Goal: Information Seeking & Learning: Learn about a topic

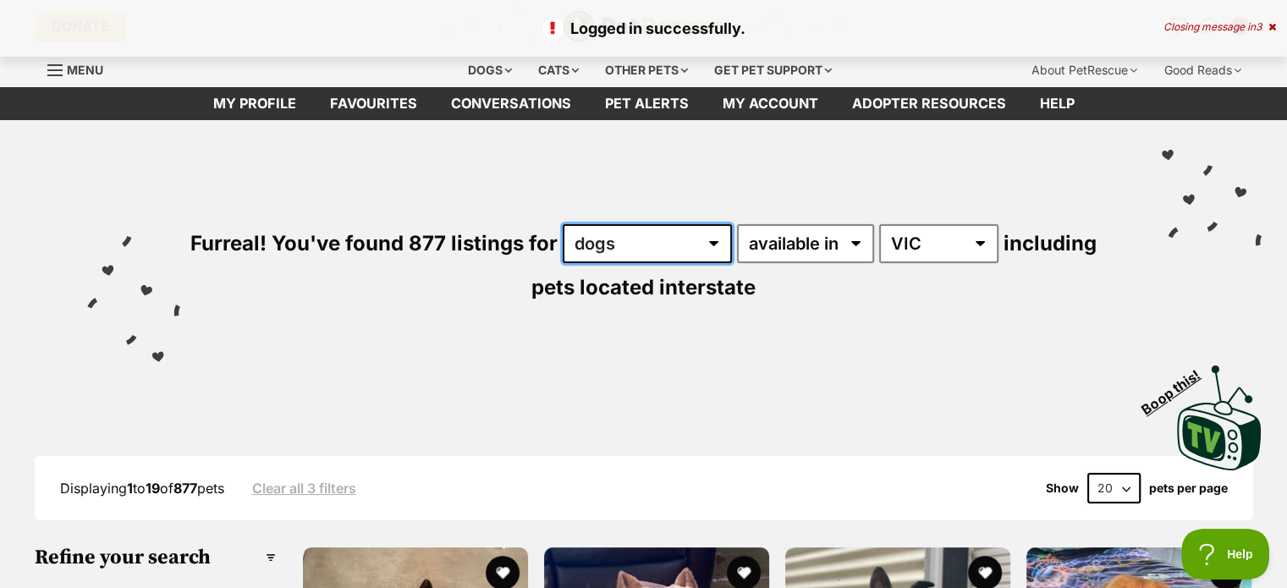
click at [718, 239] on select "any type of pet cats dogs other pets" at bounding box center [647, 243] width 169 height 39
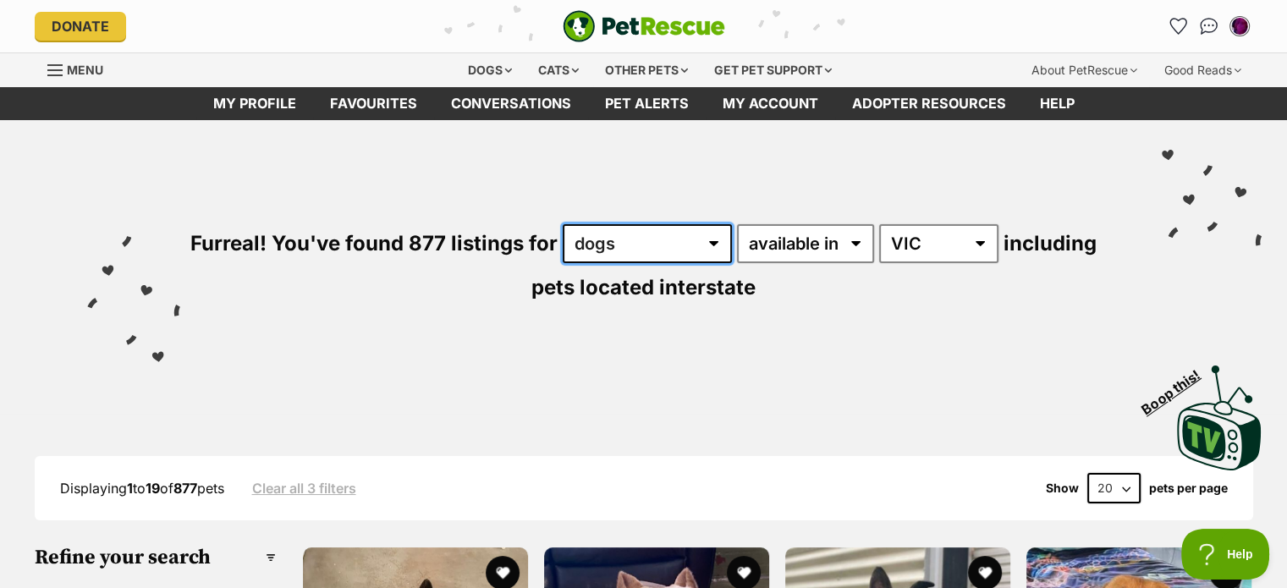
click at [563, 224] on select "any type of pet cats dogs other pets" at bounding box center [647, 243] width 169 height 39
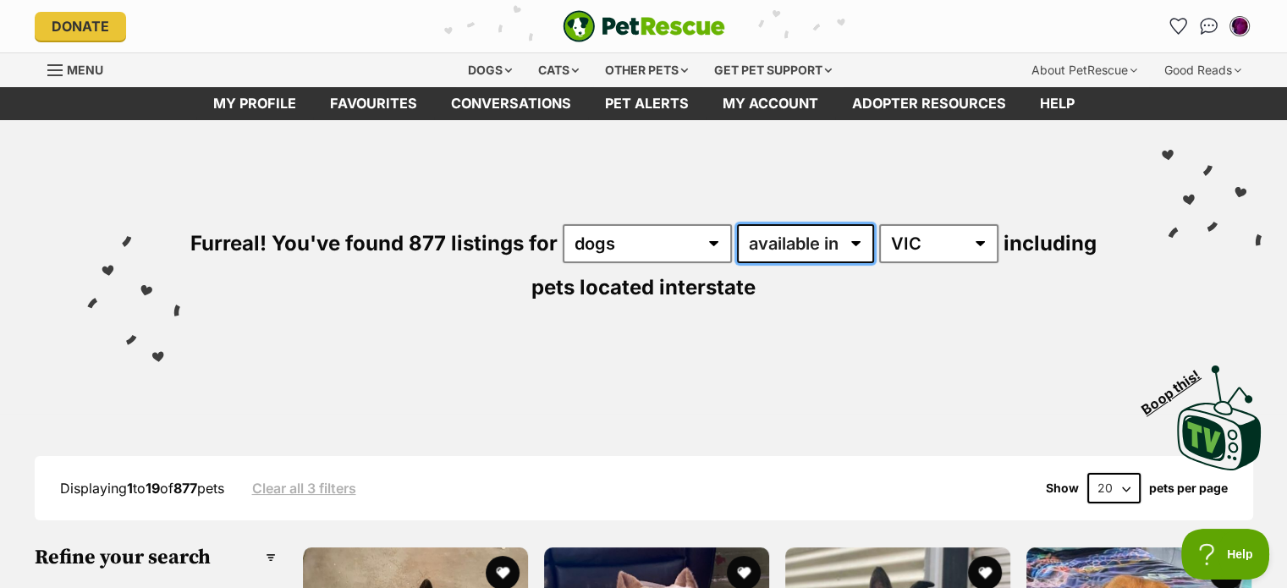
click at [845, 235] on select "available in located in" at bounding box center [805, 243] width 137 height 39
select select "disabled"
click at [737, 224] on select "available in located in" at bounding box center [805, 243] width 137 height 39
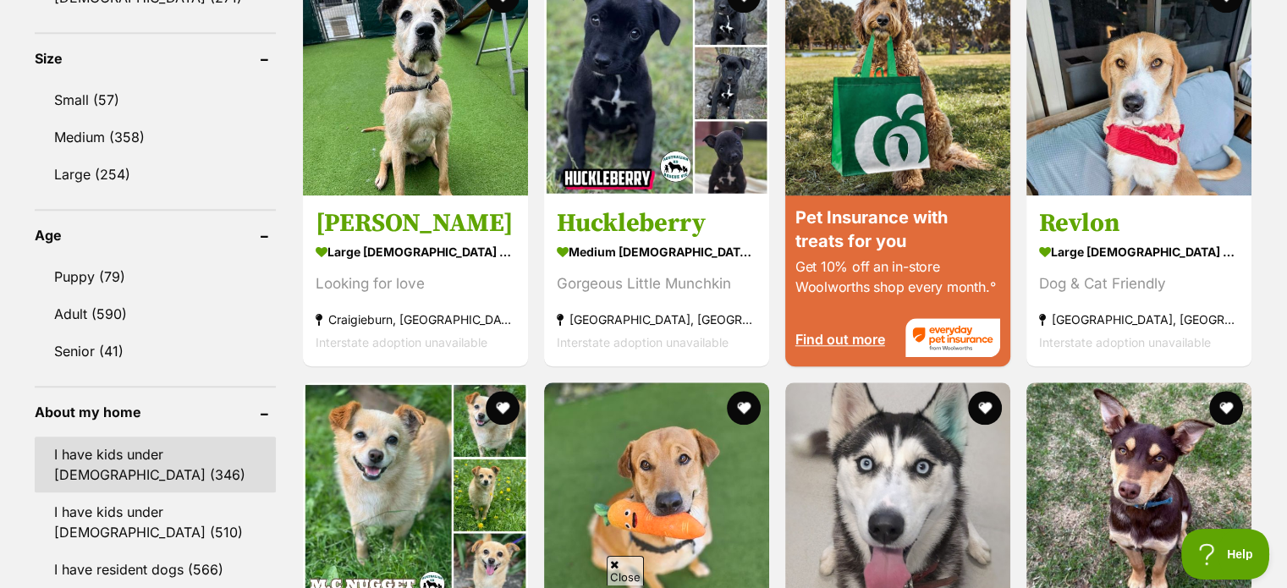
scroll to position [1693, 0]
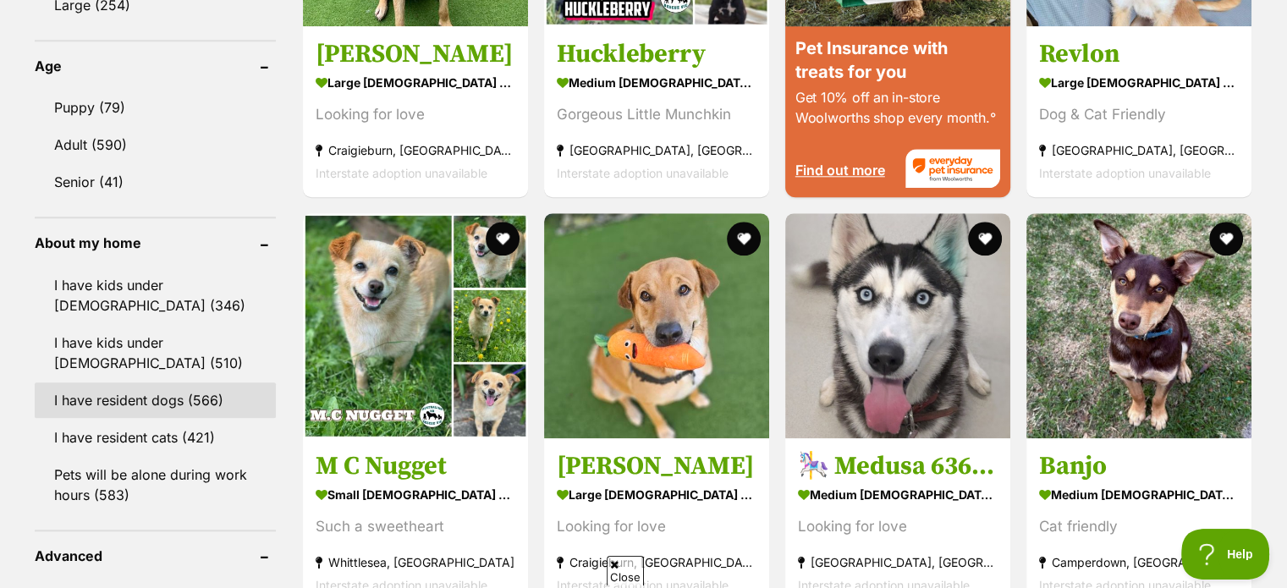
click at [162, 393] on link "I have resident dogs (566)" at bounding box center [155, 401] width 241 height 36
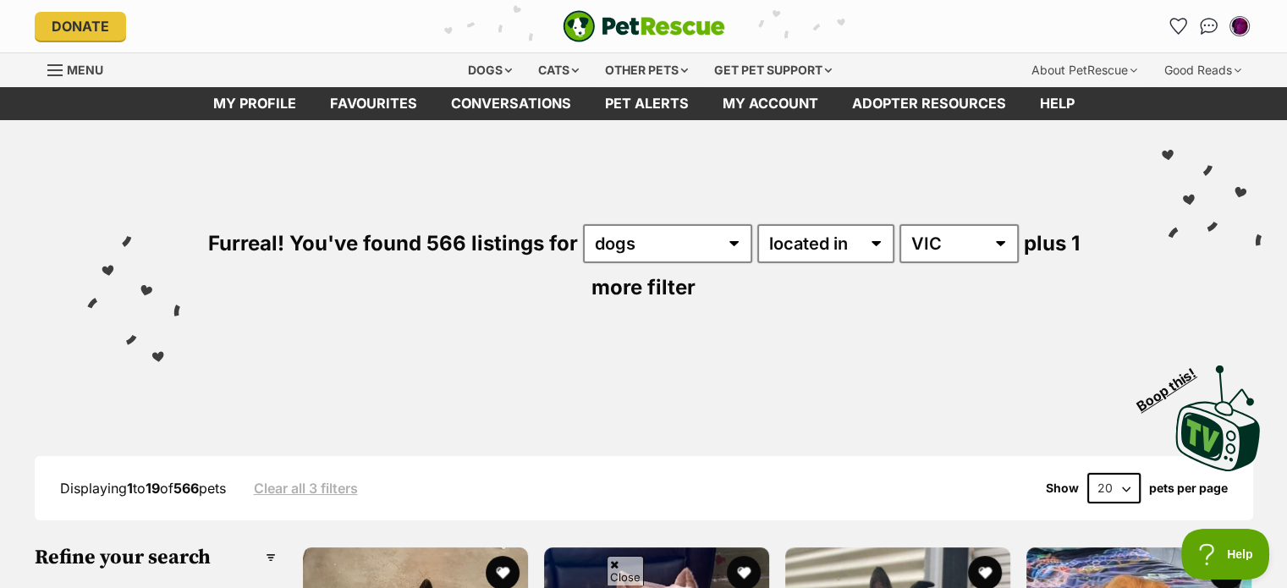
scroll to position [339, 0]
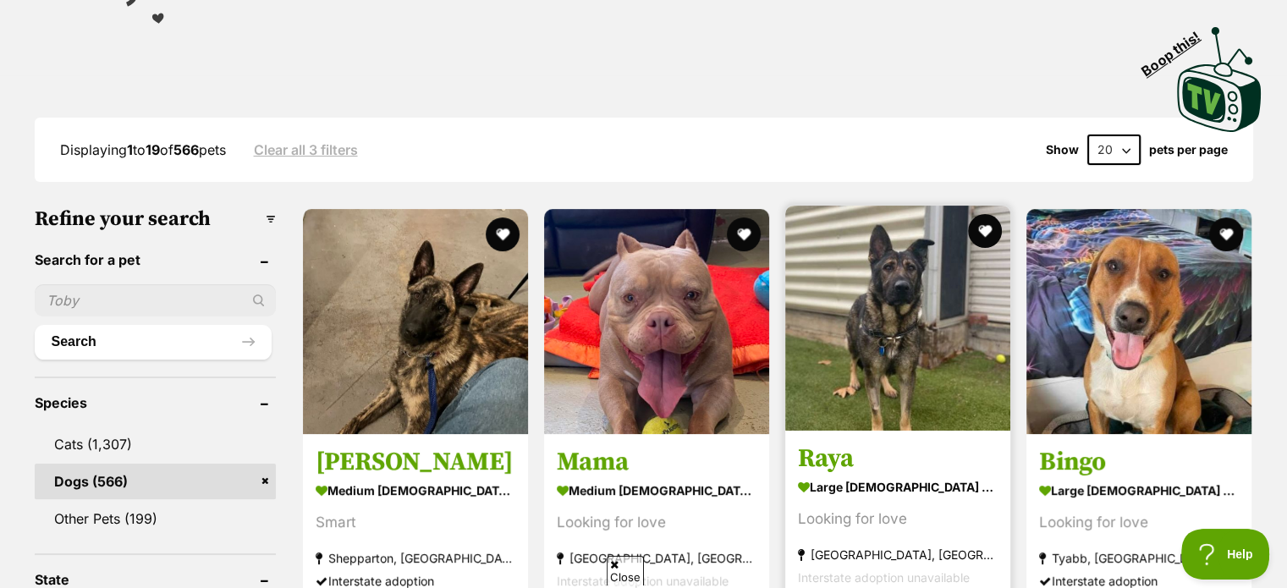
click at [909, 299] on img at bounding box center [897, 318] width 225 height 225
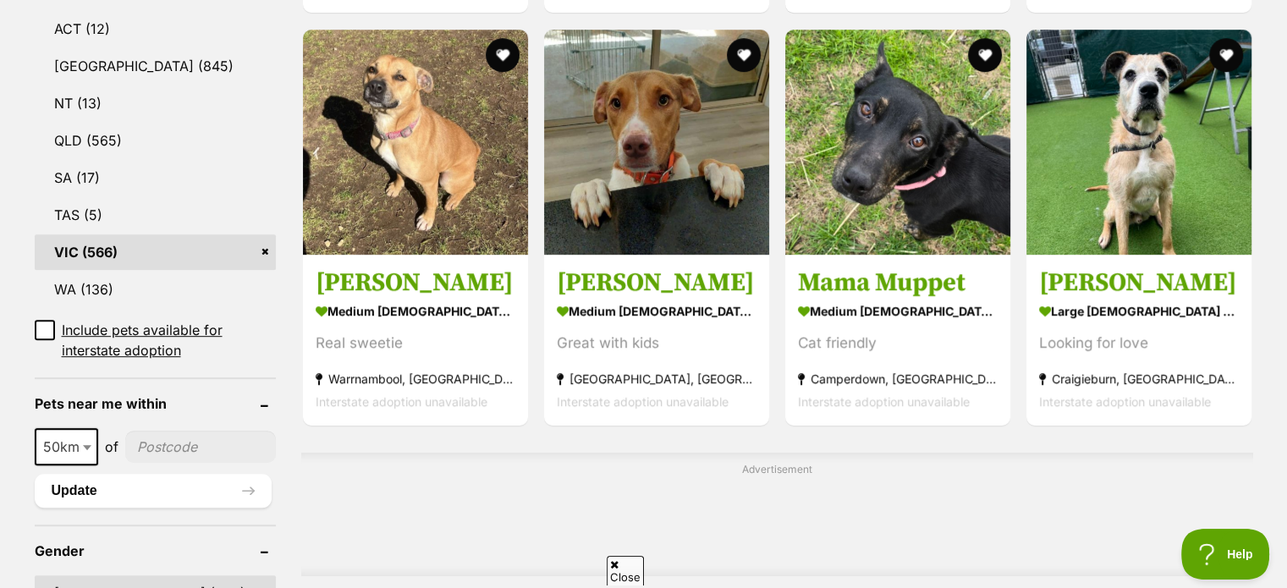
scroll to position [1016, 0]
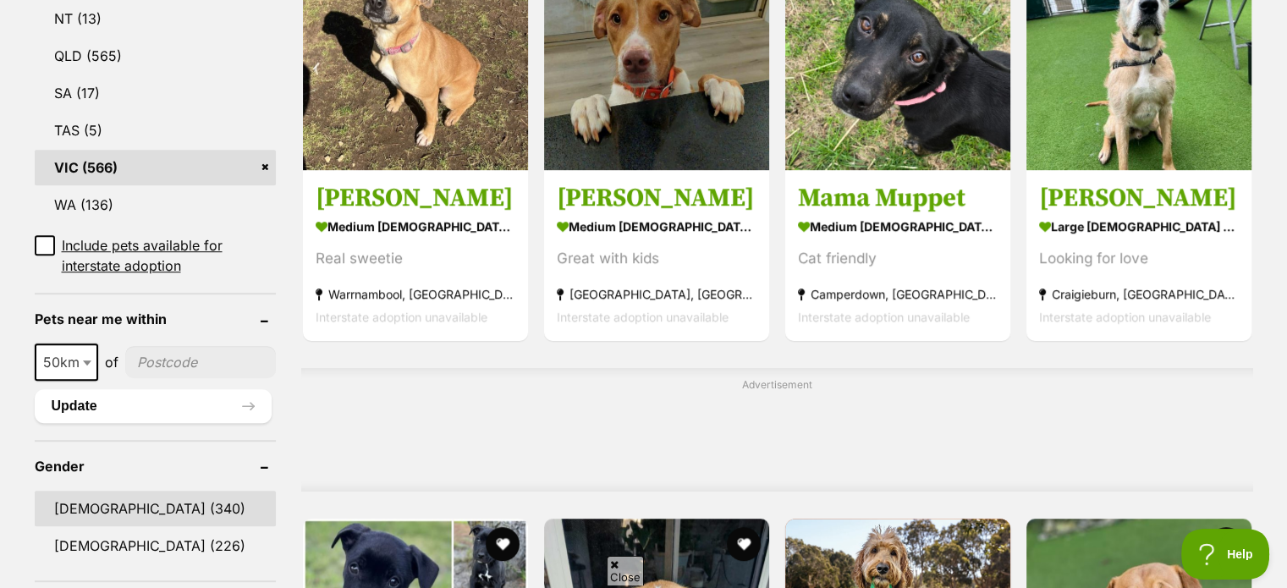
click at [109, 503] on link "[DEMOGRAPHIC_DATA] (340)" at bounding box center [155, 509] width 241 height 36
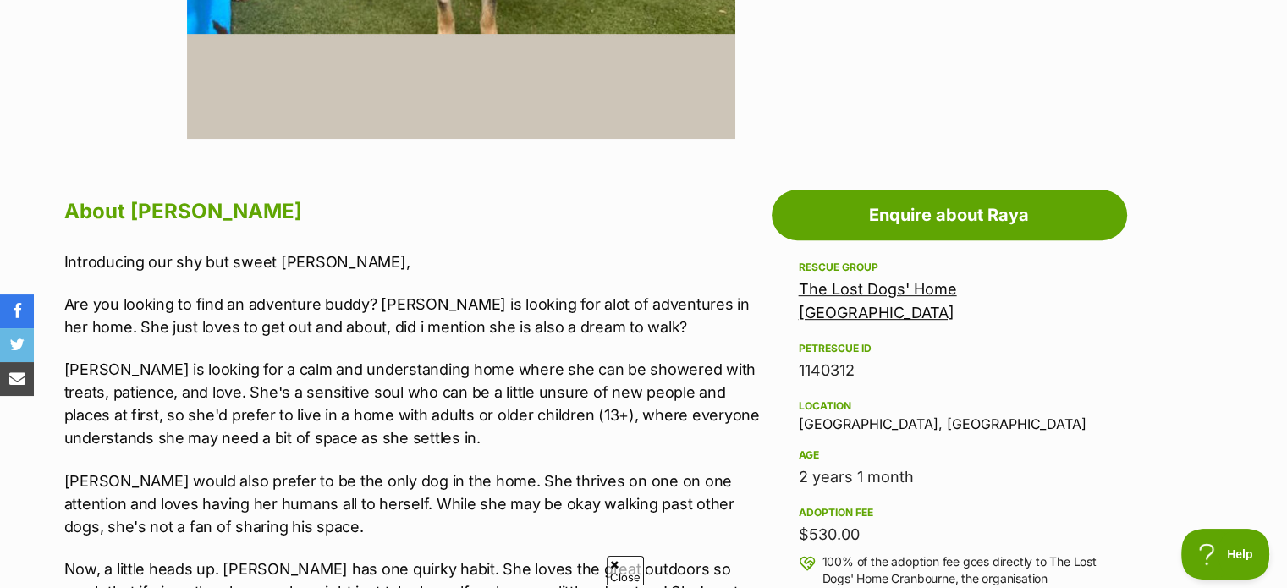
scroll to position [931, 0]
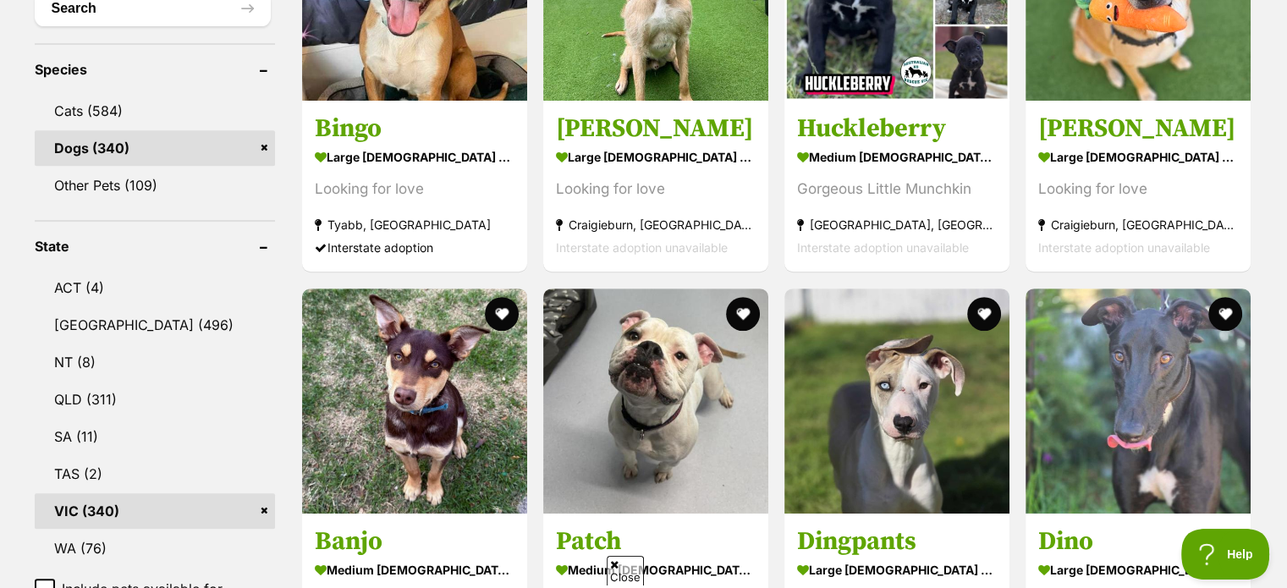
scroll to position [762, 0]
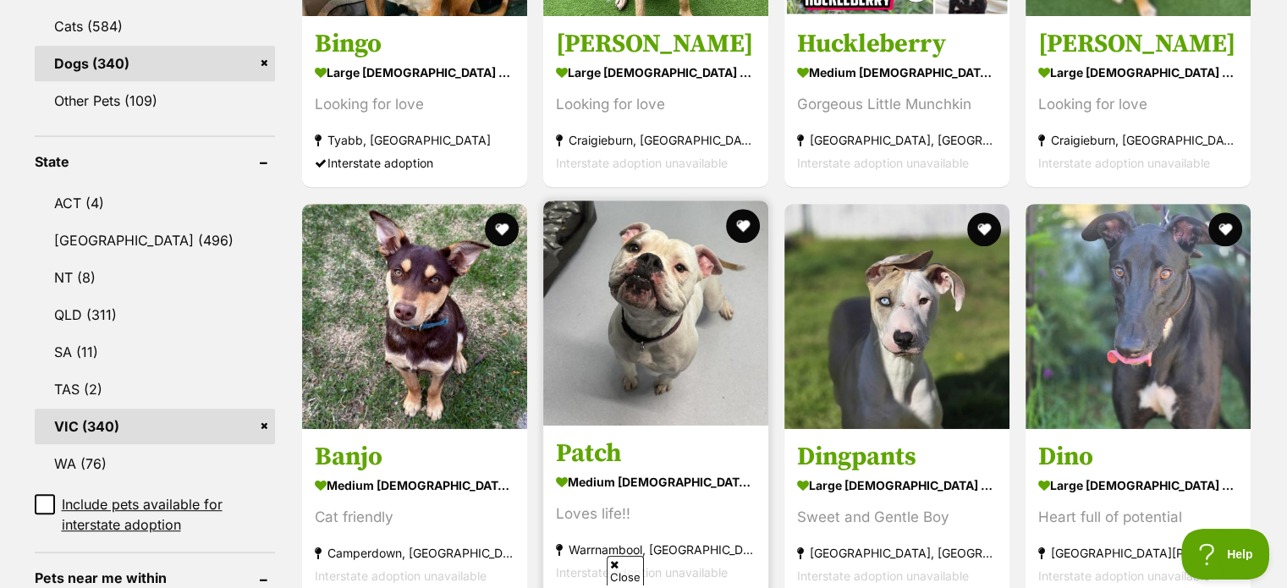
click at [691, 308] on img at bounding box center [655, 313] width 225 height 225
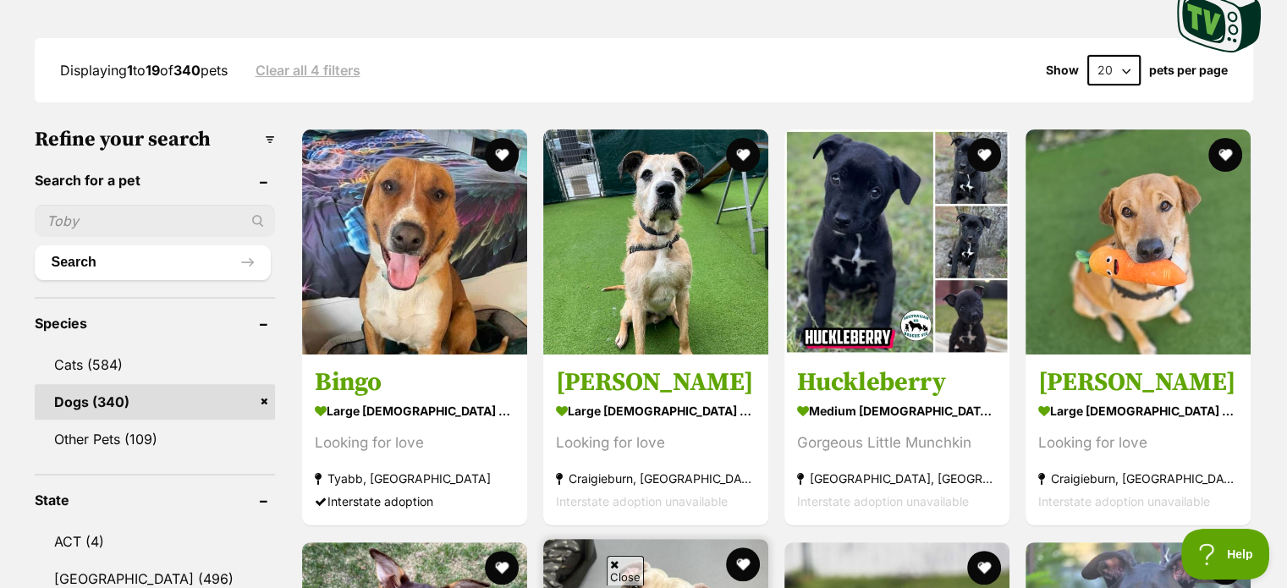
scroll to position [254, 0]
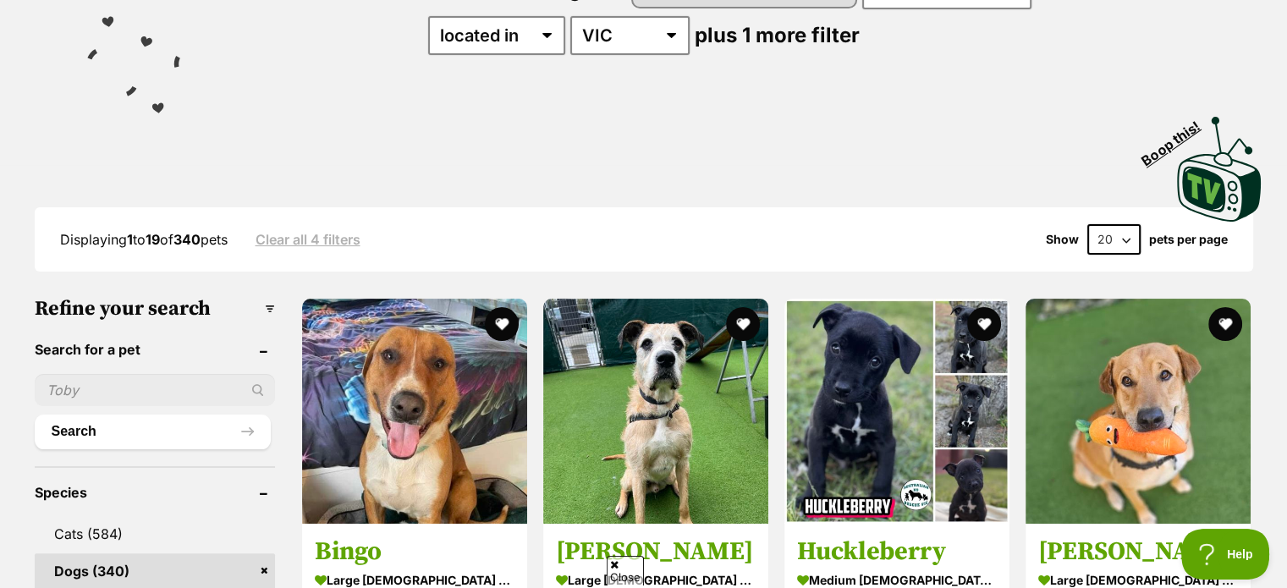
click at [1120, 228] on select "20 40 60" at bounding box center [1113, 239] width 53 height 30
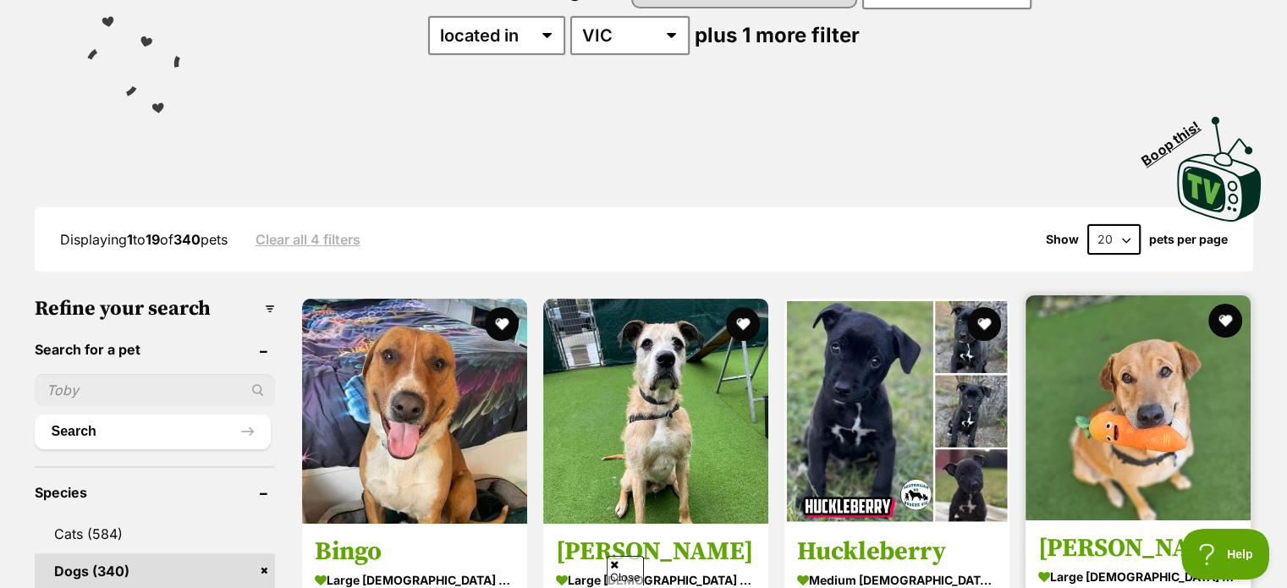
select select "60"
click at [1087, 224] on select "20 40 60" at bounding box center [1113, 239] width 53 height 30
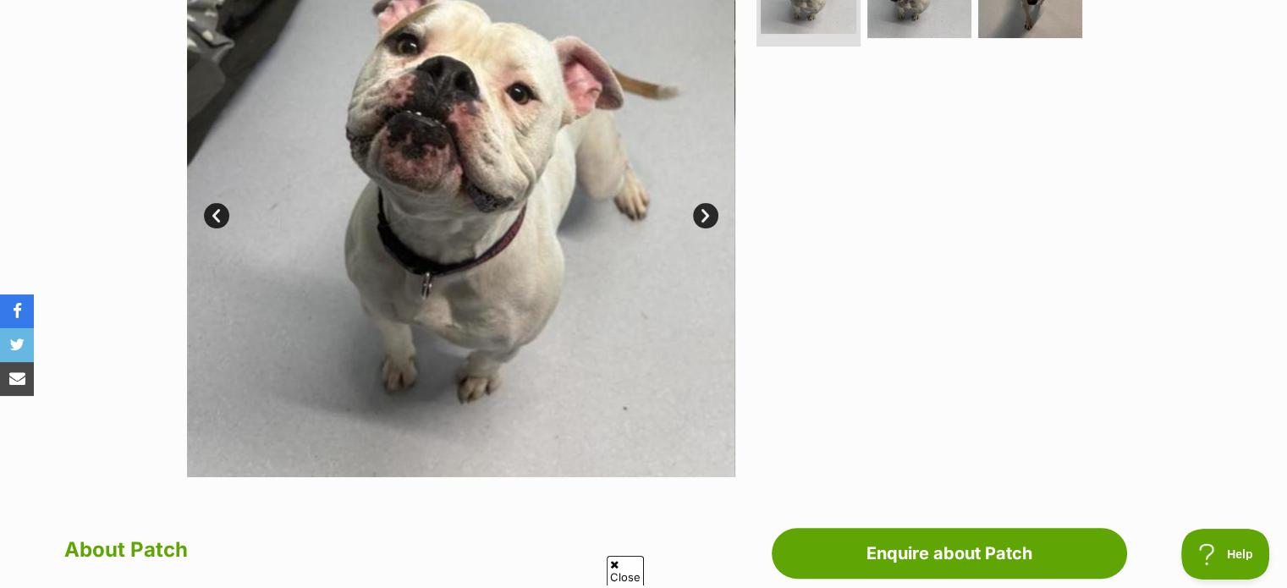
scroll to position [254, 0]
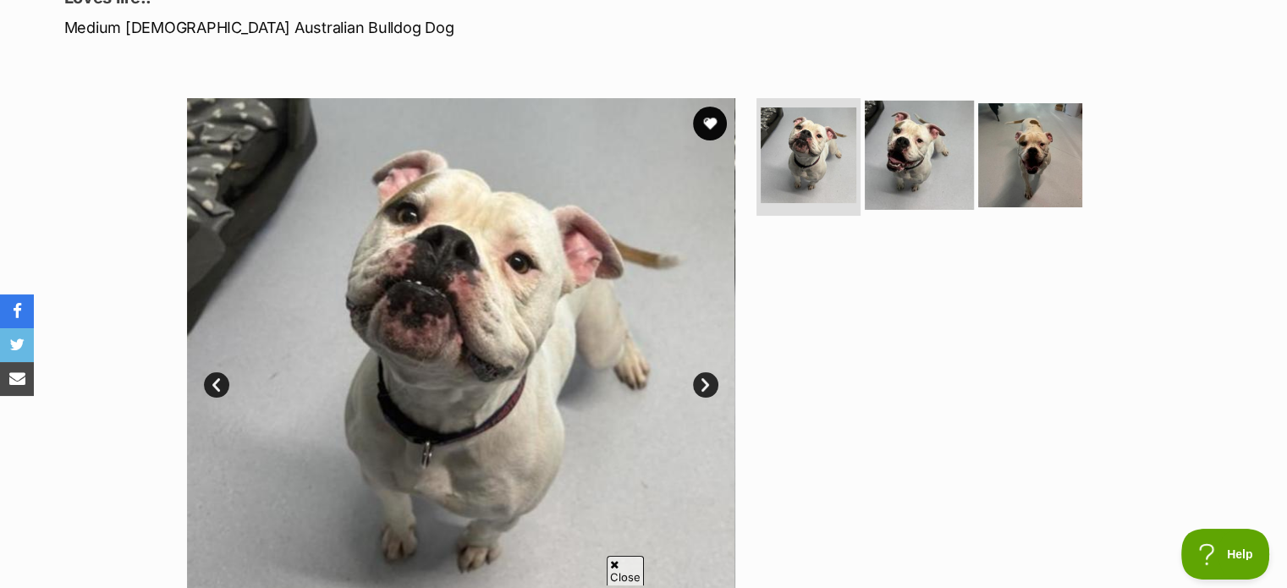
click at [890, 179] on img at bounding box center [919, 154] width 109 height 109
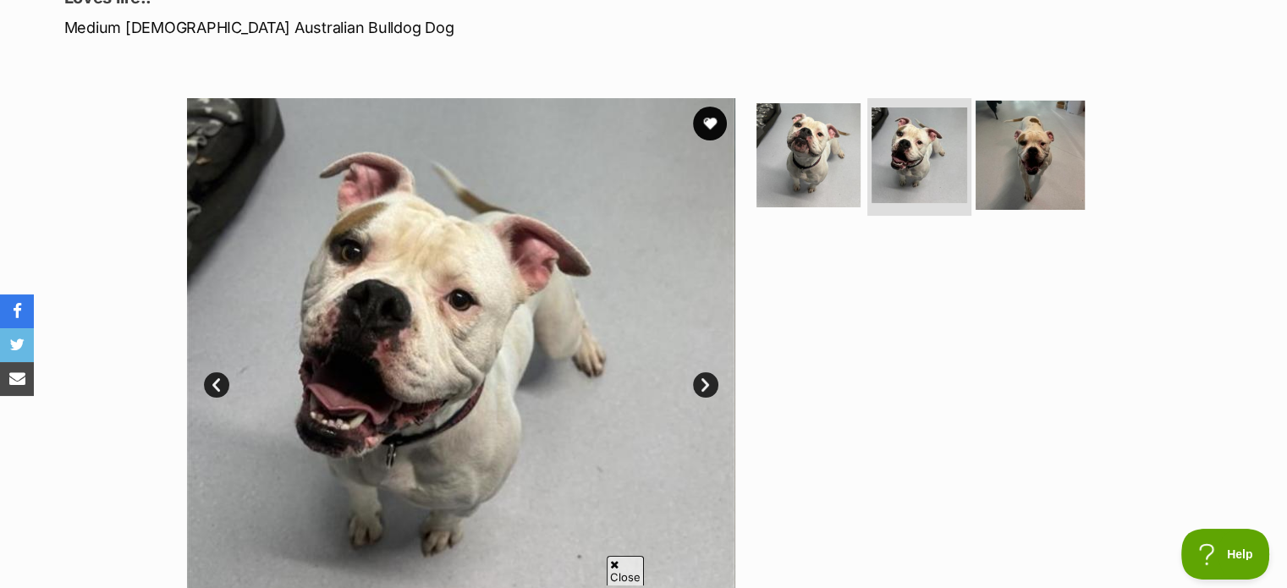
click at [1054, 144] on img at bounding box center [1030, 154] width 109 height 109
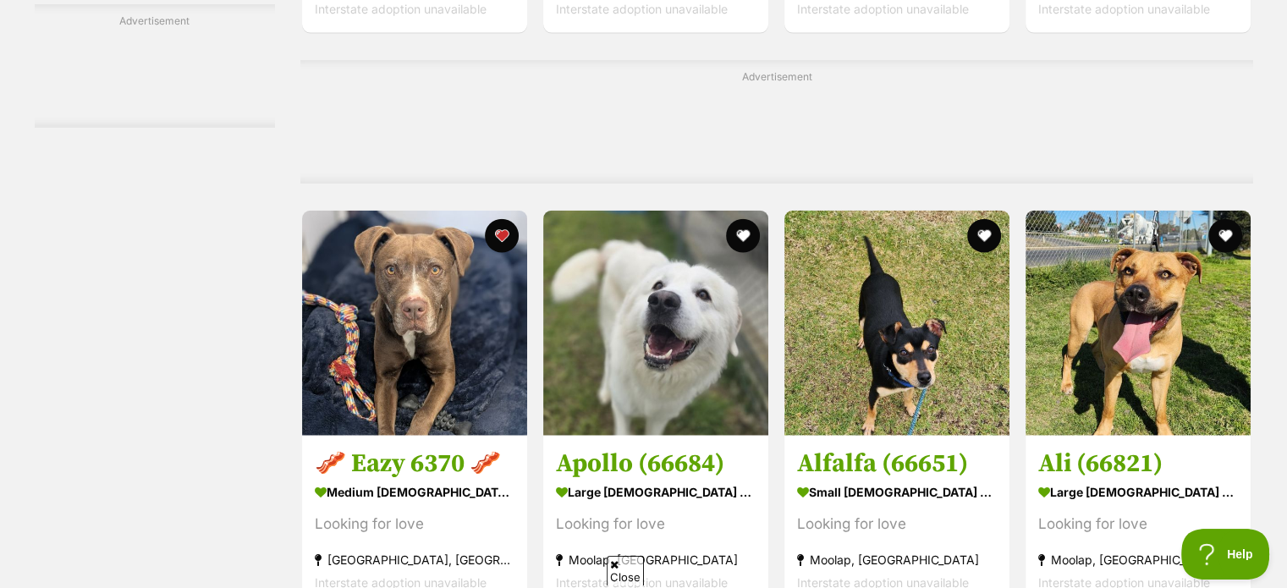
scroll to position [3977, 0]
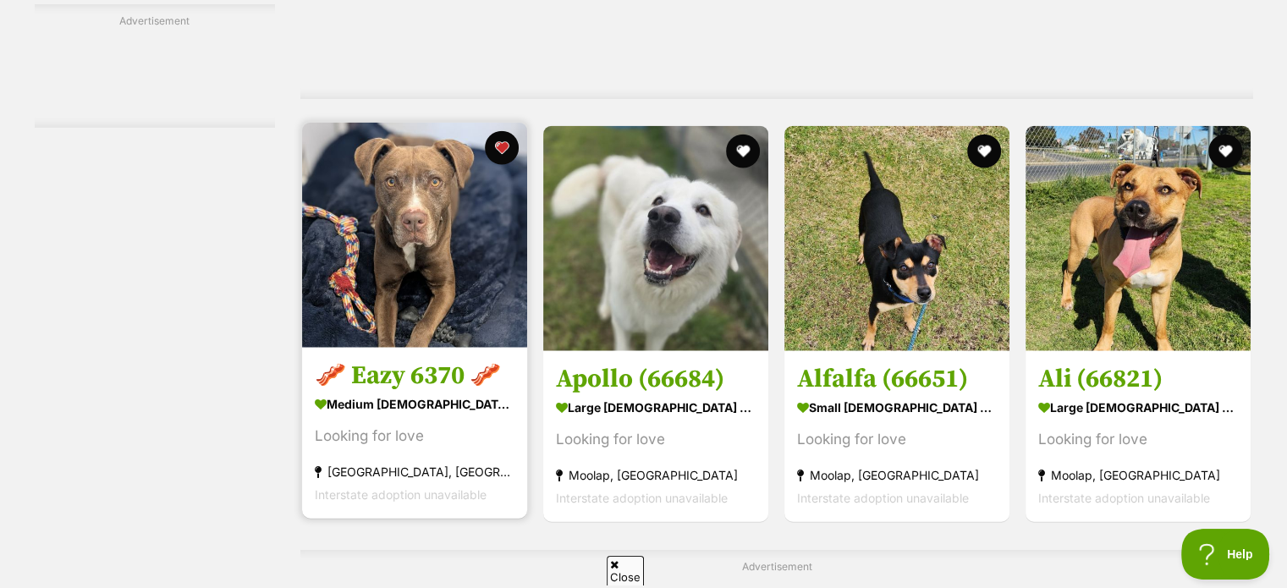
click at [427, 240] on img at bounding box center [414, 235] width 225 height 225
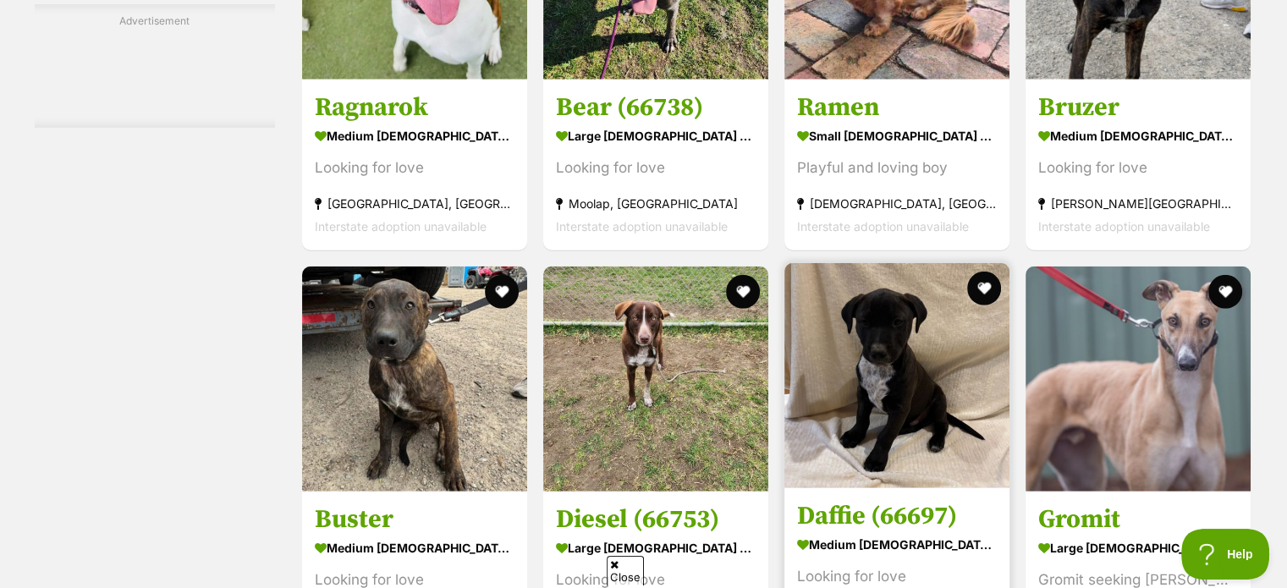
scroll to position [4908, 0]
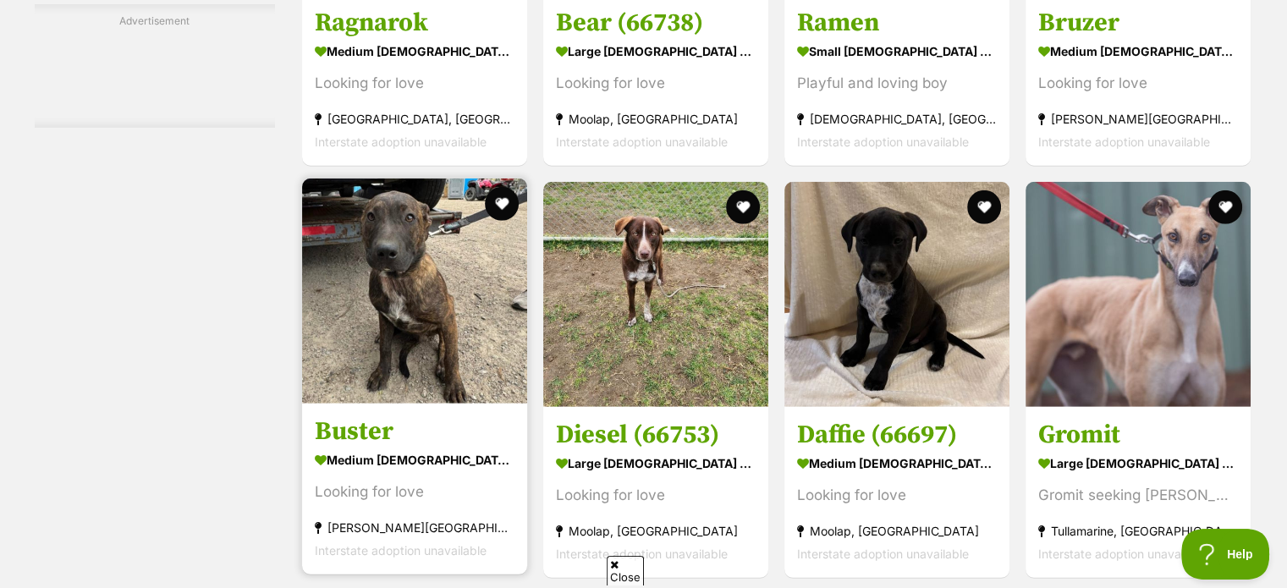
click at [491, 339] on img at bounding box center [414, 291] width 225 height 225
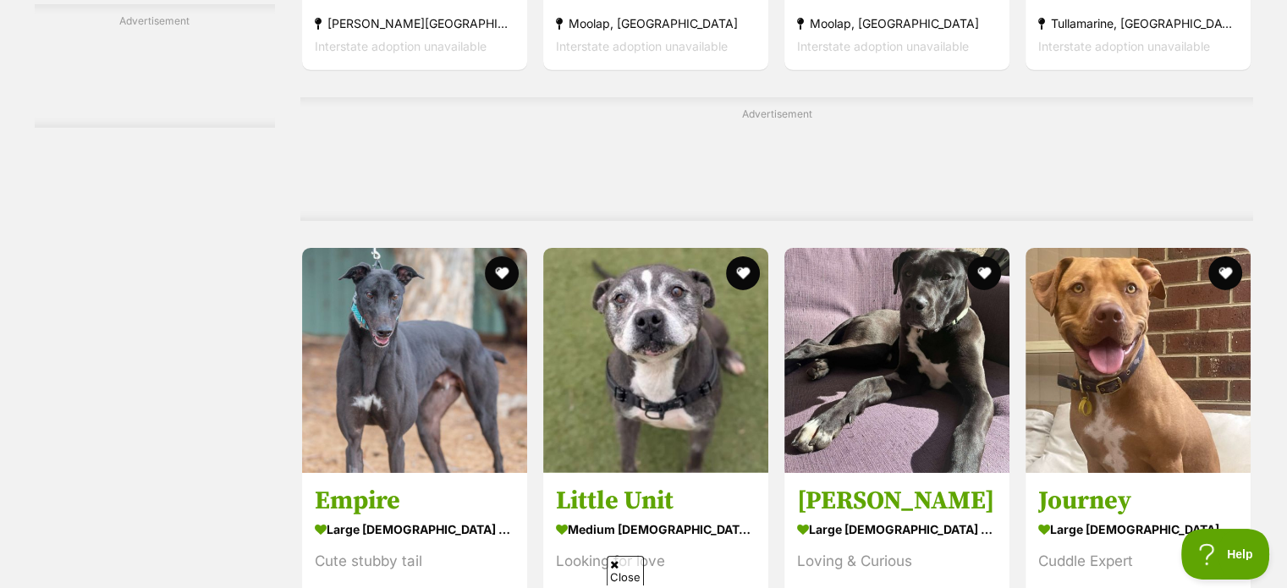
scroll to position [5501, 0]
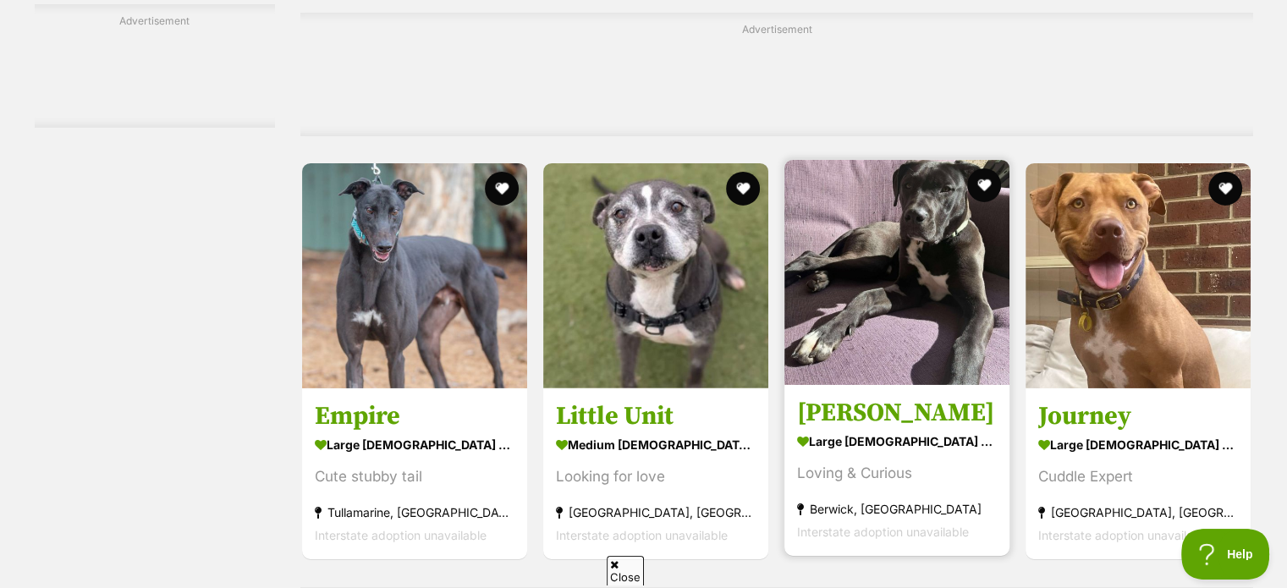
click at [828, 240] on img at bounding box center [896, 272] width 225 height 225
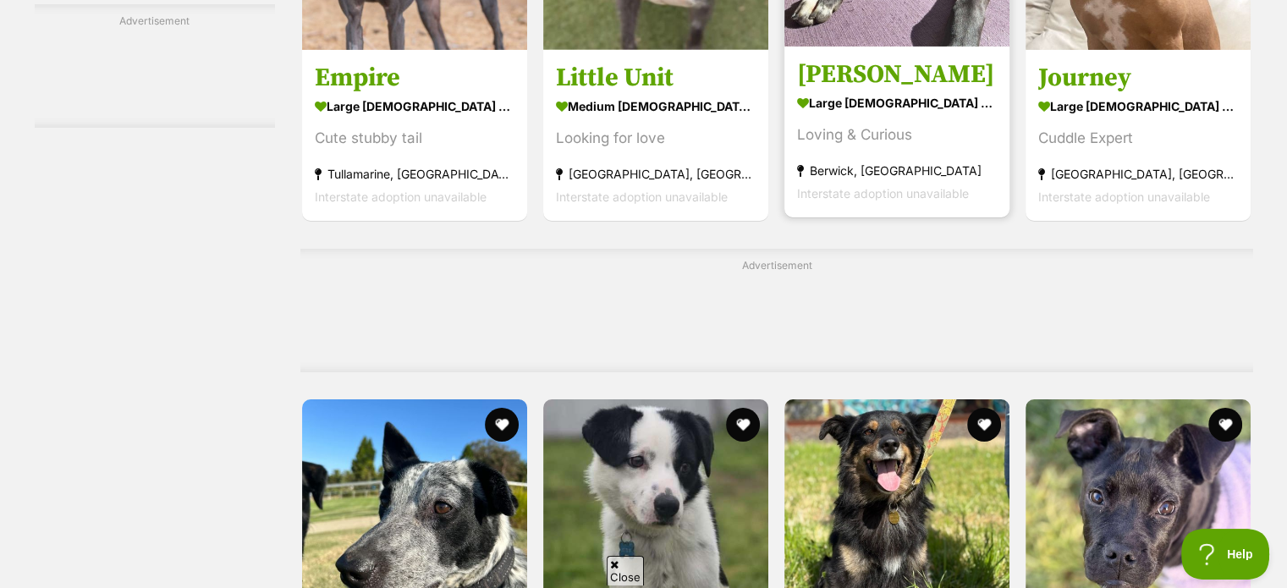
scroll to position [6093, 0]
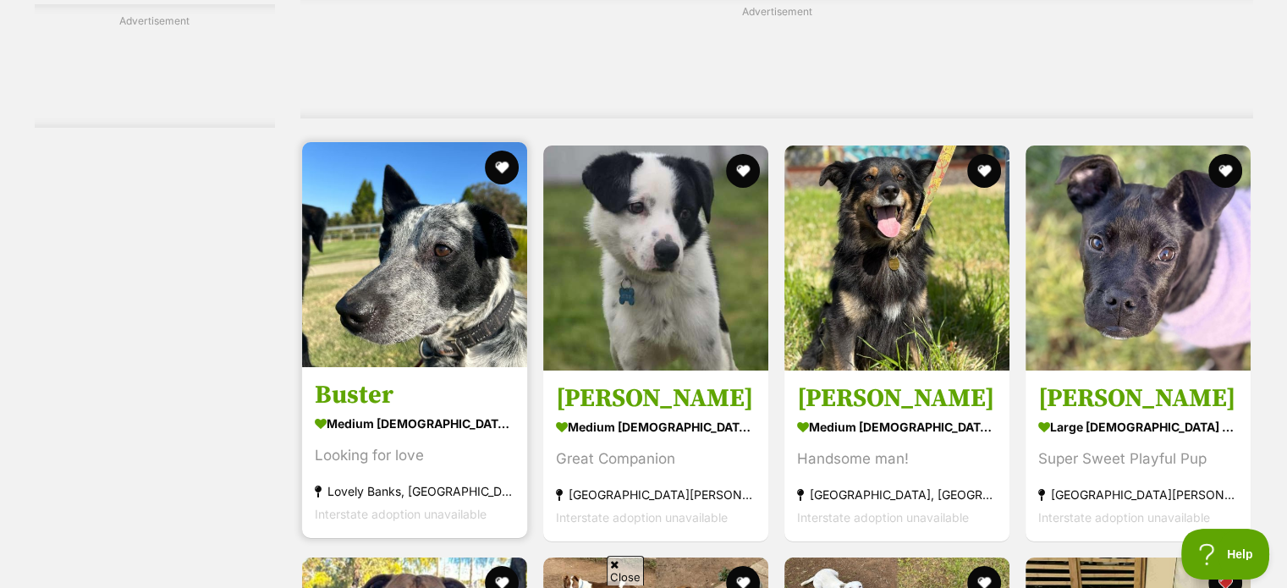
click at [477, 310] on img at bounding box center [414, 254] width 225 height 225
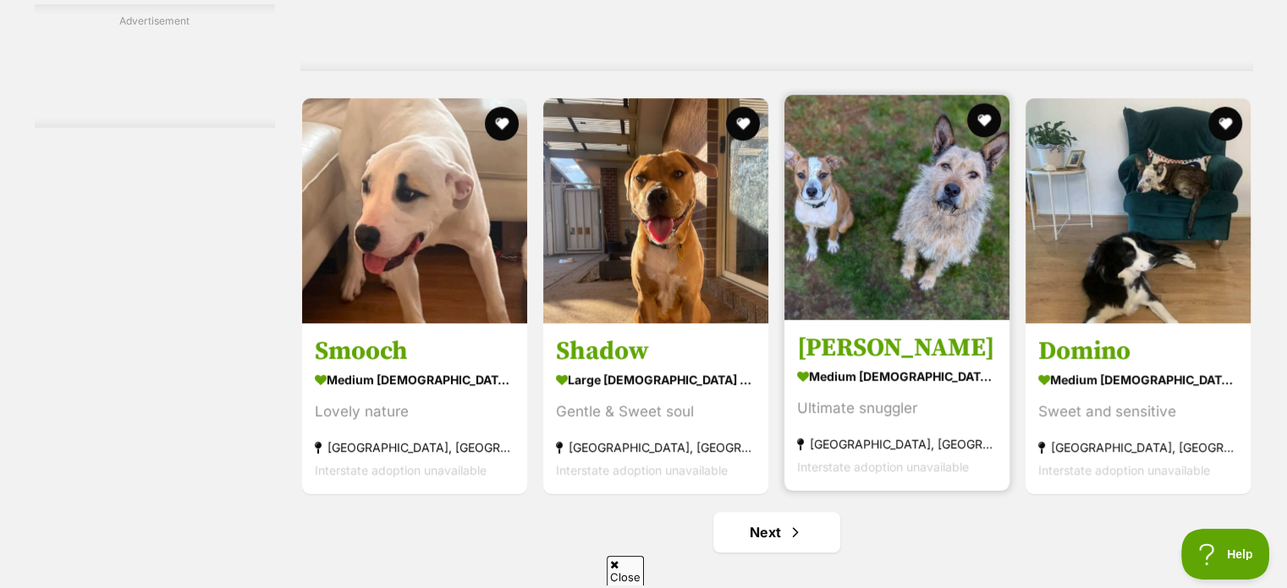
scroll to position [7870, 0]
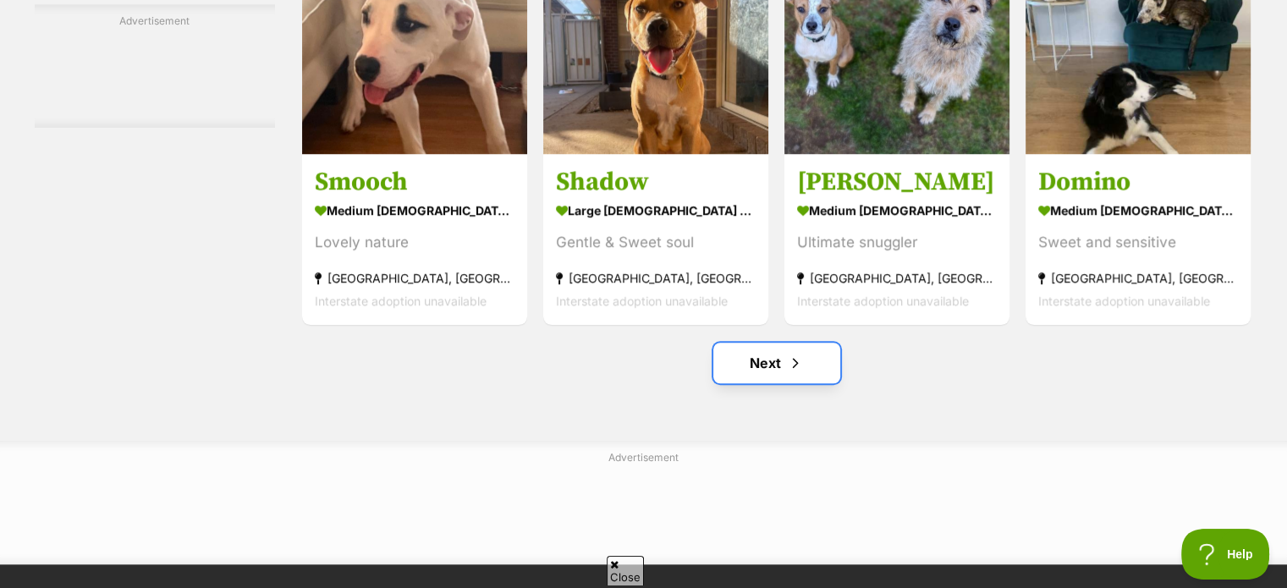
click at [784, 377] on link "Next" at bounding box center [776, 363] width 127 height 41
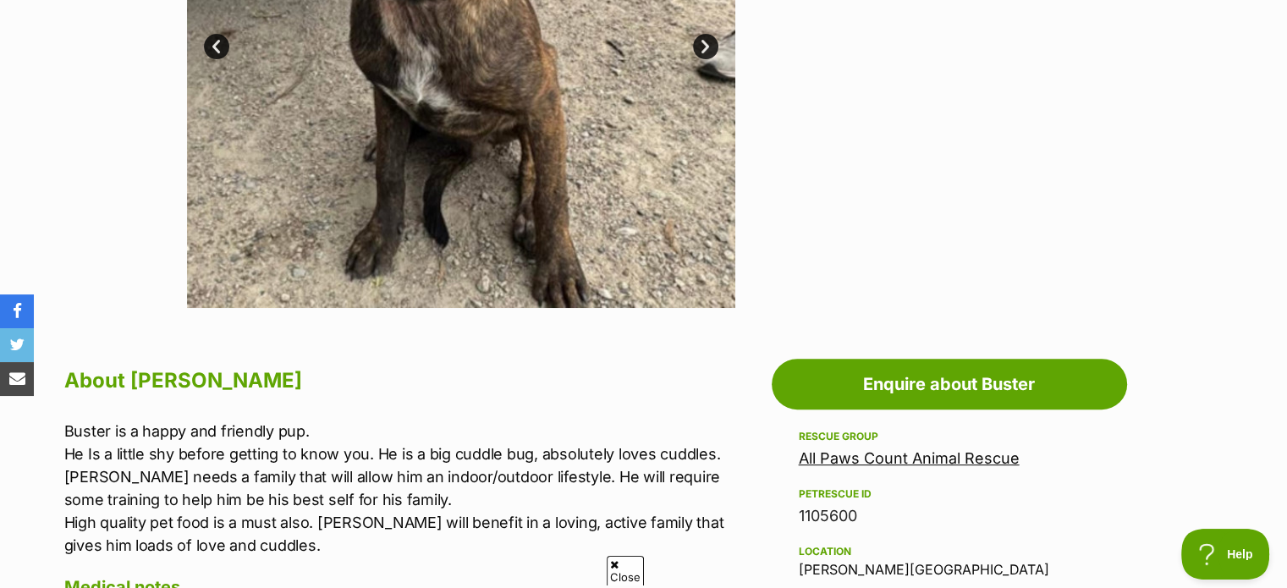
scroll to position [762, 0]
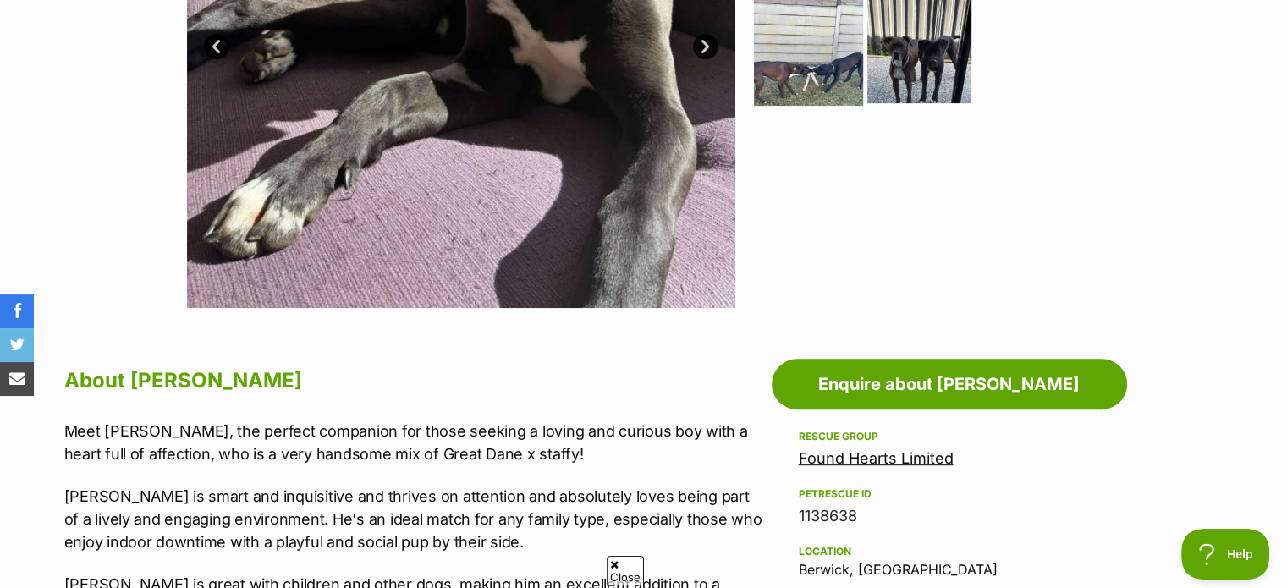
scroll to position [762, 0]
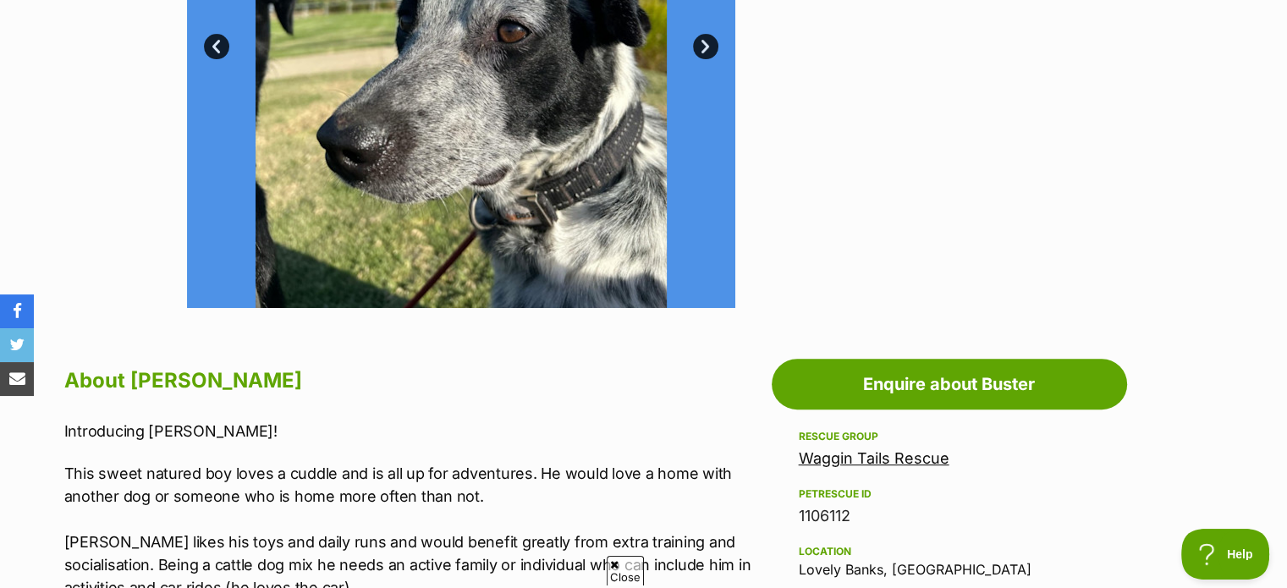
scroll to position [254, 0]
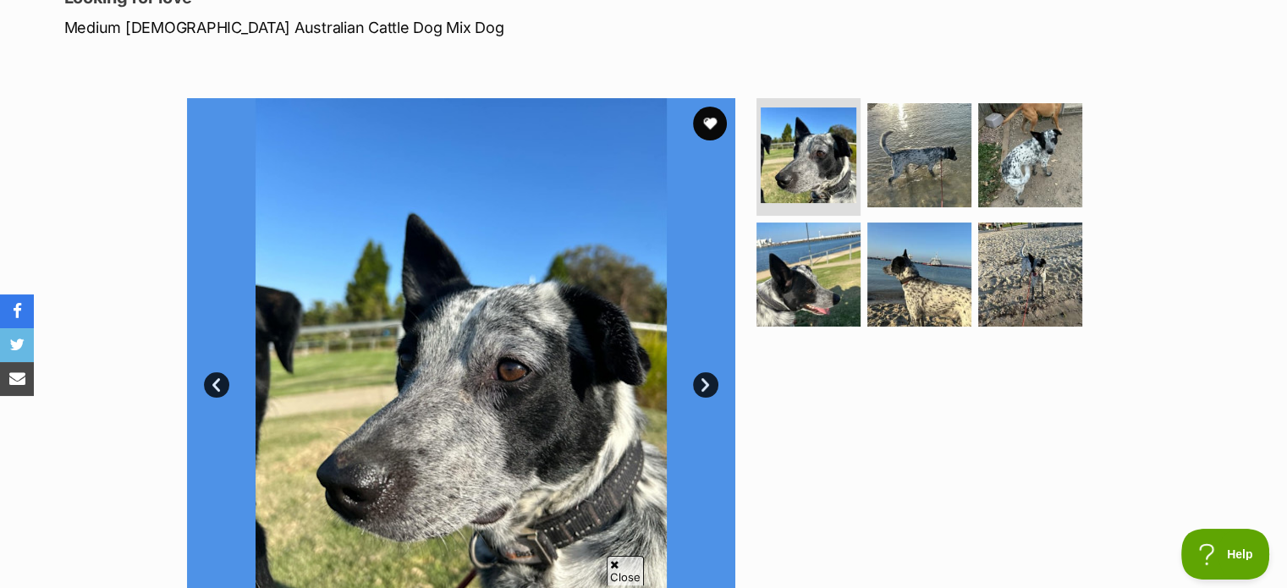
click at [714, 375] on div "Available 1 of 6 images 1 of 6 images 1 of 6 images 1 of 6 images 1 of 6 images…" at bounding box center [461, 372] width 548 height 548
click at [707, 382] on link "Next" at bounding box center [705, 384] width 25 height 25
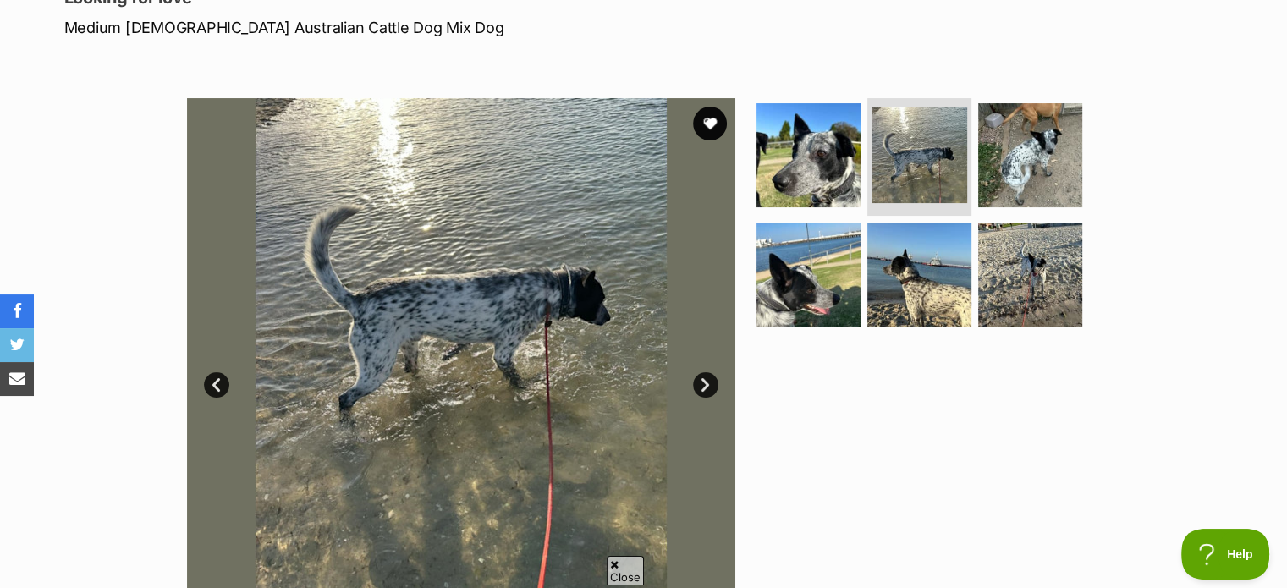
click at [707, 382] on link "Next" at bounding box center [705, 384] width 25 height 25
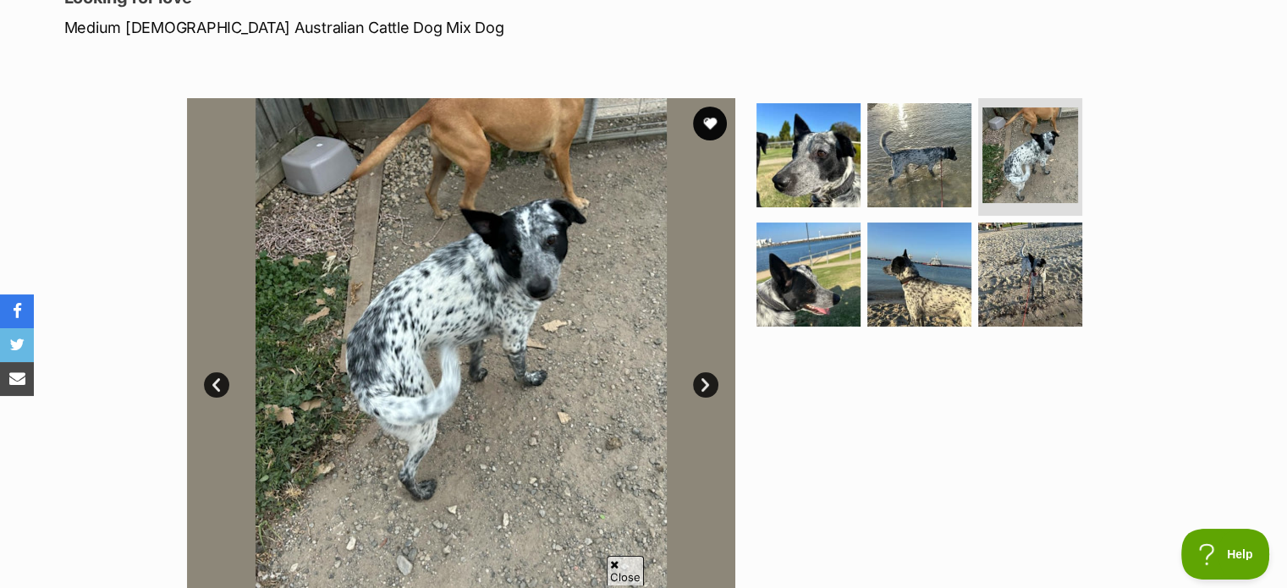
click at [707, 382] on link "Next" at bounding box center [705, 384] width 25 height 25
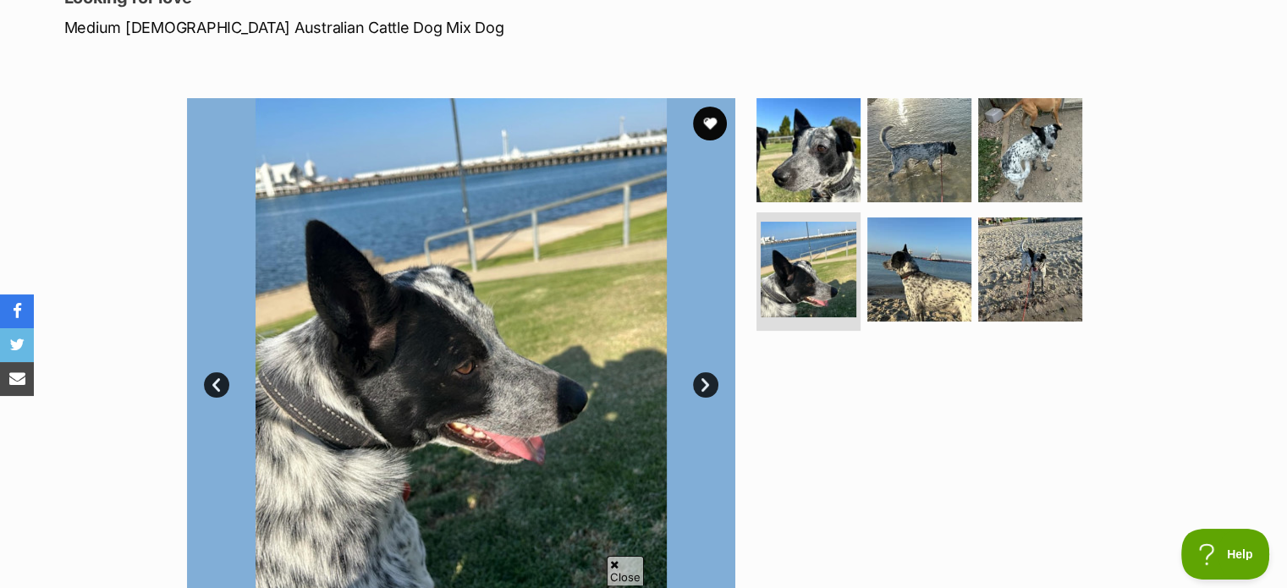
click at [707, 382] on link "Next" at bounding box center [705, 384] width 25 height 25
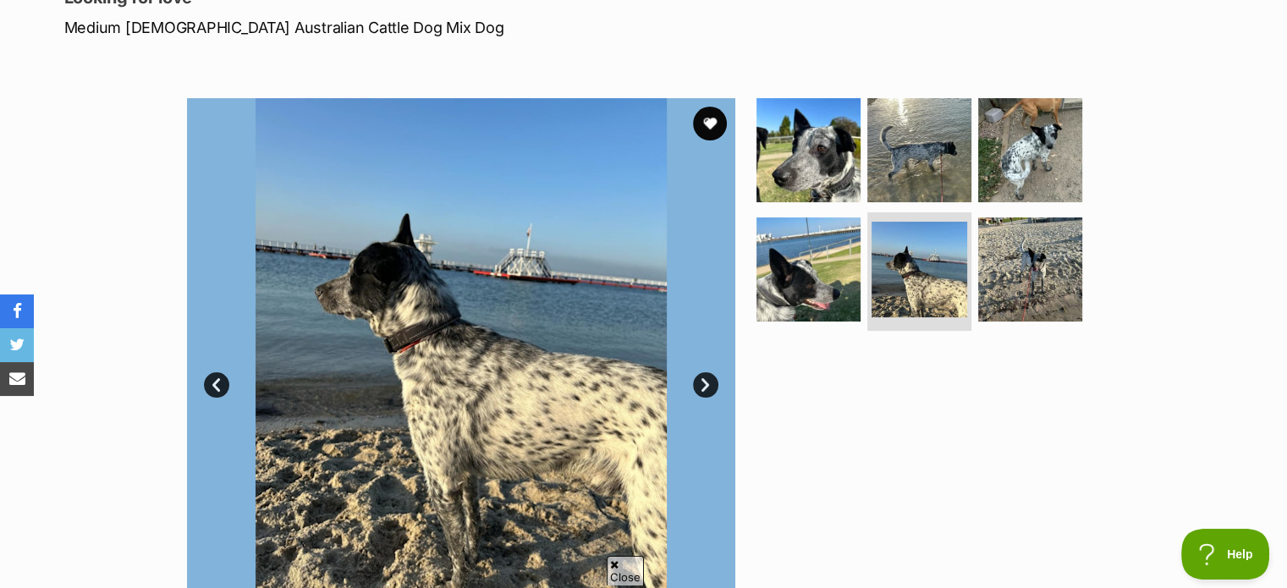
click at [707, 382] on link "Next" at bounding box center [705, 384] width 25 height 25
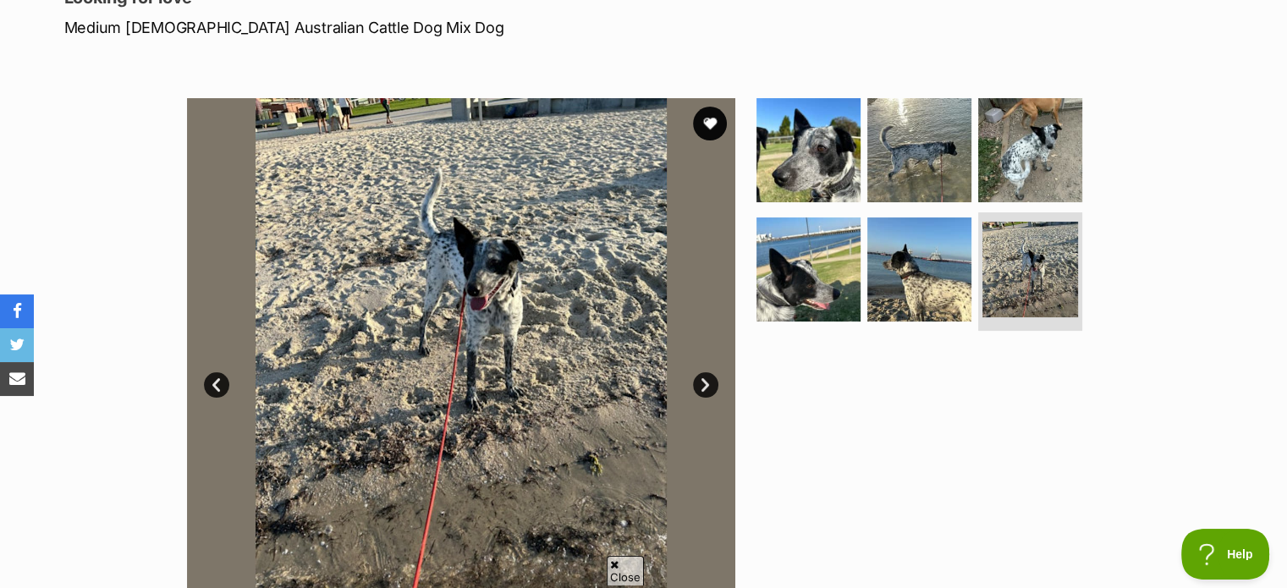
click at [707, 382] on link "Next" at bounding box center [705, 384] width 25 height 25
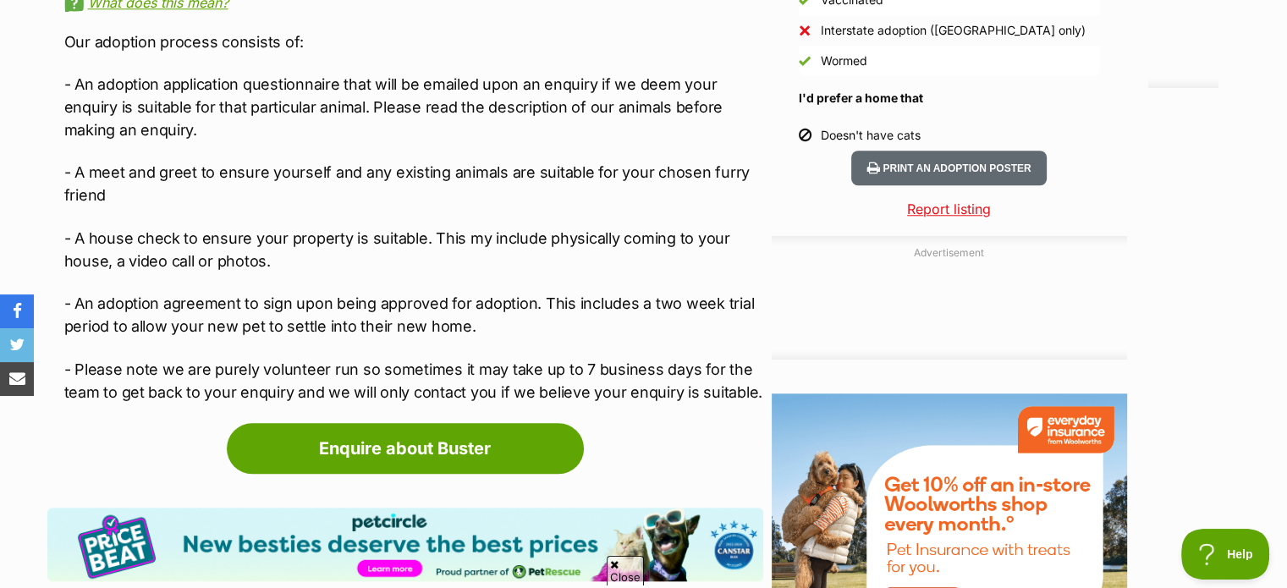
scroll to position [1946, 0]
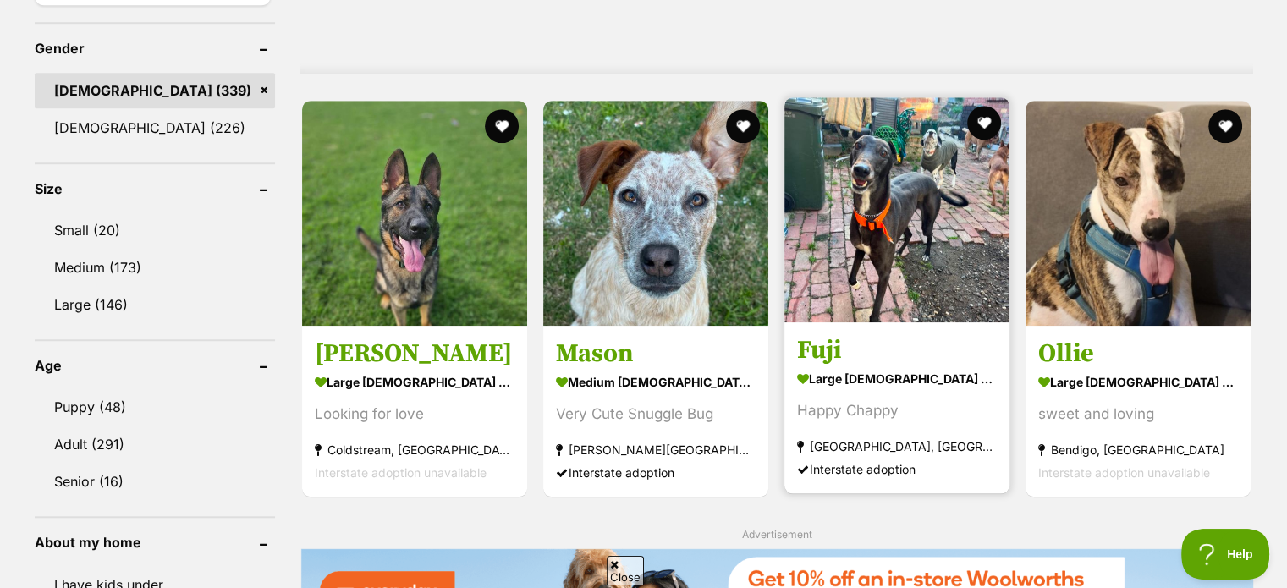
scroll to position [1354, 0]
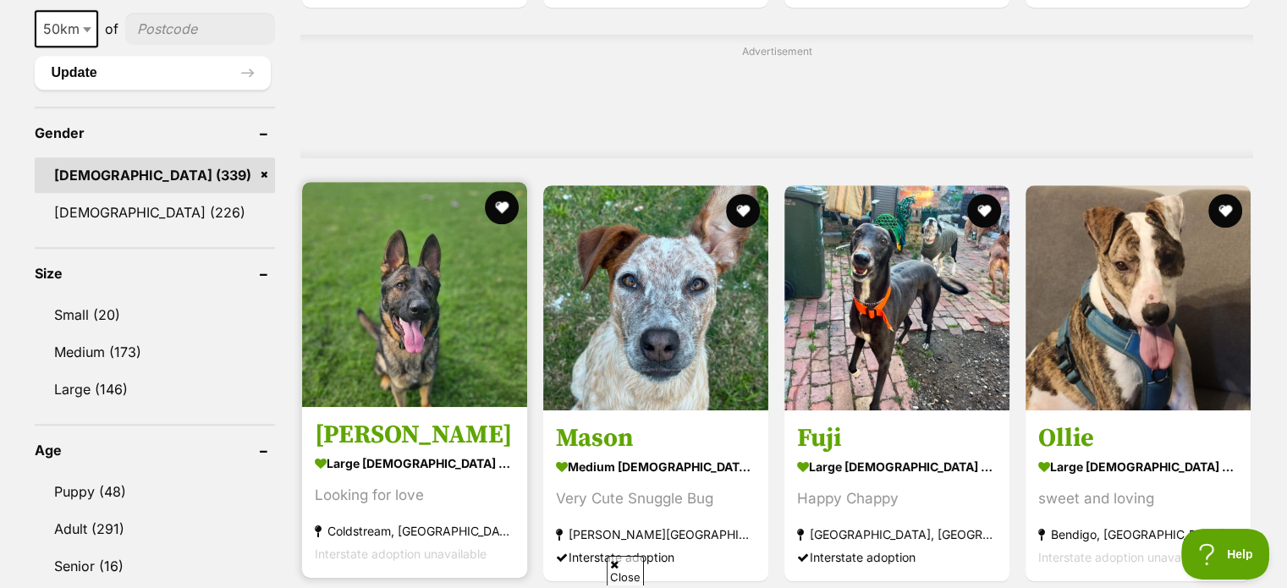
click at [397, 311] on img at bounding box center [414, 294] width 225 height 225
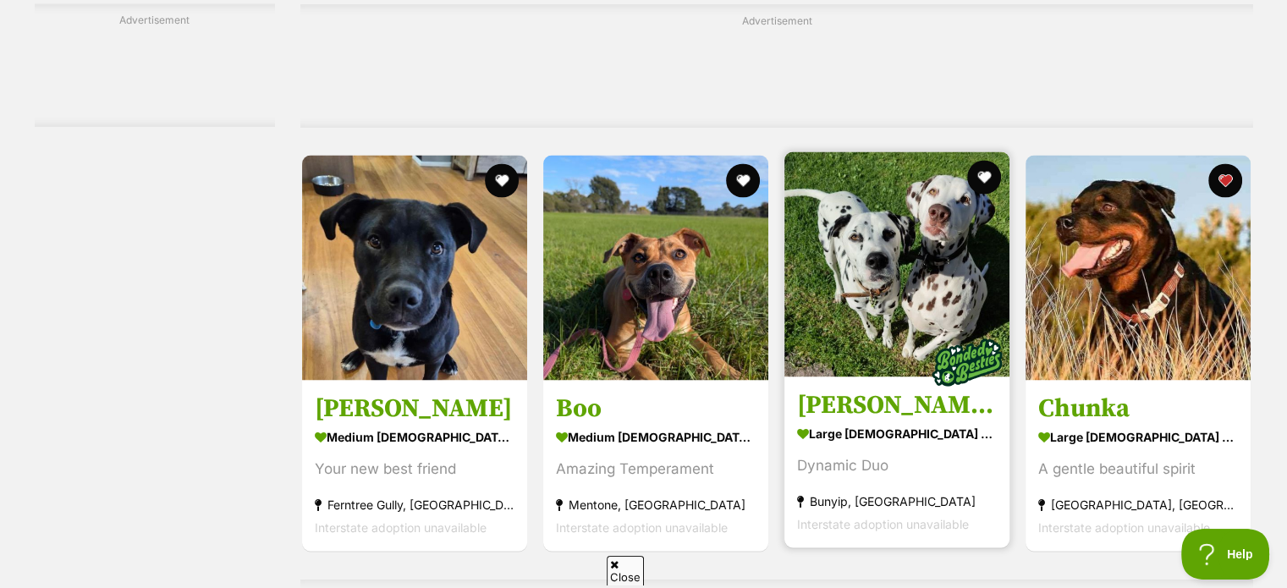
scroll to position [3047, 0]
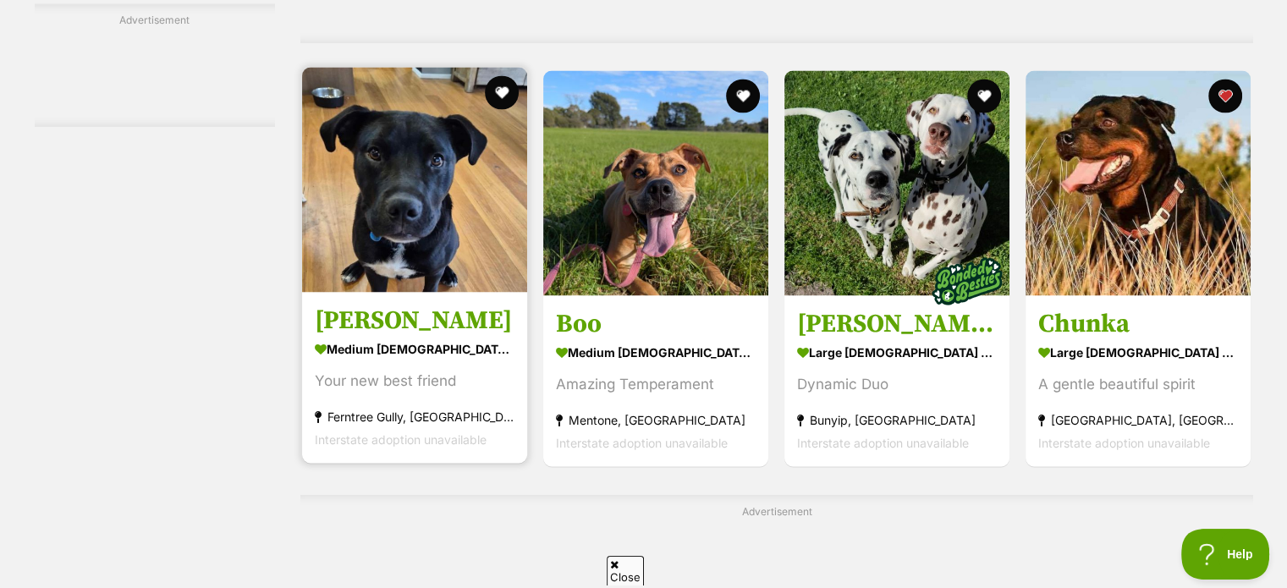
click at [396, 240] on img at bounding box center [414, 179] width 225 height 225
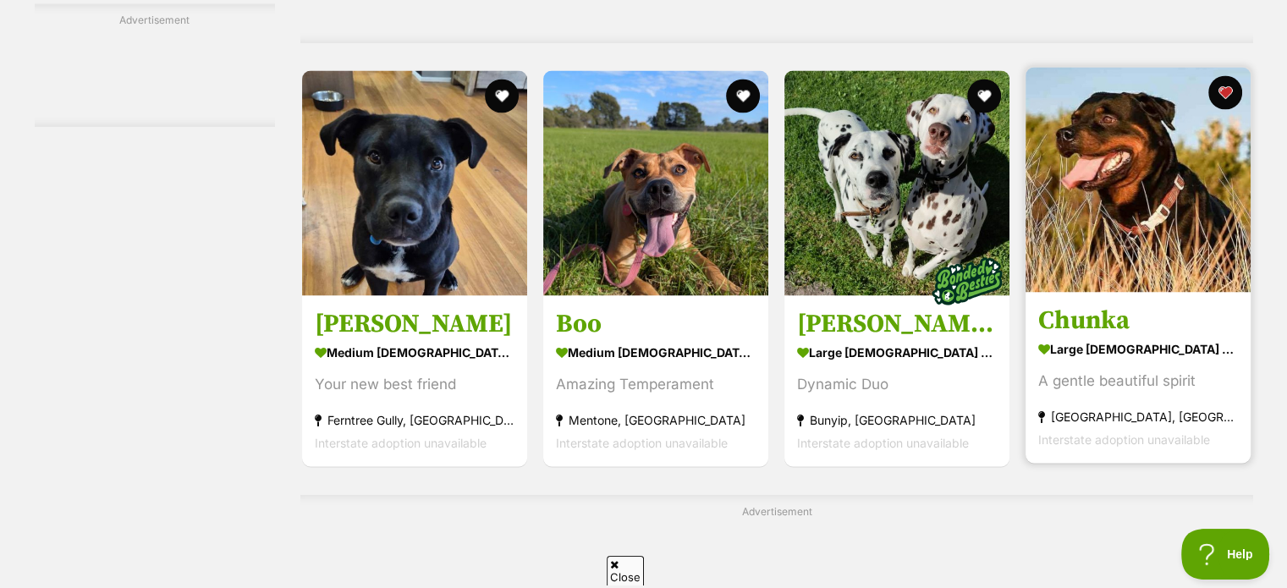
click at [1142, 199] on img at bounding box center [1138, 179] width 225 height 225
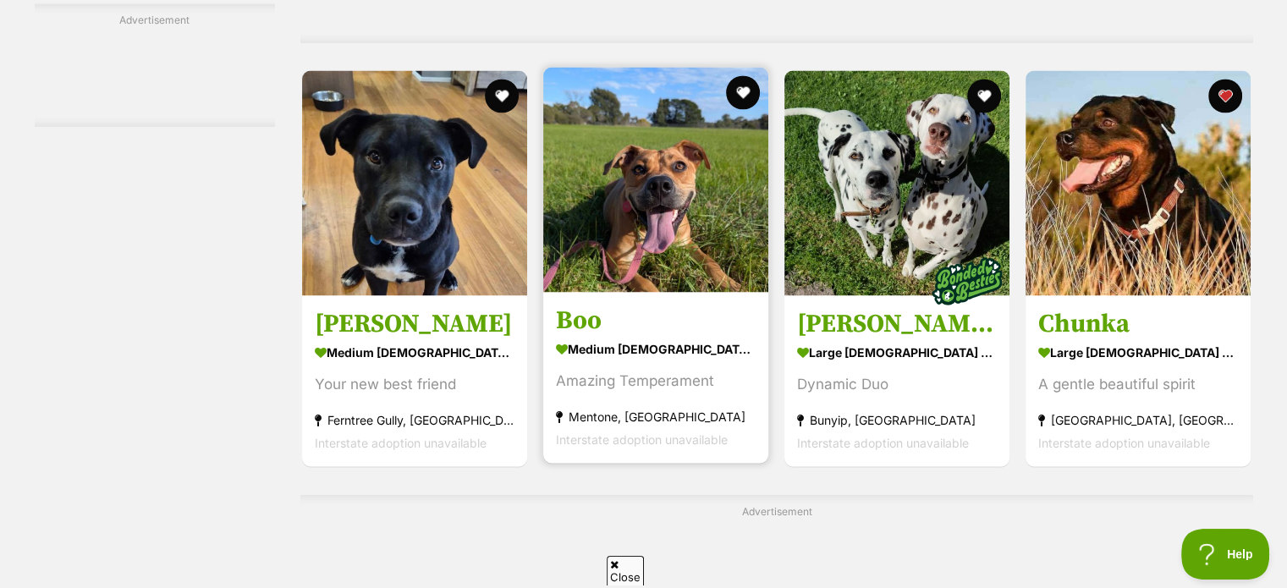
click at [629, 215] on img at bounding box center [655, 179] width 225 height 225
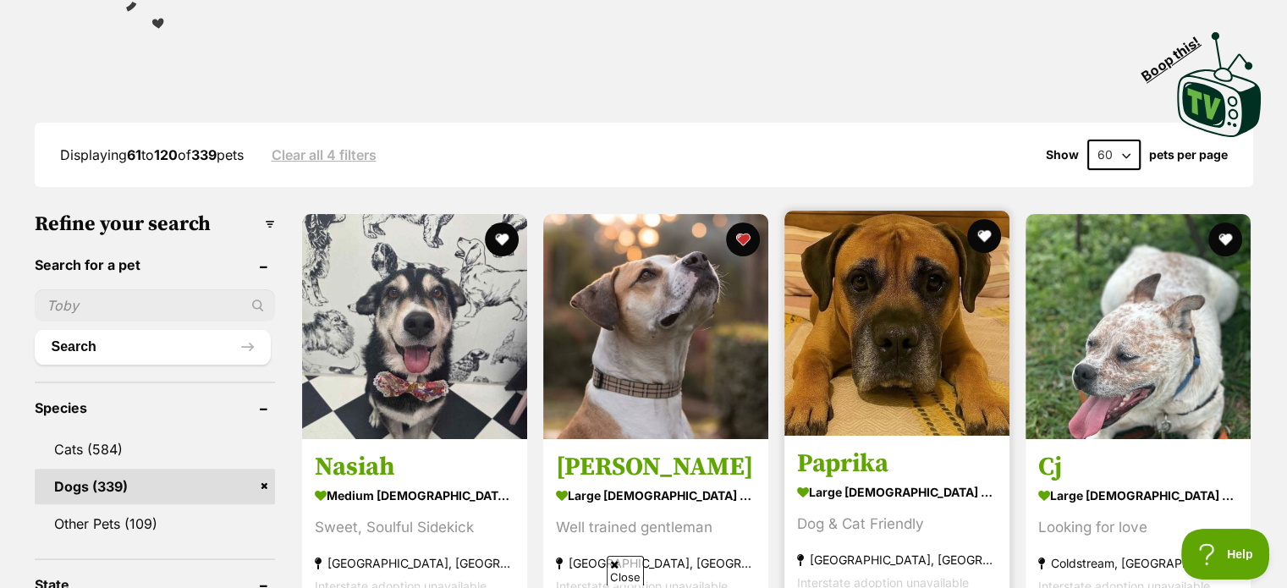
scroll to position [0, 0]
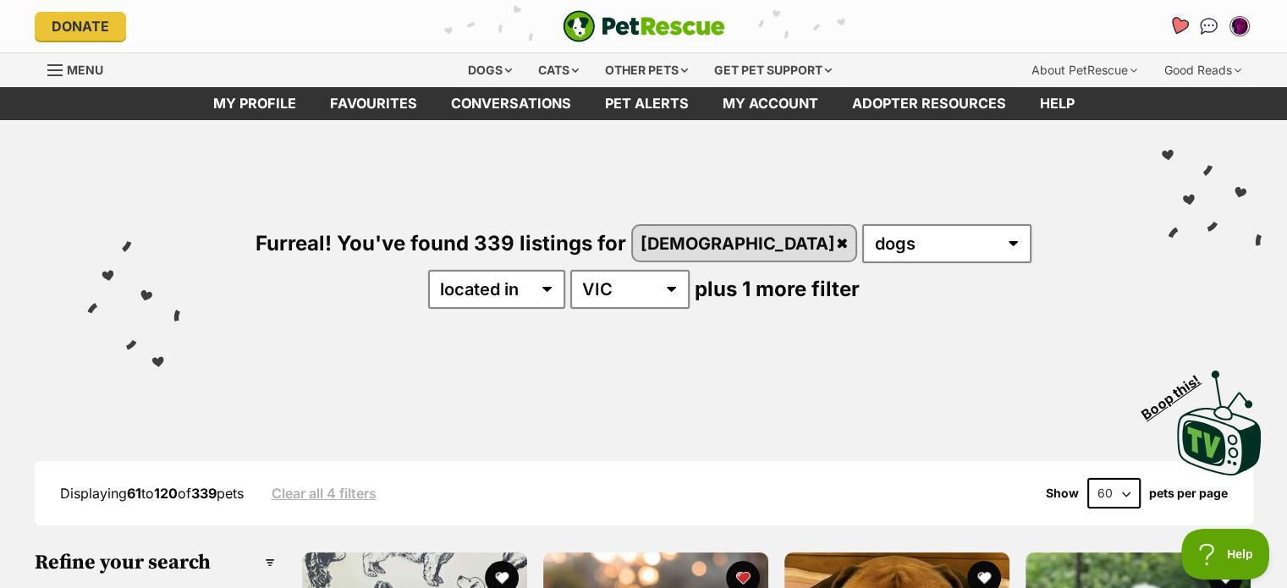
click at [1179, 26] on icon "Favourites" at bounding box center [1178, 25] width 20 height 19
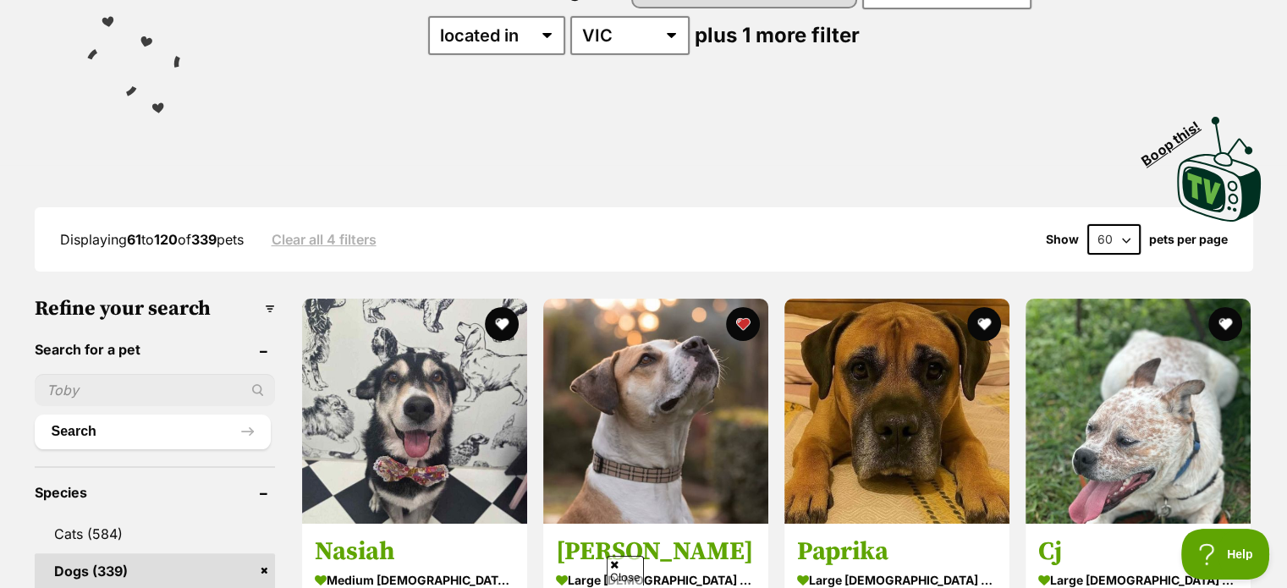
scroll to position [339, 0]
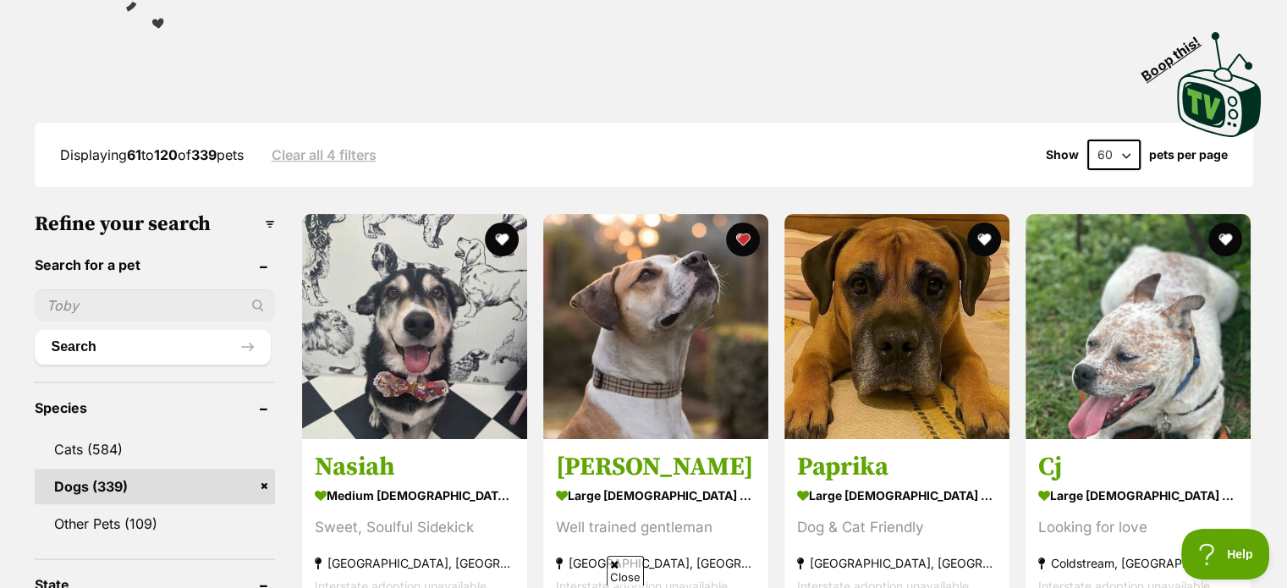
click at [115, 300] on input "text" at bounding box center [155, 305] width 241 height 32
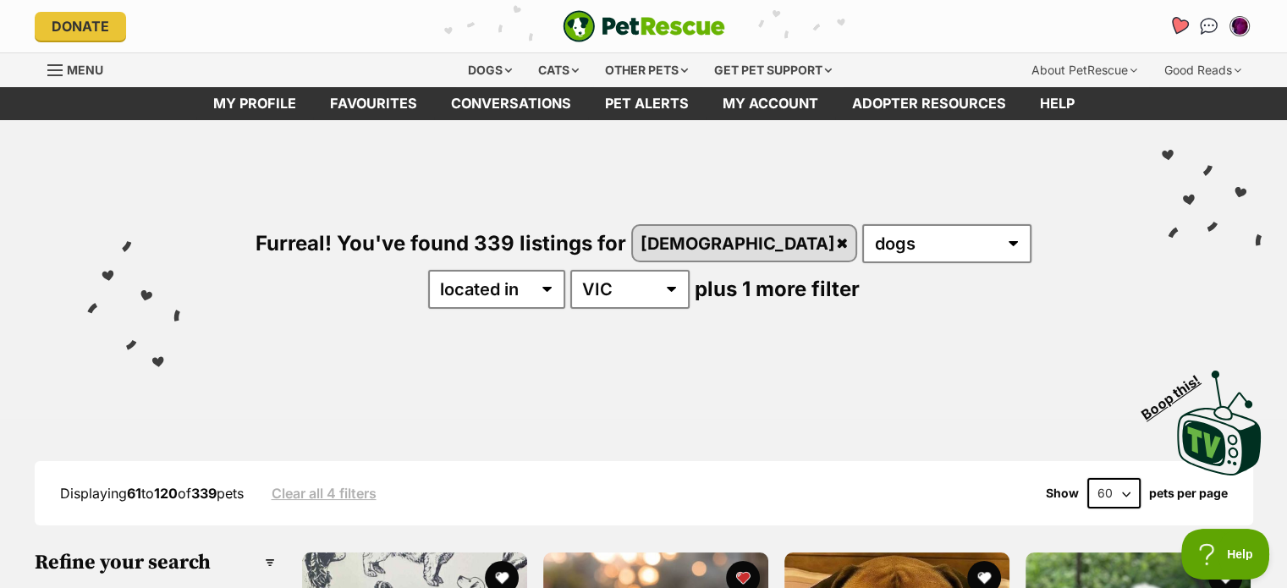
click at [1185, 16] on link "Favourites" at bounding box center [1178, 25] width 35 height 35
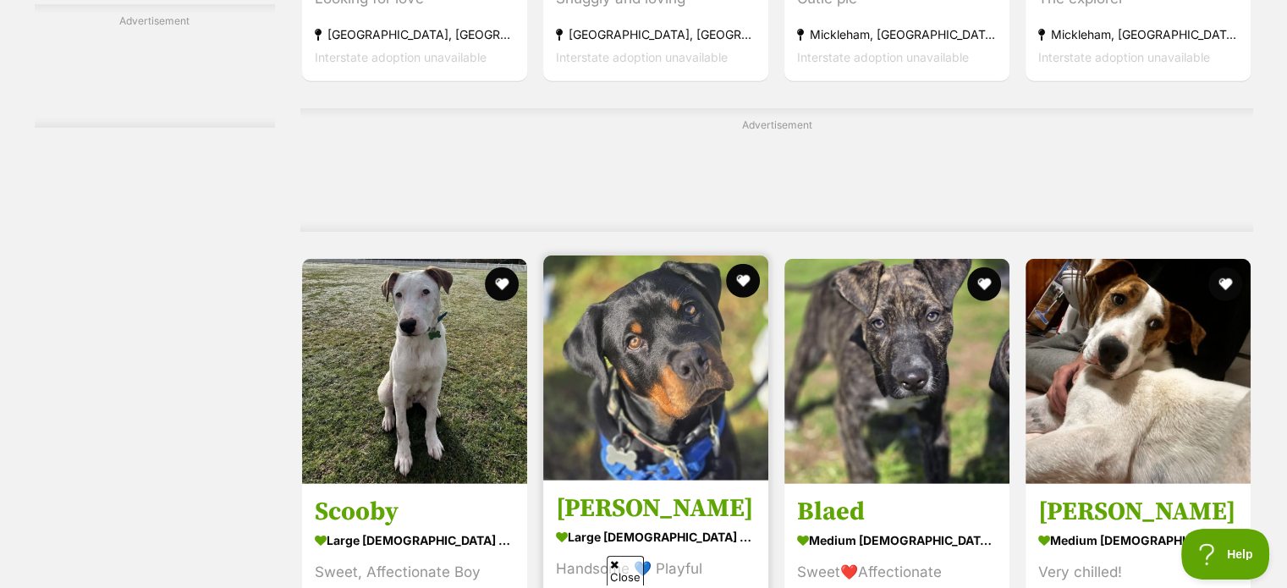
scroll to position [5078, 0]
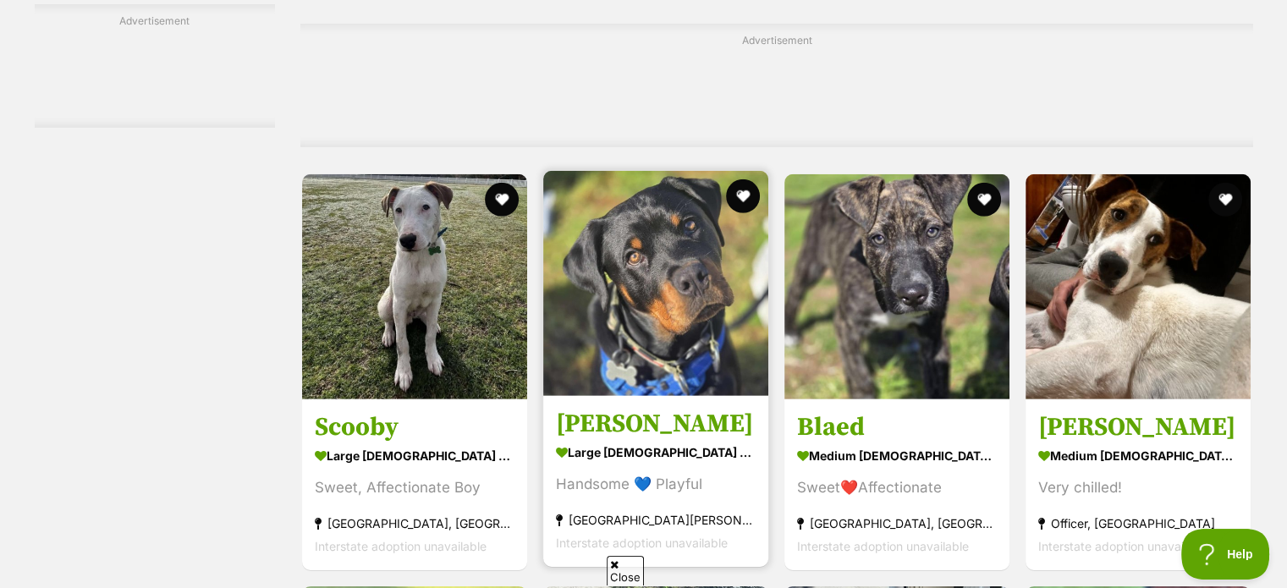
click at [647, 328] on img at bounding box center [655, 283] width 225 height 225
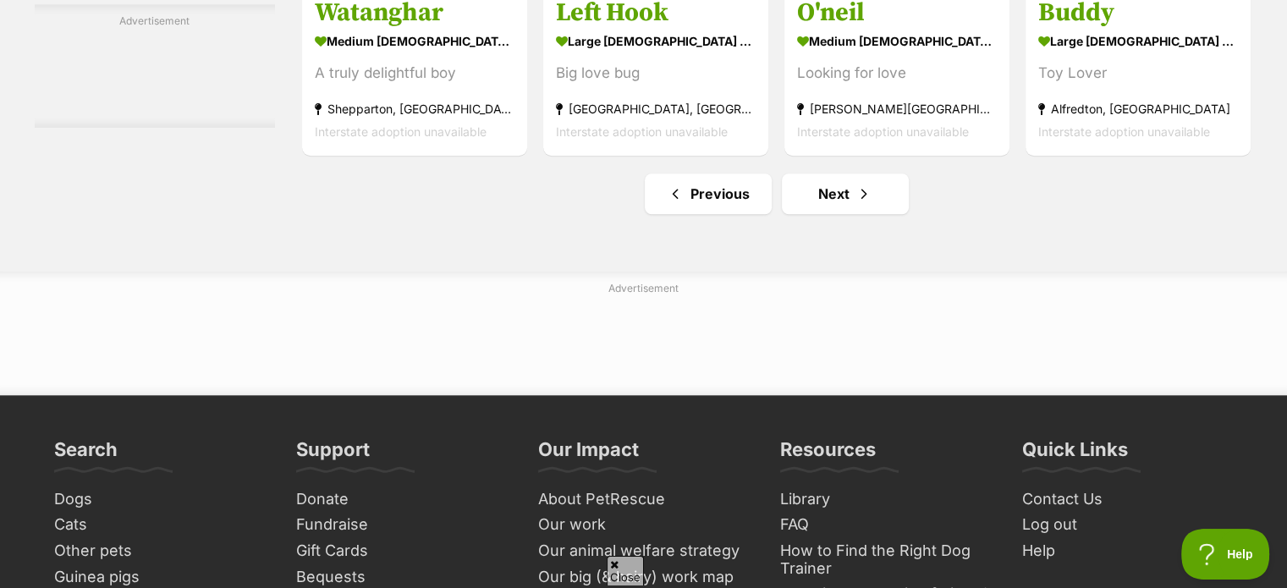
scroll to position [8124, 0]
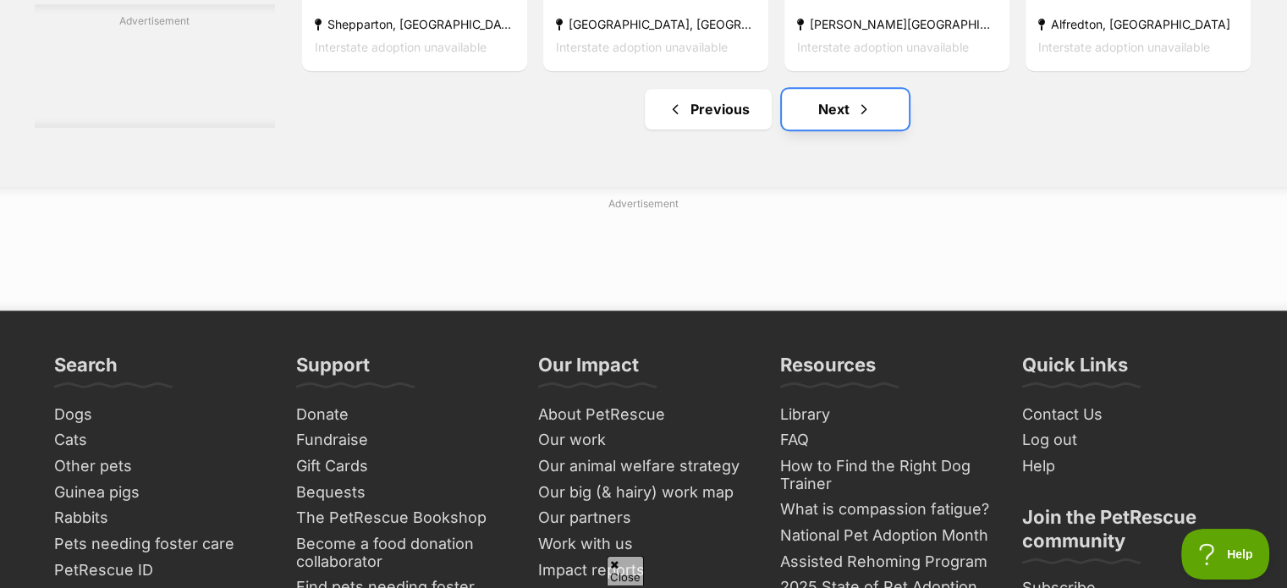
click at [836, 121] on link "Next" at bounding box center [845, 109] width 127 height 41
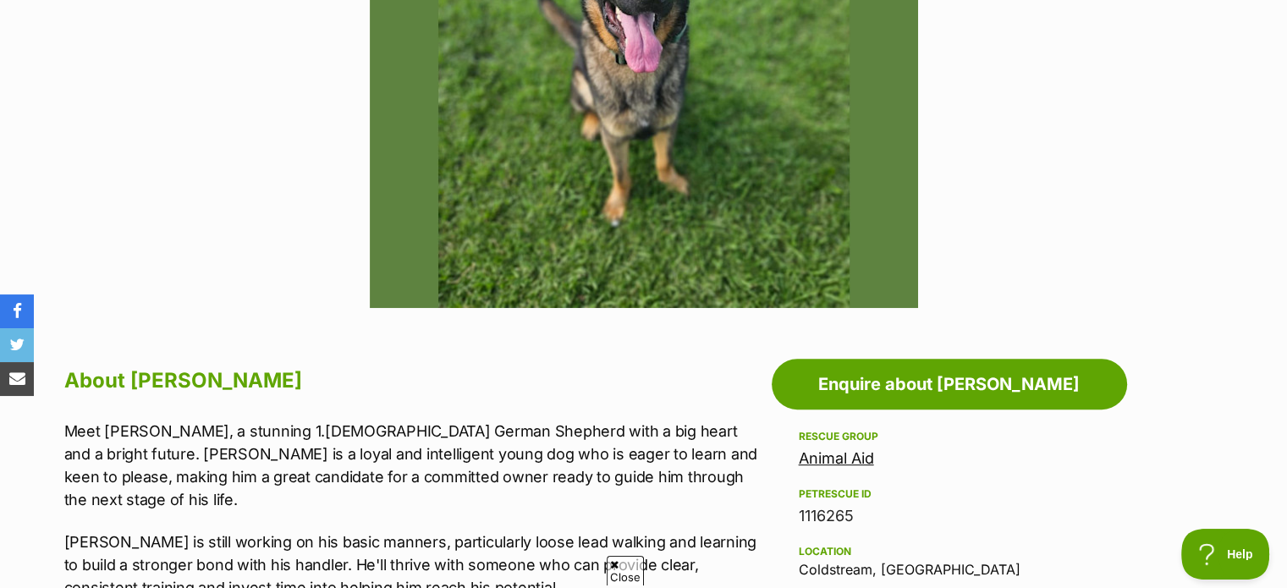
scroll to position [677, 0]
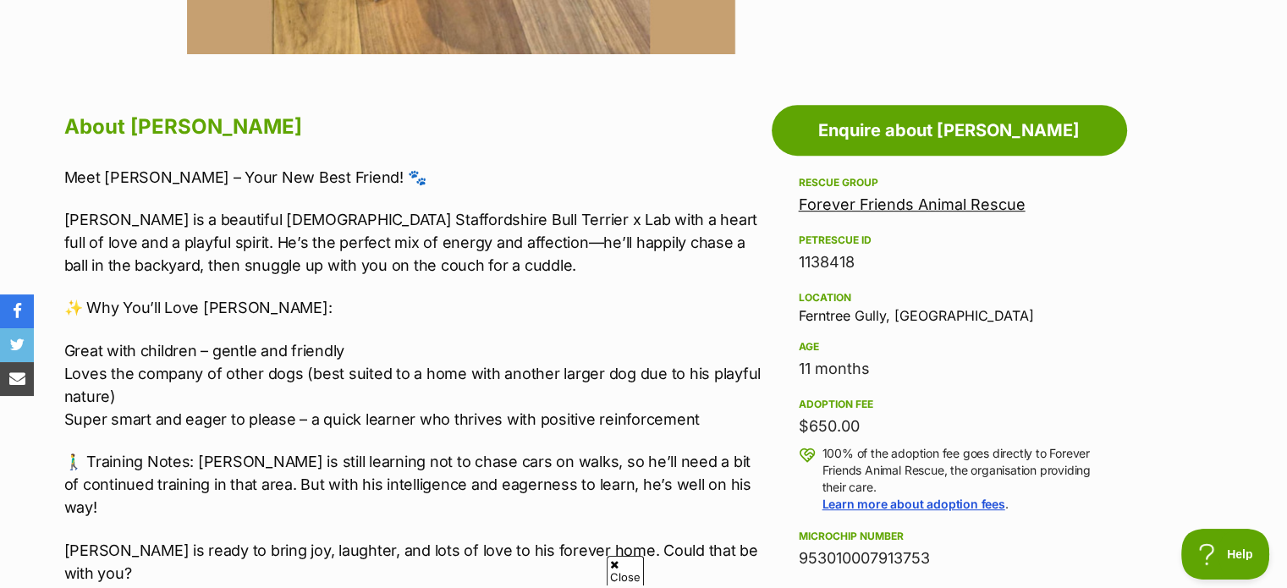
scroll to position [931, 0]
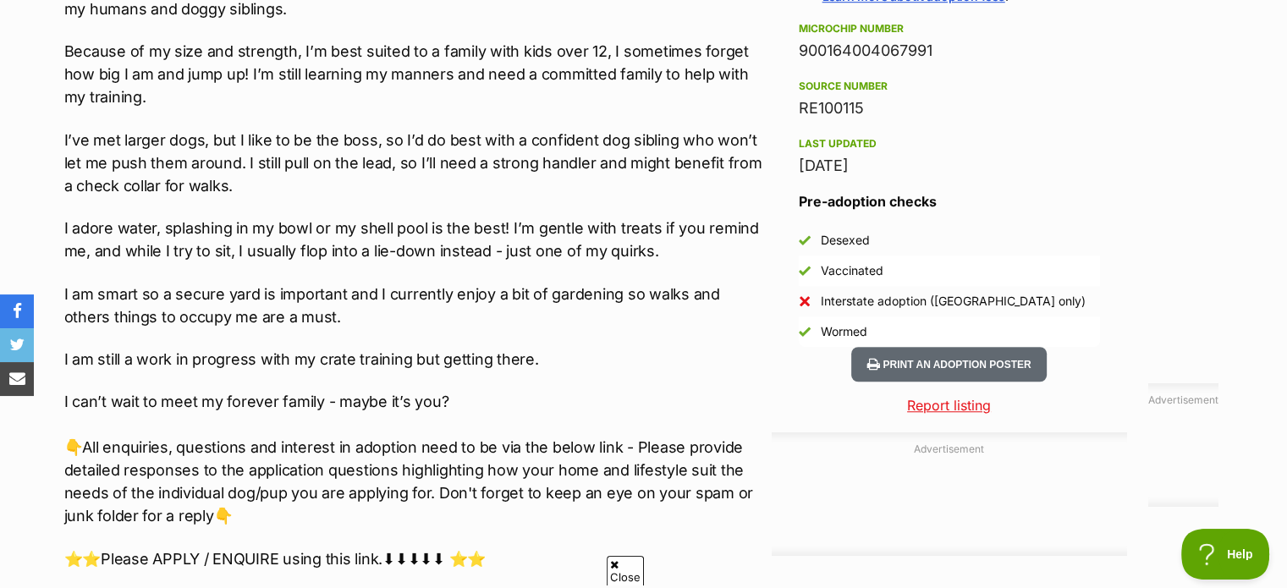
scroll to position [1016, 0]
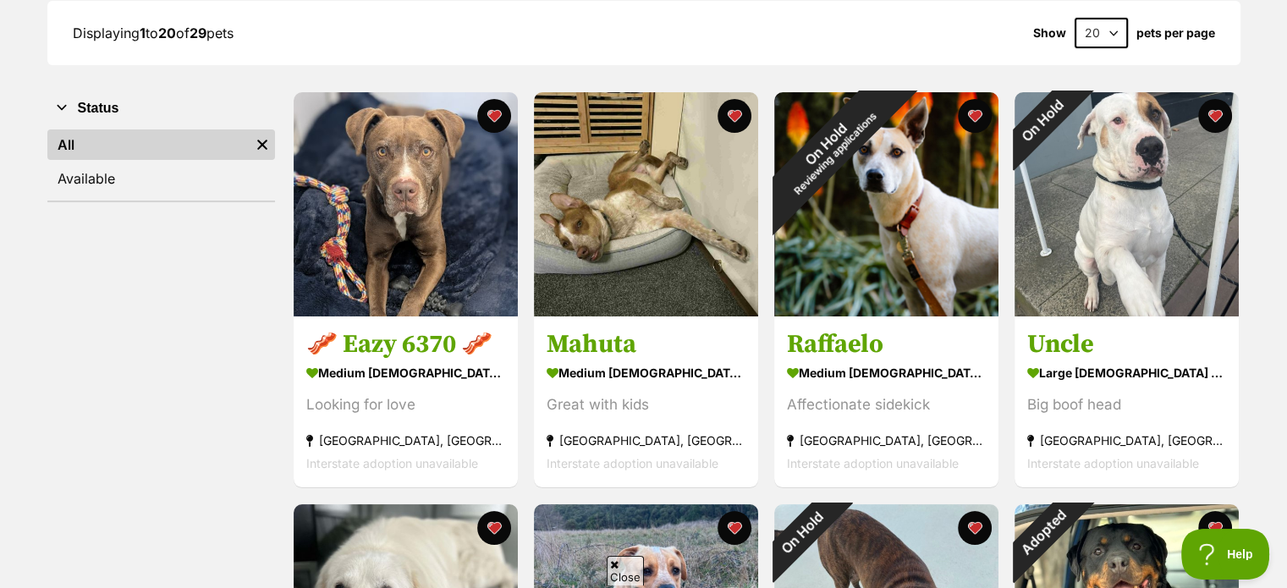
scroll to position [339, 0]
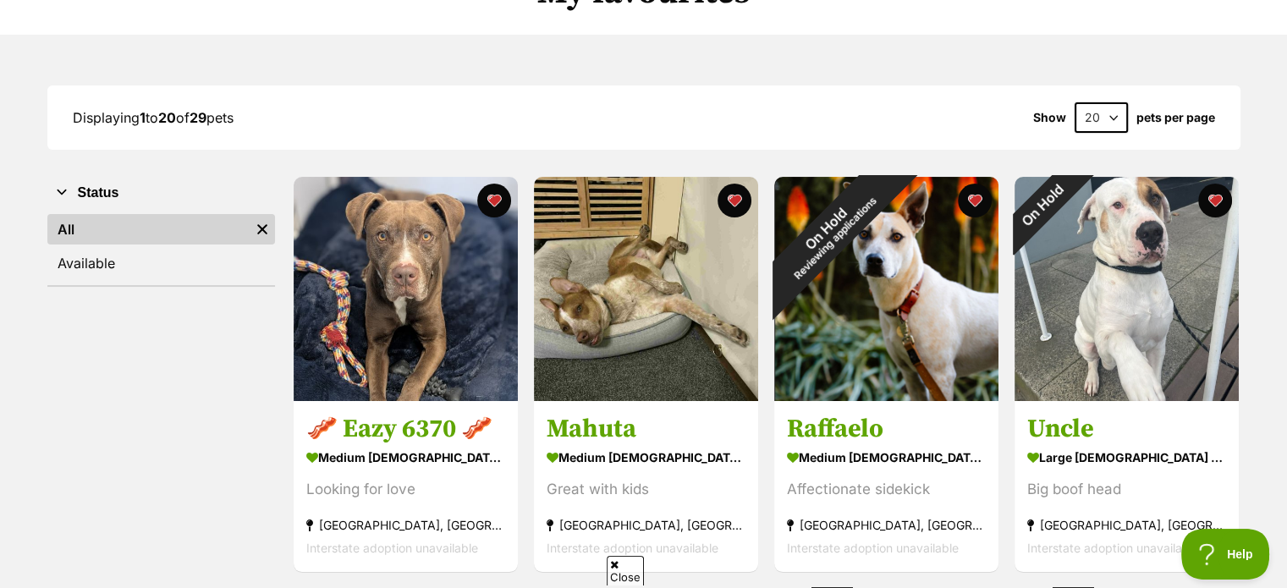
click at [1114, 114] on select "20 40 60" at bounding box center [1101, 117] width 53 height 30
select select "60"
click at [1075, 102] on select "20 40 60" at bounding box center [1101, 117] width 53 height 30
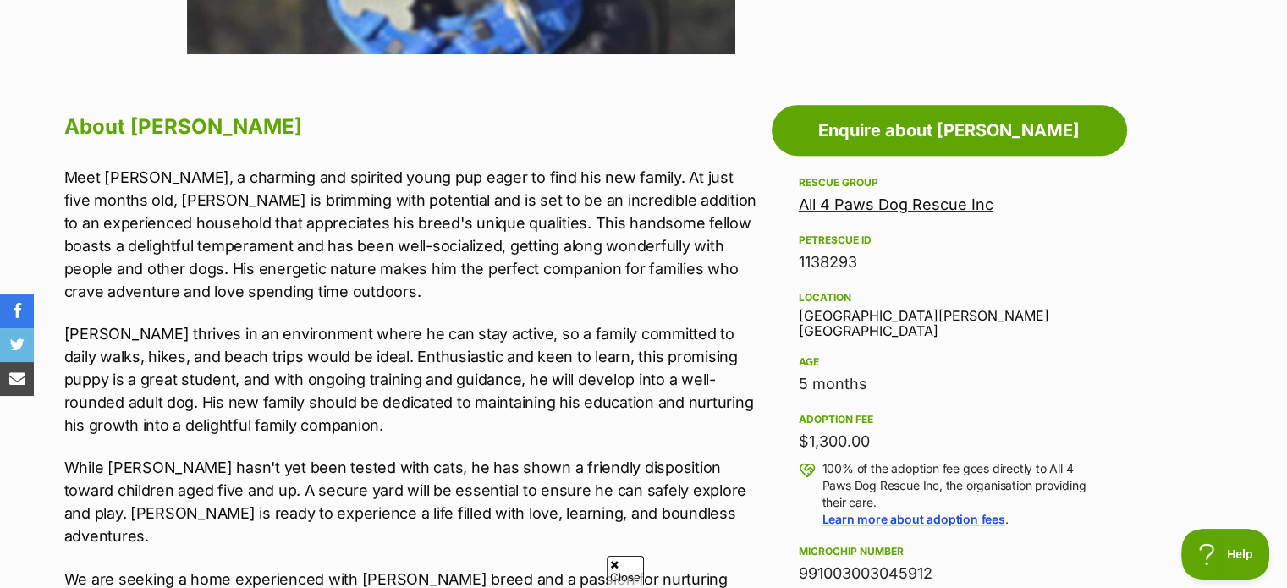
scroll to position [423, 0]
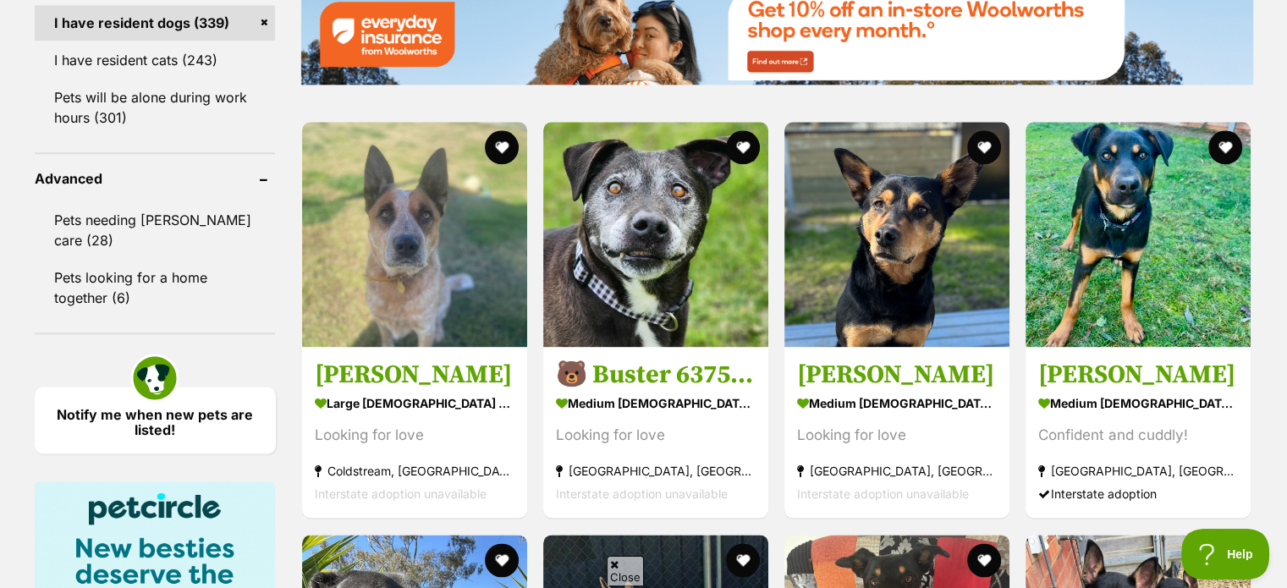
scroll to position [2200, 0]
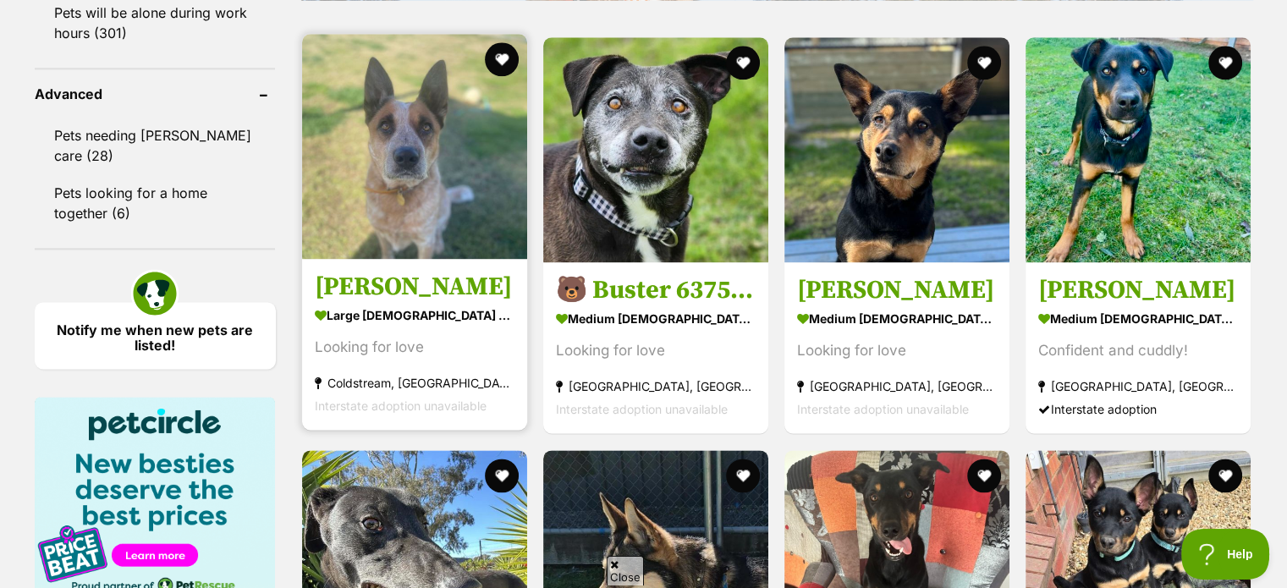
click at [396, 192] on img at bounding box center [414, 146] width 225 height 225
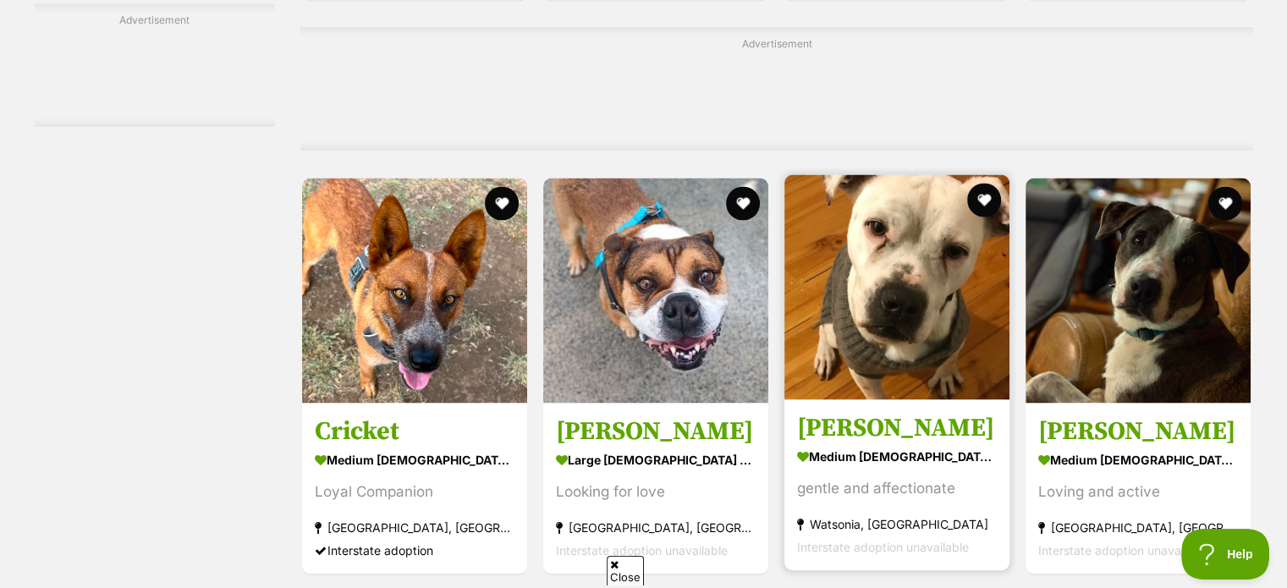
scroll to position [3131, 0]
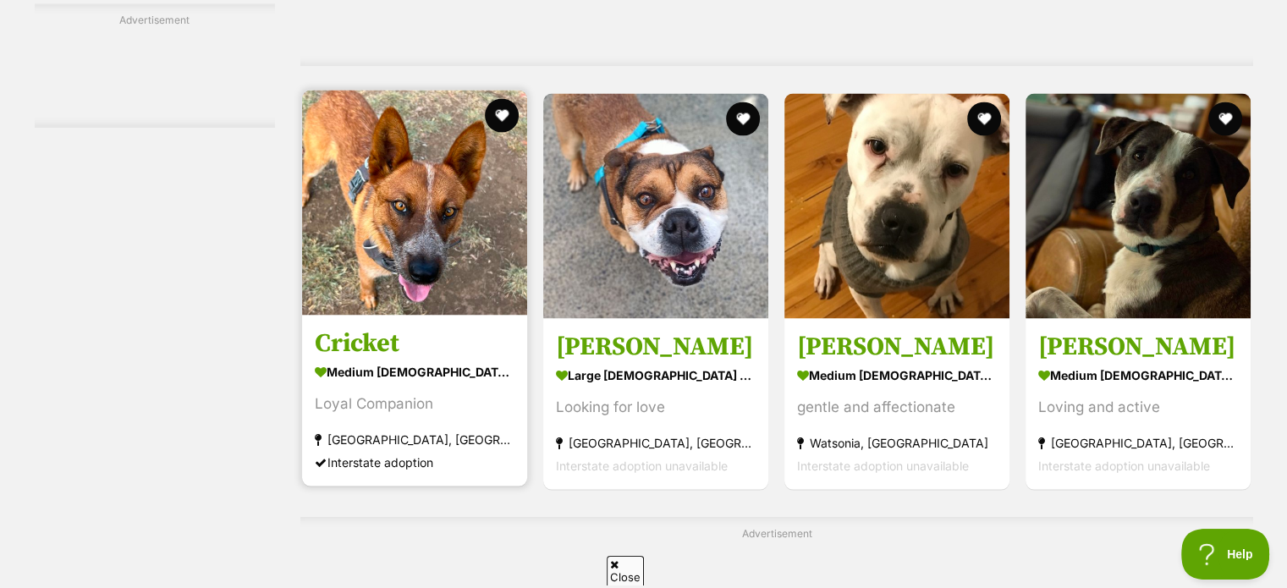
click at [417, 267] on img at bounding box center [414, 202] width 225 height 225
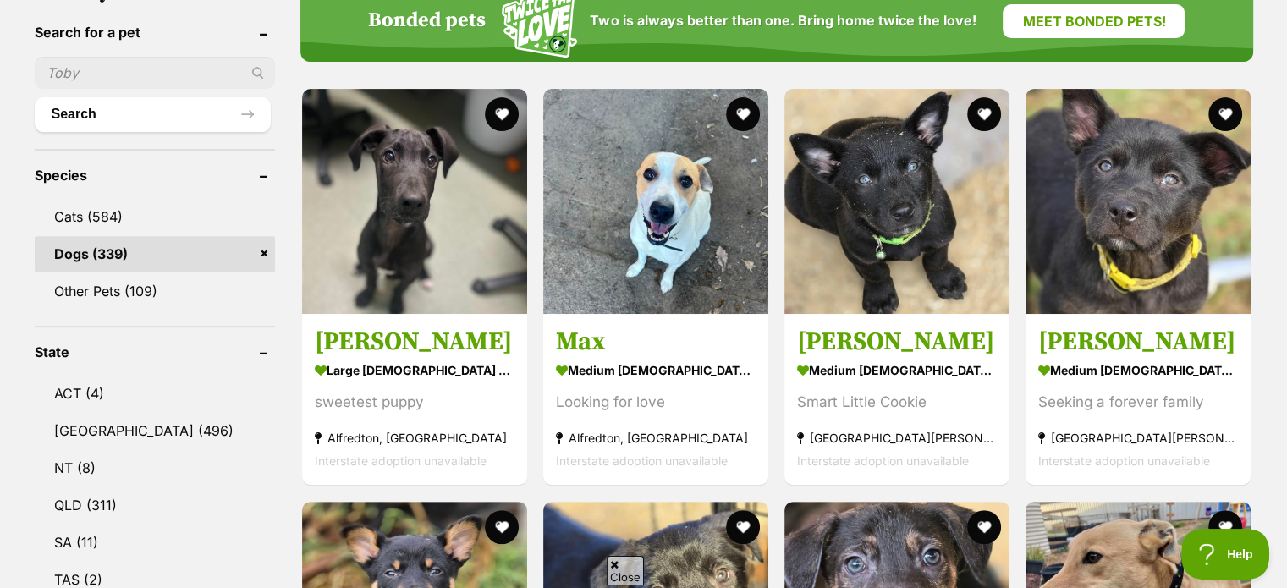
scroll to position [0, 0]
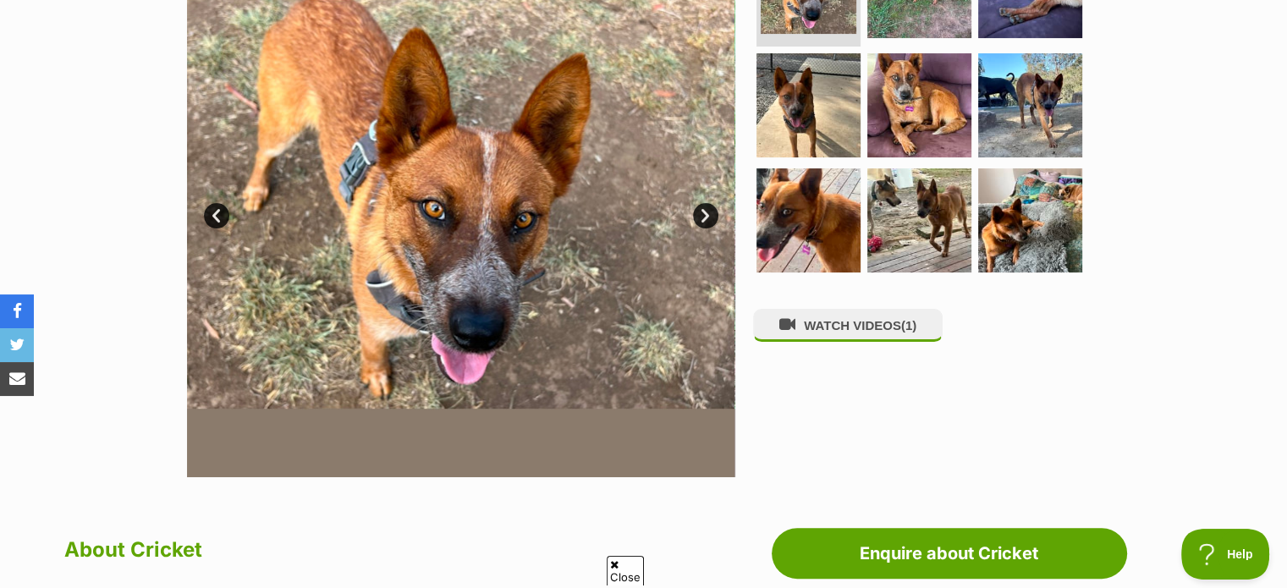
scroll to position [339, 0]
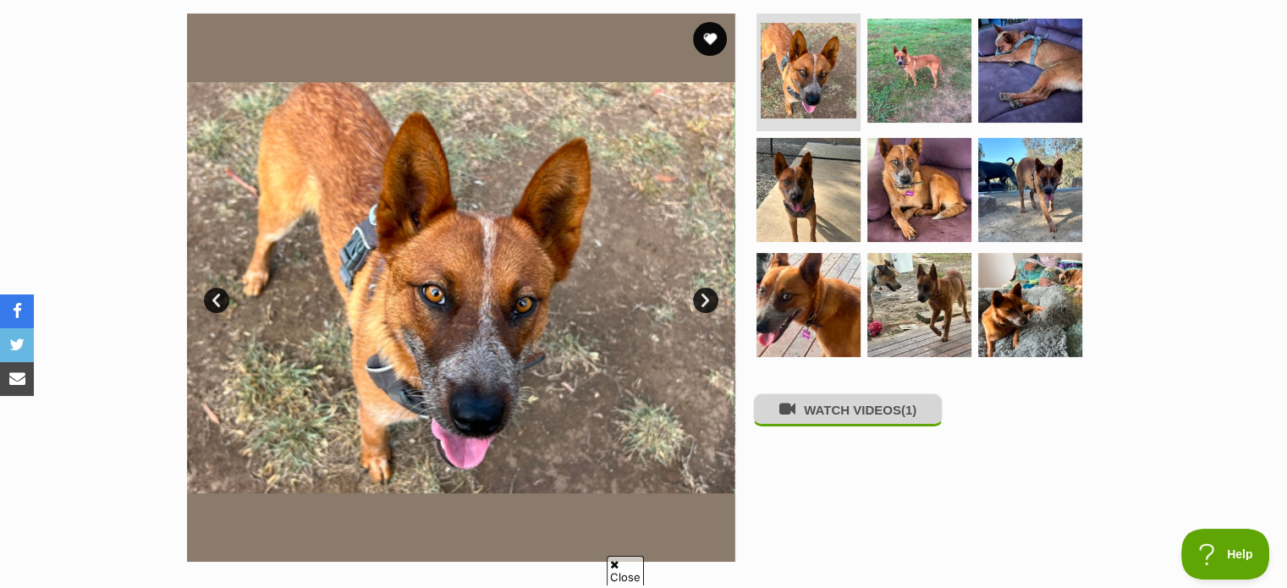
click at [834, 403] on button "WATCH VIDEOS (1)" at bounding box center [848, 410] width 190 height 33
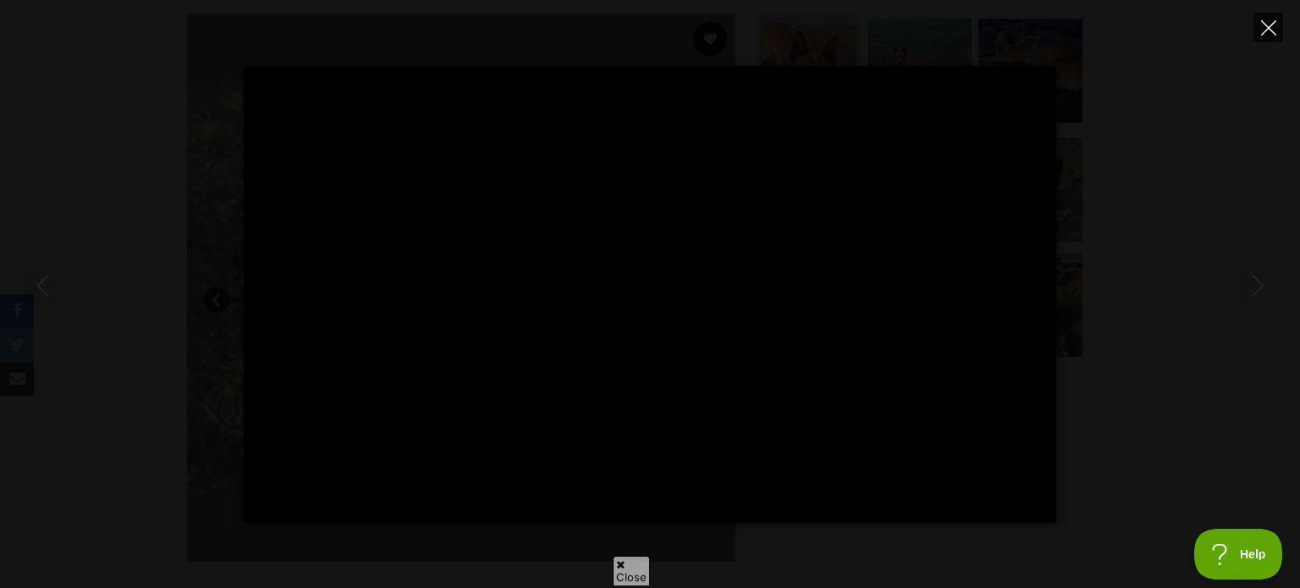
click at [1267, 22] on icon "Close" at bounding box center [1268, 27] width 15 height 15
type input "91.23"
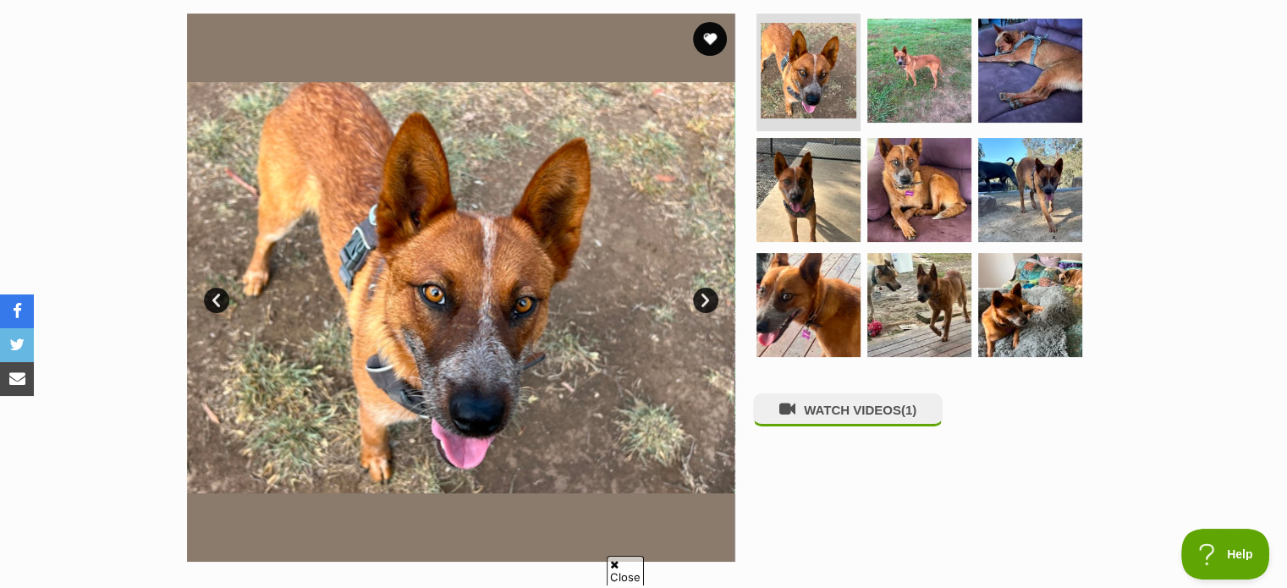
click at [714, 290] on link "Next" at bounding box center [705, 300] width 25 height 25
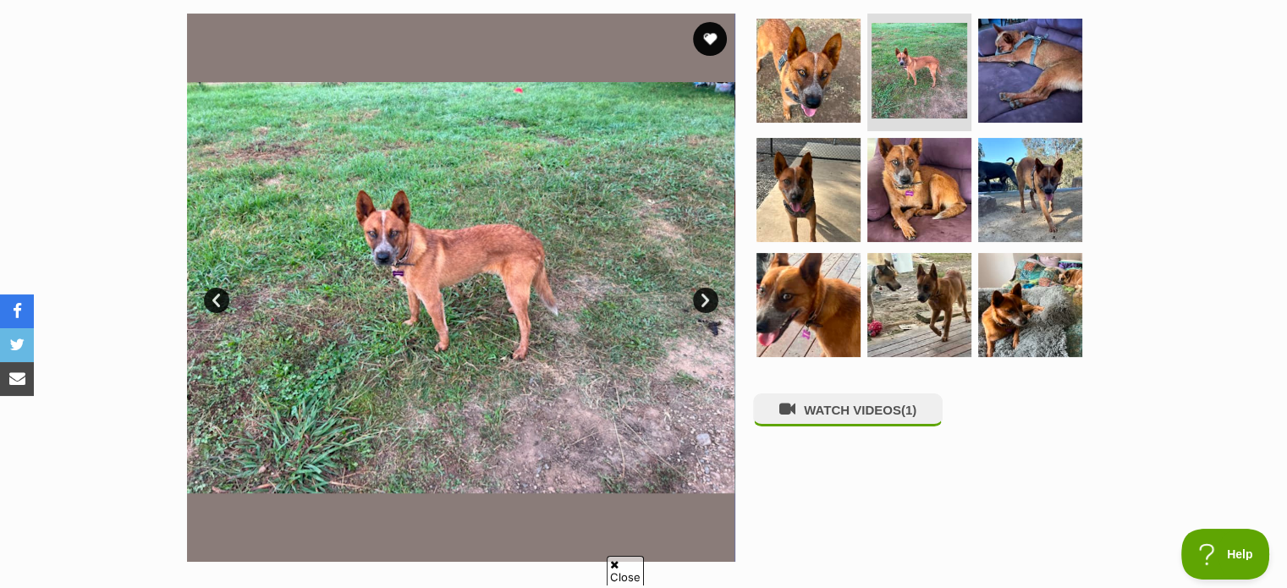
click at [714, 290] on link "Next" at bounding box center [705, 300] width 25 height 25
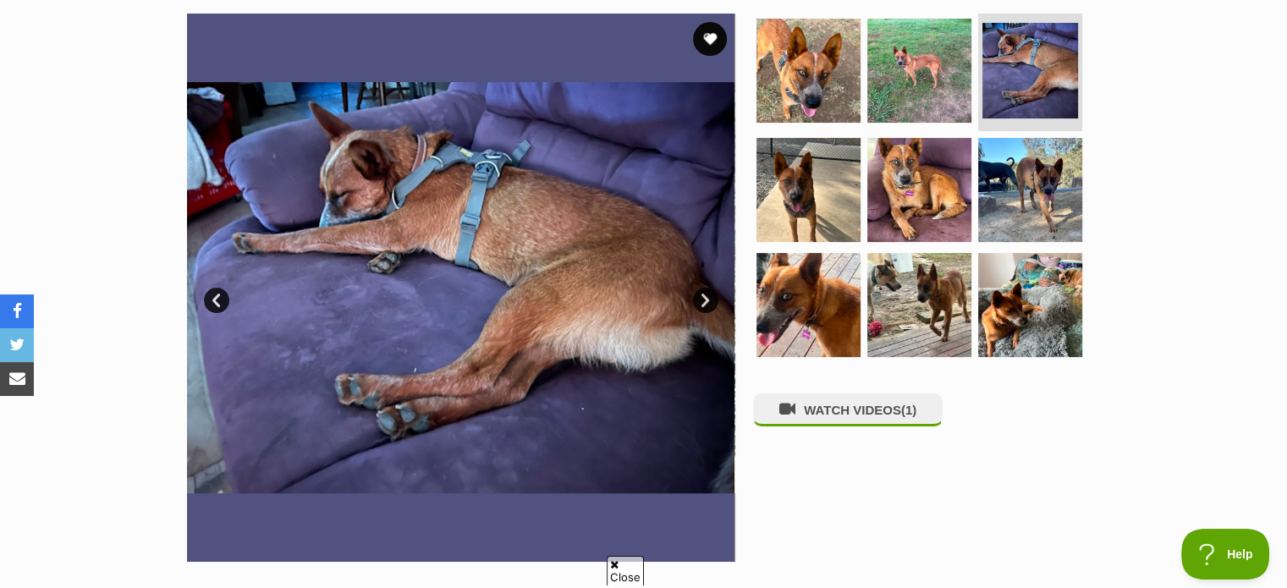
click at [714, 290] on link "Next" at bounding box center [705, 300] width 25 height 25
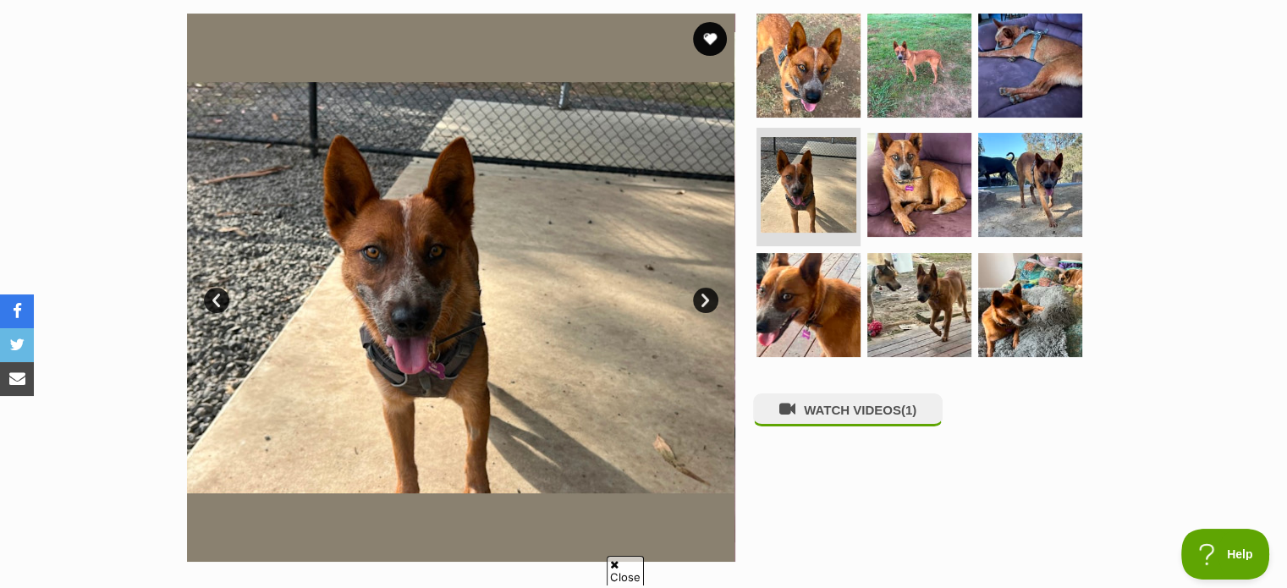
click at [714, 290] on link "Next" at bounding box center [705, 300] width 25 height 25
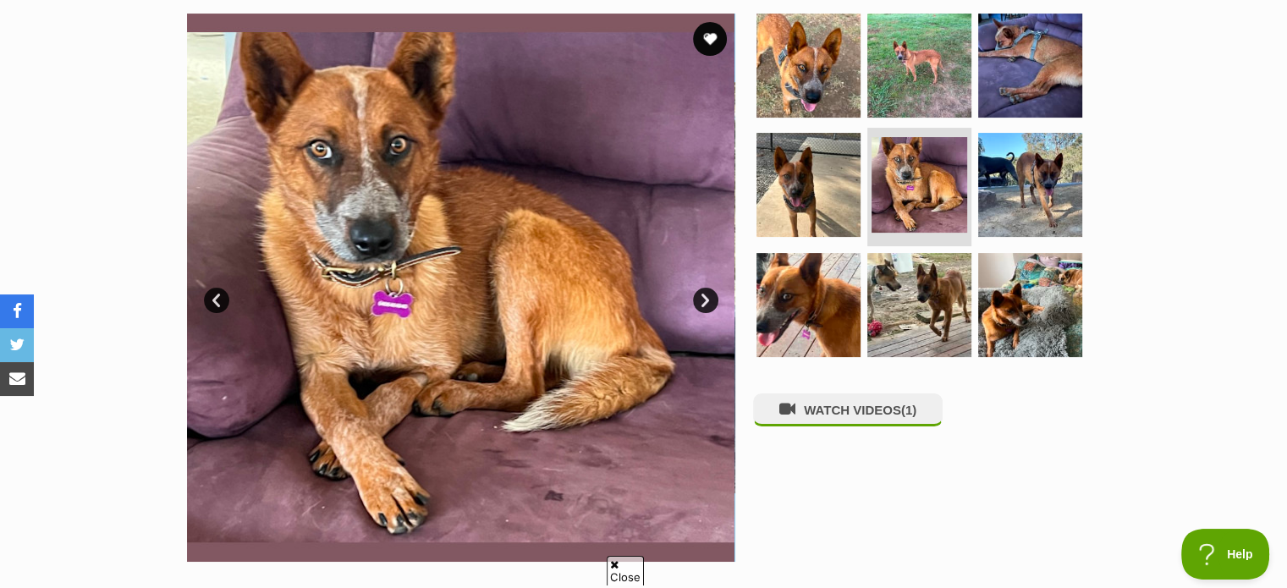
click at [714, 290] on link "Next" at bounding box center [705, 300] width 25 height 25
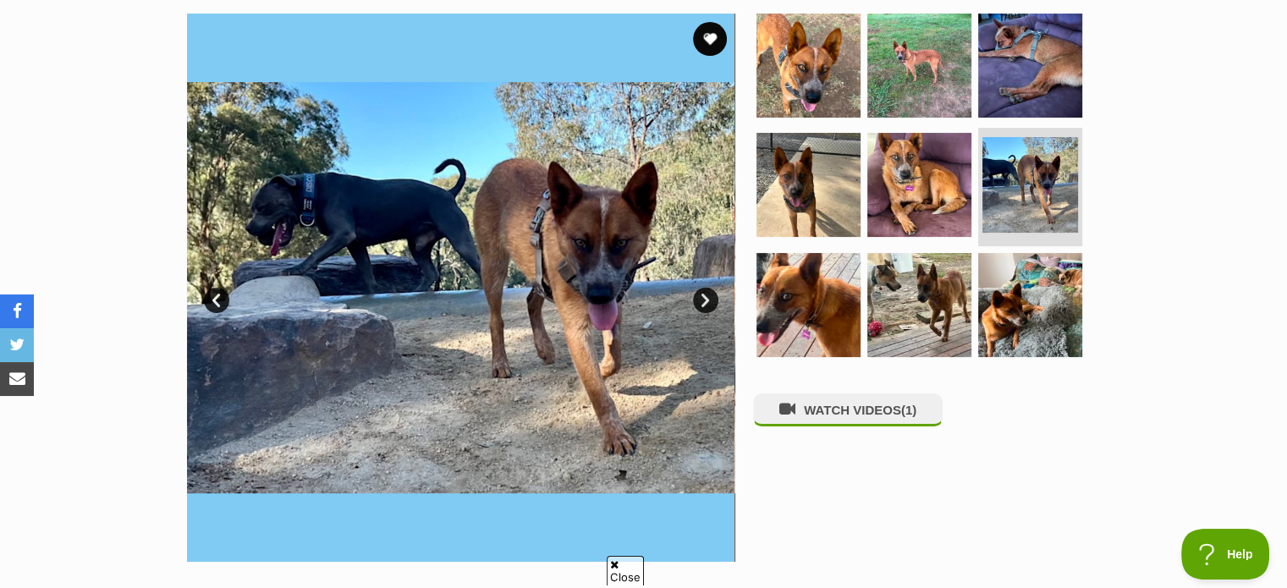
click at [714, 290] on link "Next" at bounding box center [705, 300] width 25 height 25
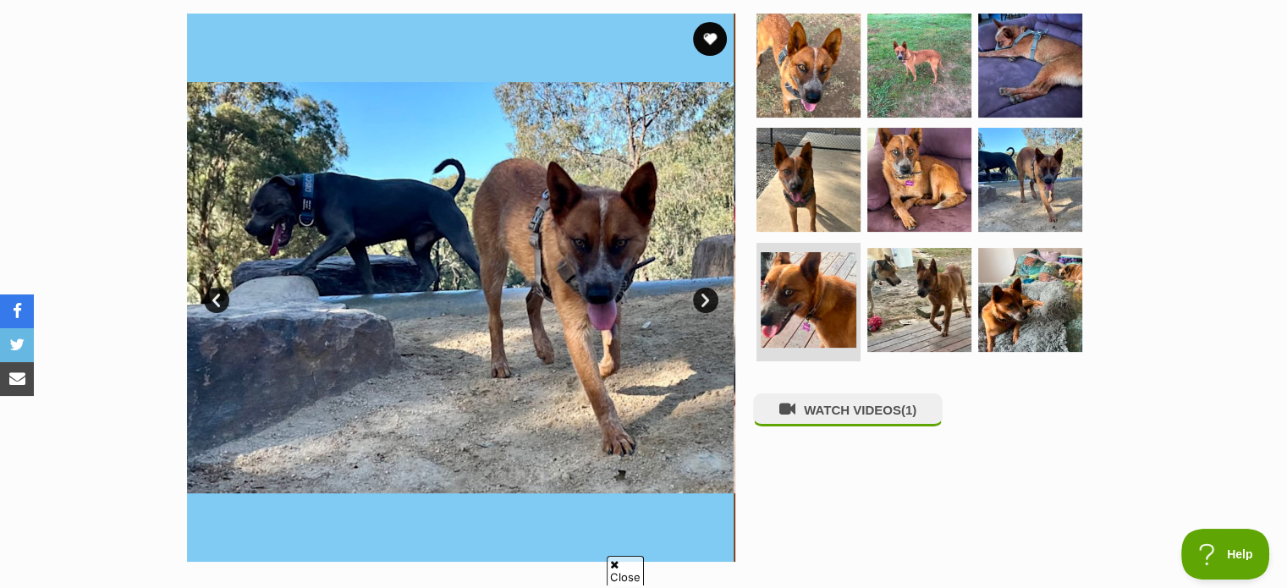
click at [714, 290] on link "Next" at bounding box center [705, 300] width 25 height 25
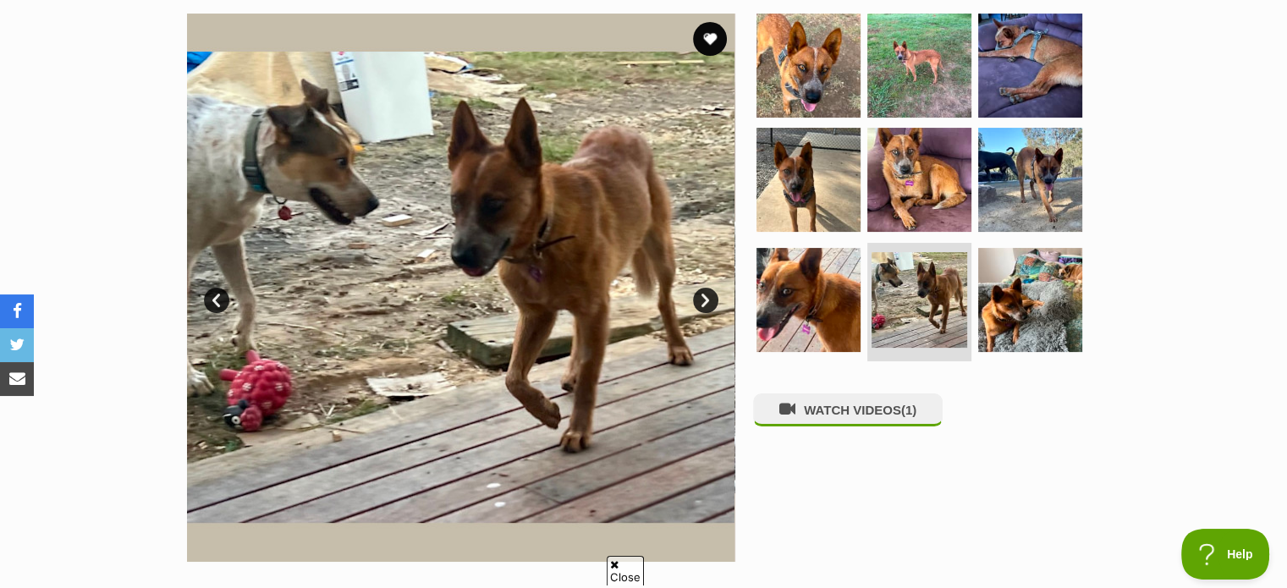
click at [714, 290] on link "Next" at bounding box center [705, 300] width 25 height 25
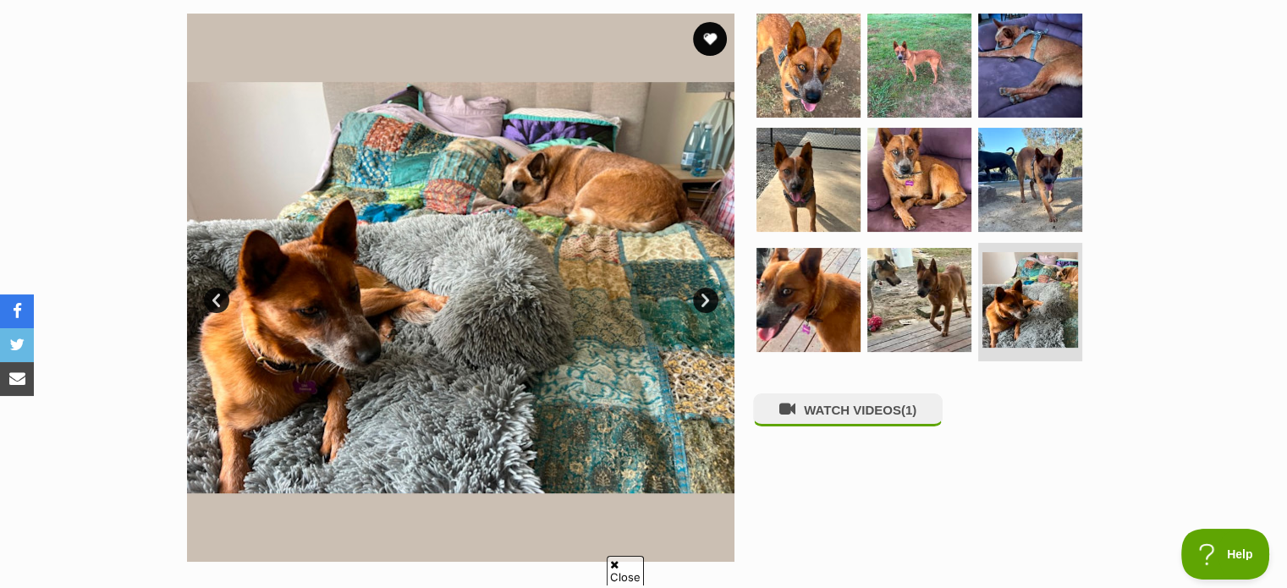
click at [714, 290] on link "Next" at bounding box center [705, 300] width 25 height 25
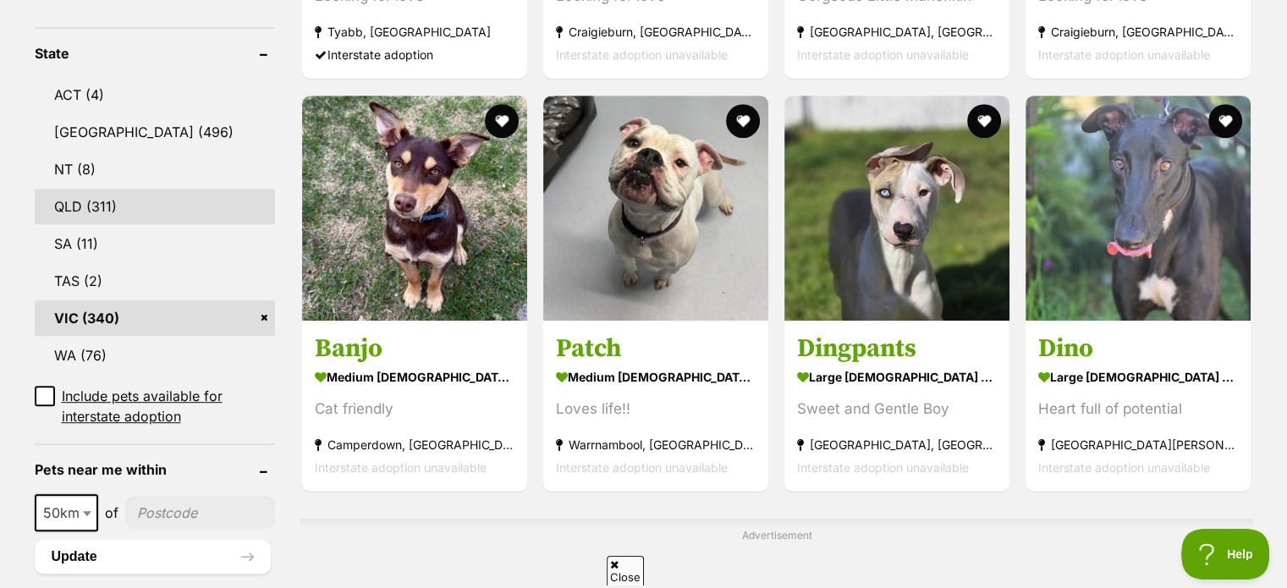
scroll to position [531, 0]
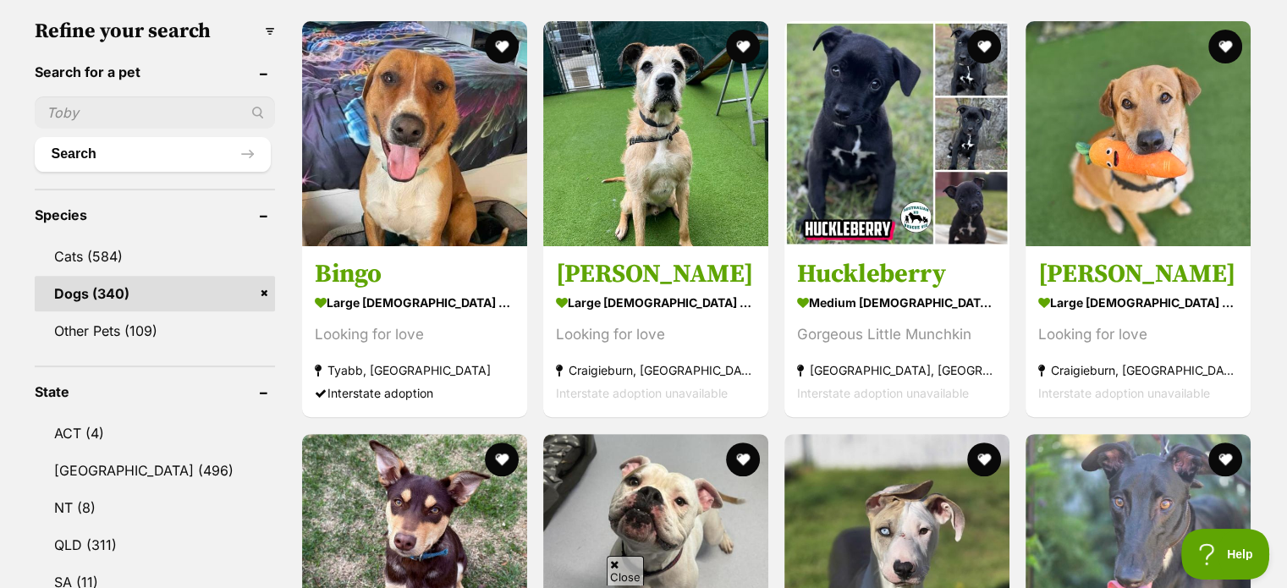
click at [65, 106] on input "text" at bounding box center [155, 112] width 241 height 32
paste input "beau"
type input "beau"
click at [98, 148] on button "Search" at bounding box center [153, 154] width 237 height 34
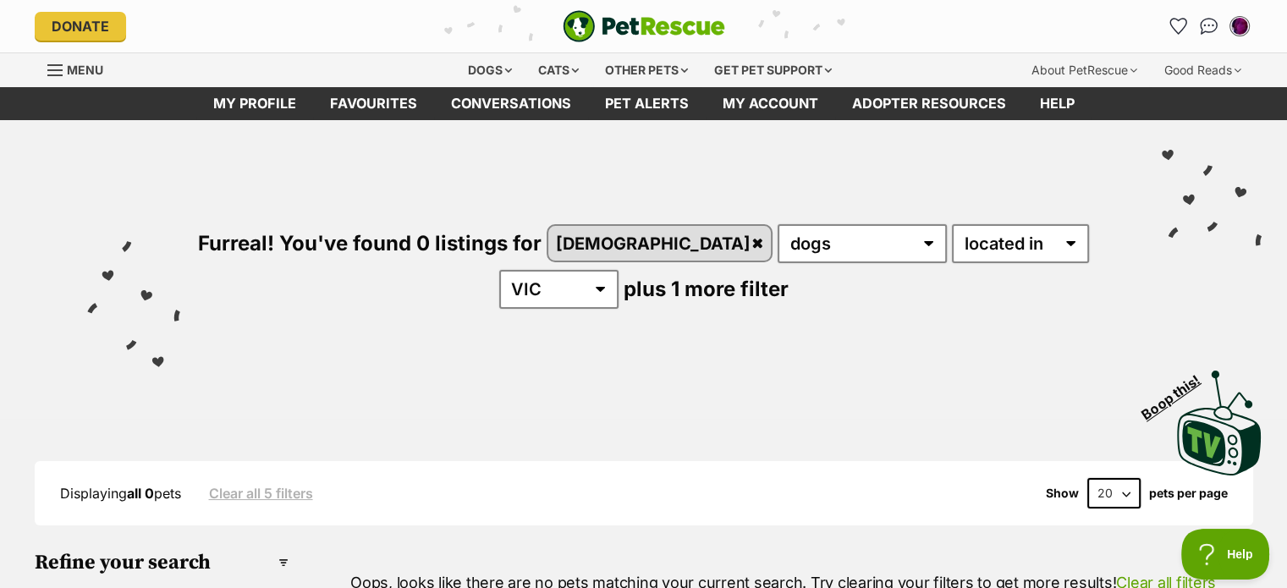
scroll to position [339, 0]
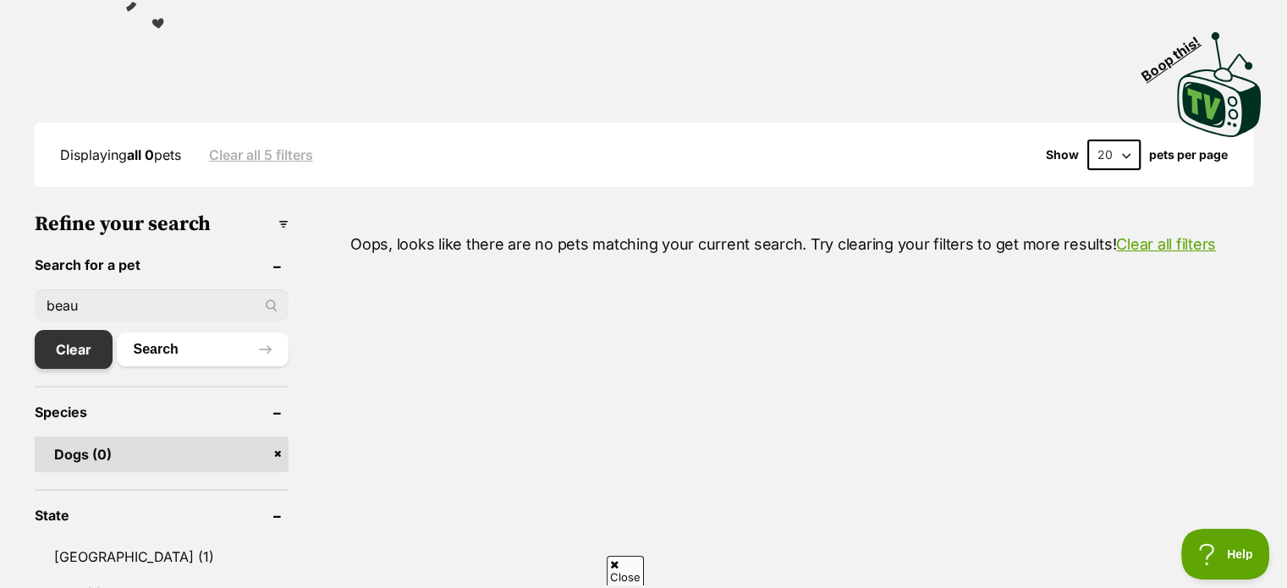
click at [70, 349] on link "Clear" at bounding box center [74, 349] width 78 height 39
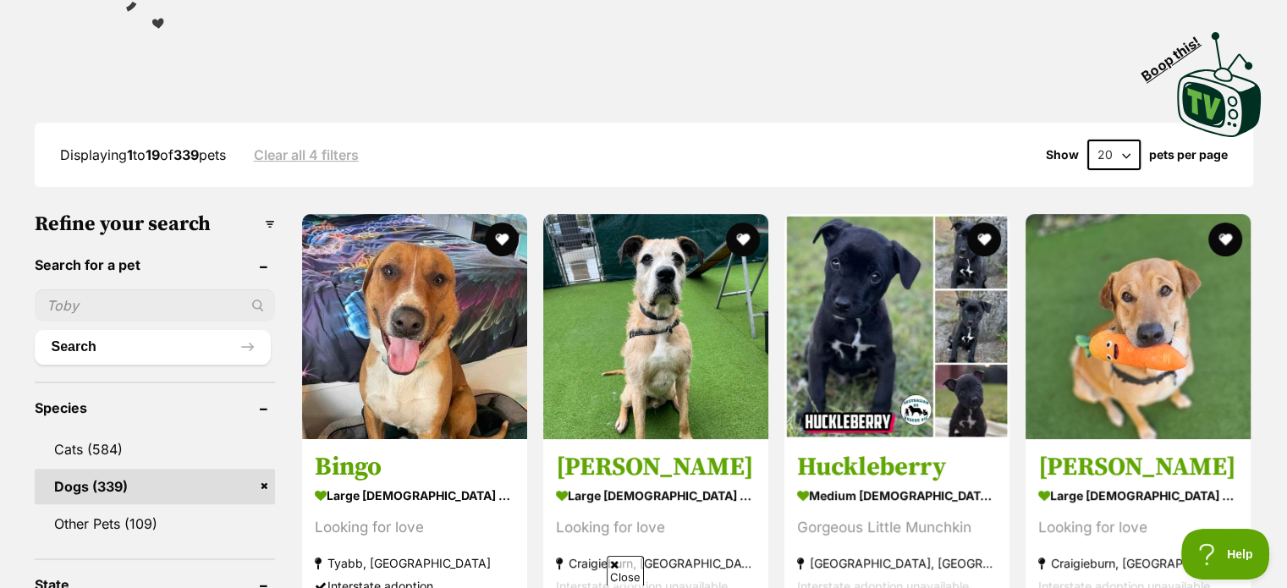
click at [1121, 150] on select "20 40 60" at bounding box center [1113, 155] width 53 height 30
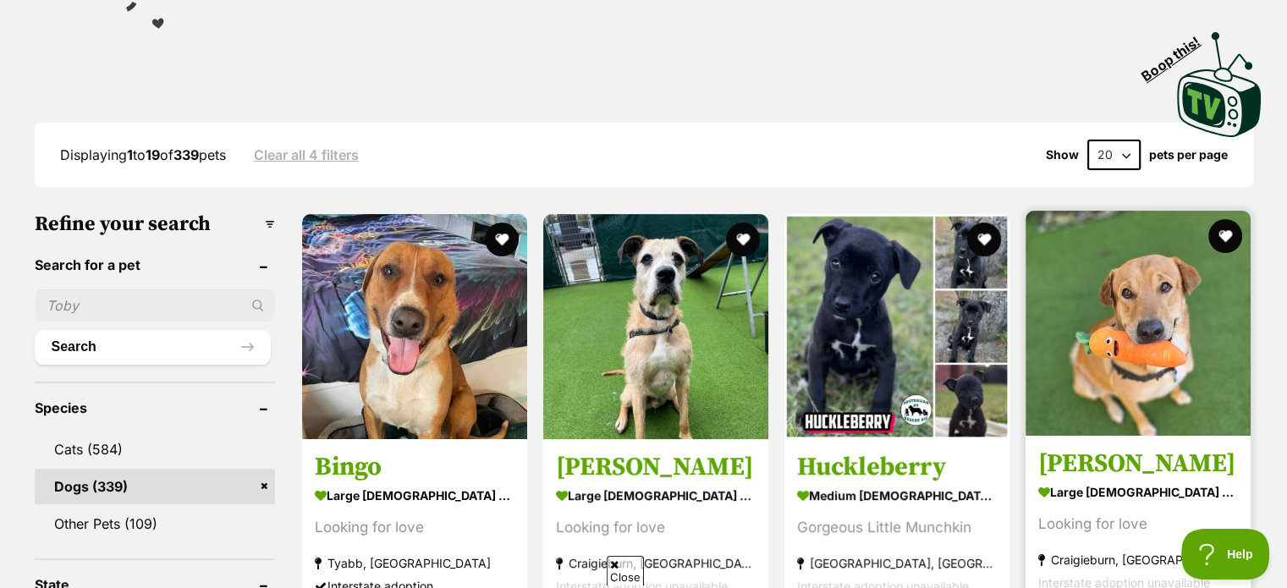
select select "60"
click at [1087, 140] on select "20 40 60" at bounding box center [1113, 155] width 53 height 30
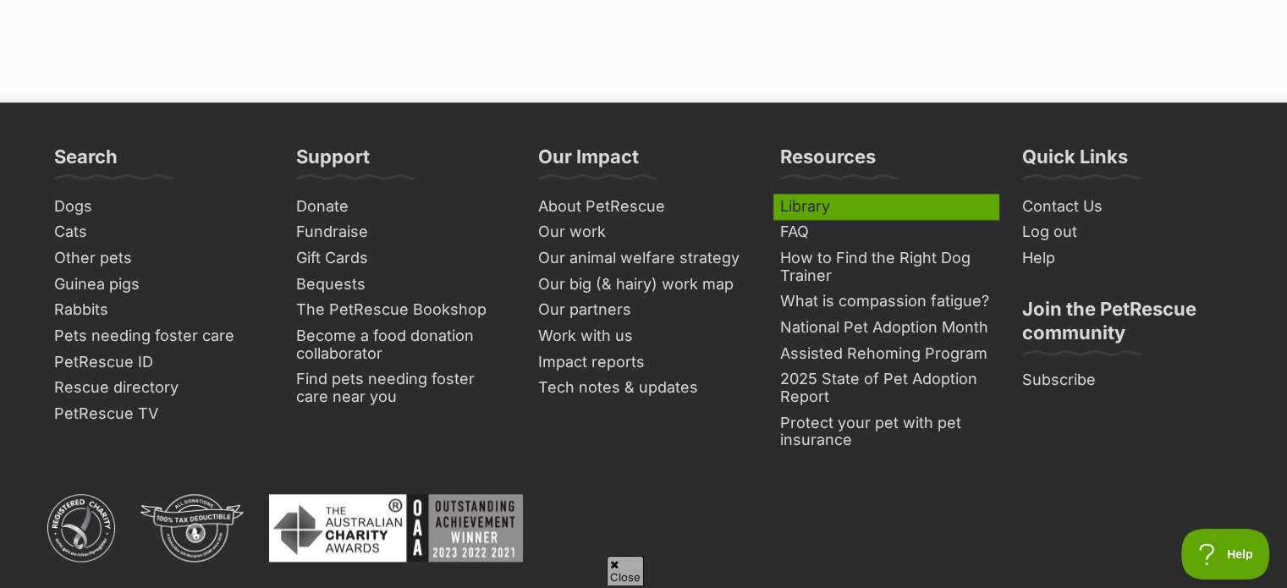
scroll to position [8079, 0]
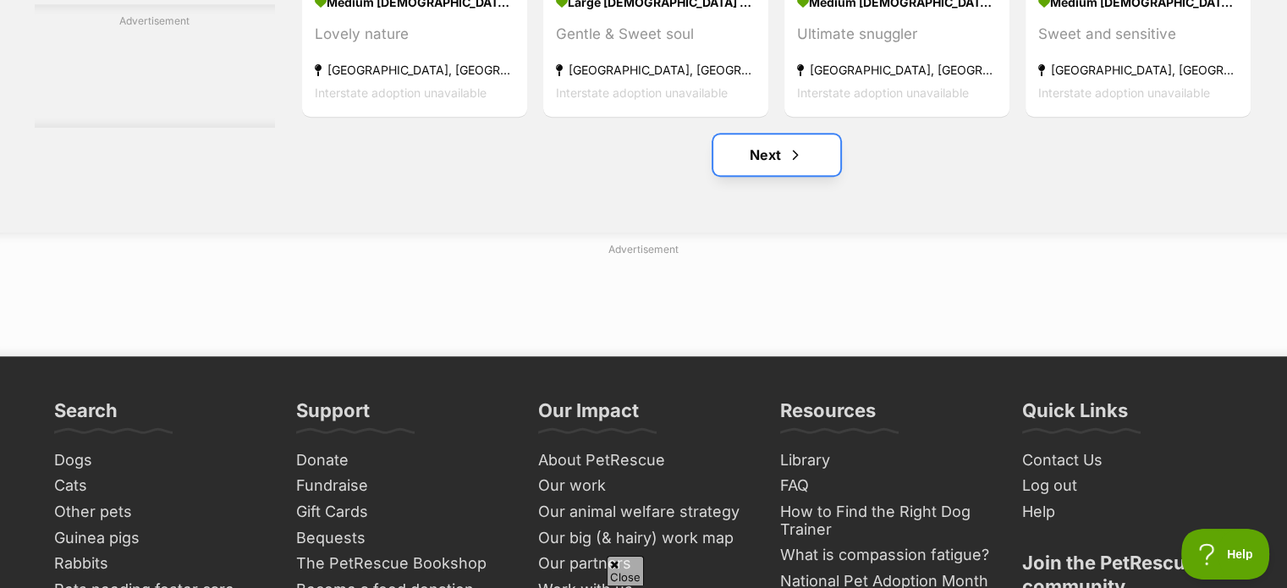
click at [761, 162] on link "Next" at bounding box center [776, 155] width 127 height 41
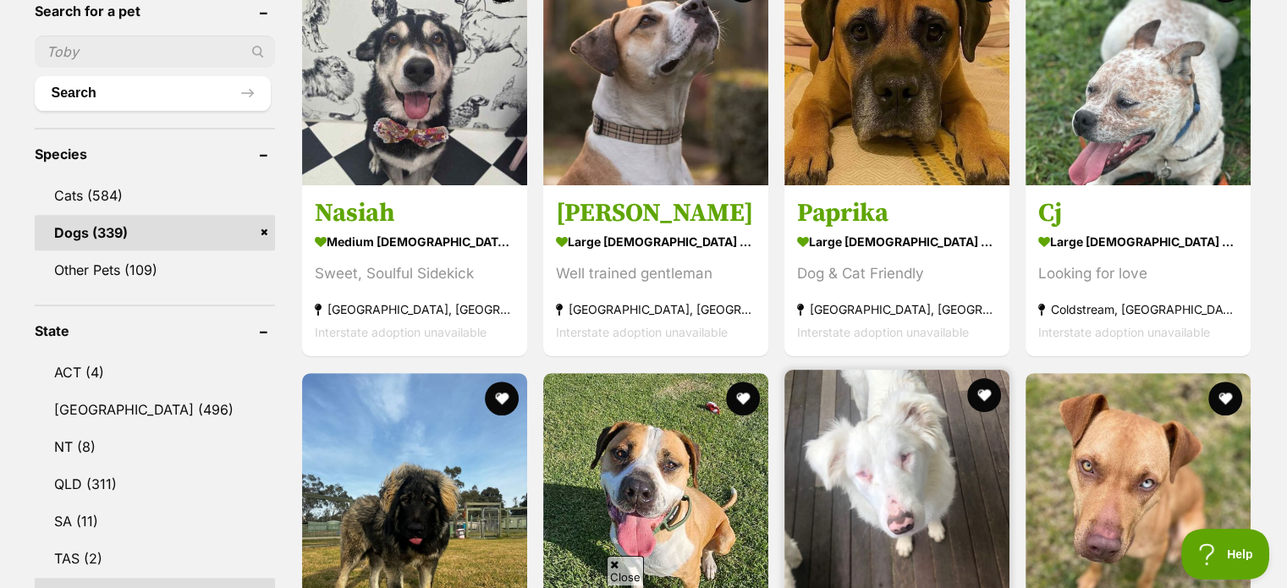
scroll to position [508, 0]
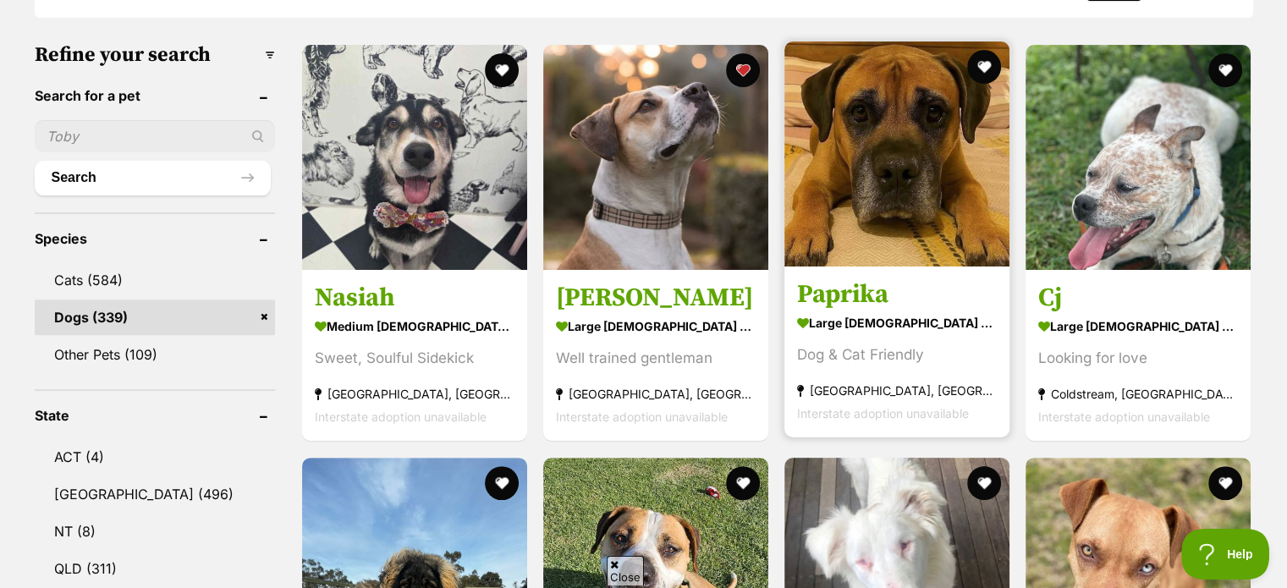
click at [884, 188] on img at bounding box center [896, 153] width 225 height 225
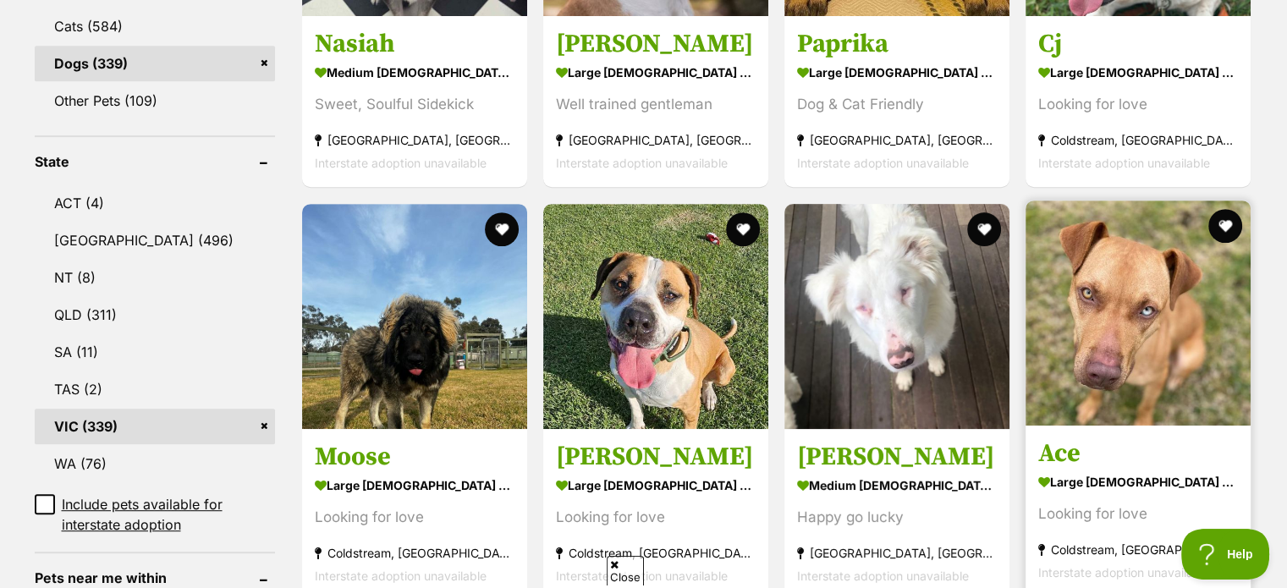
scroll to position [846, 0]
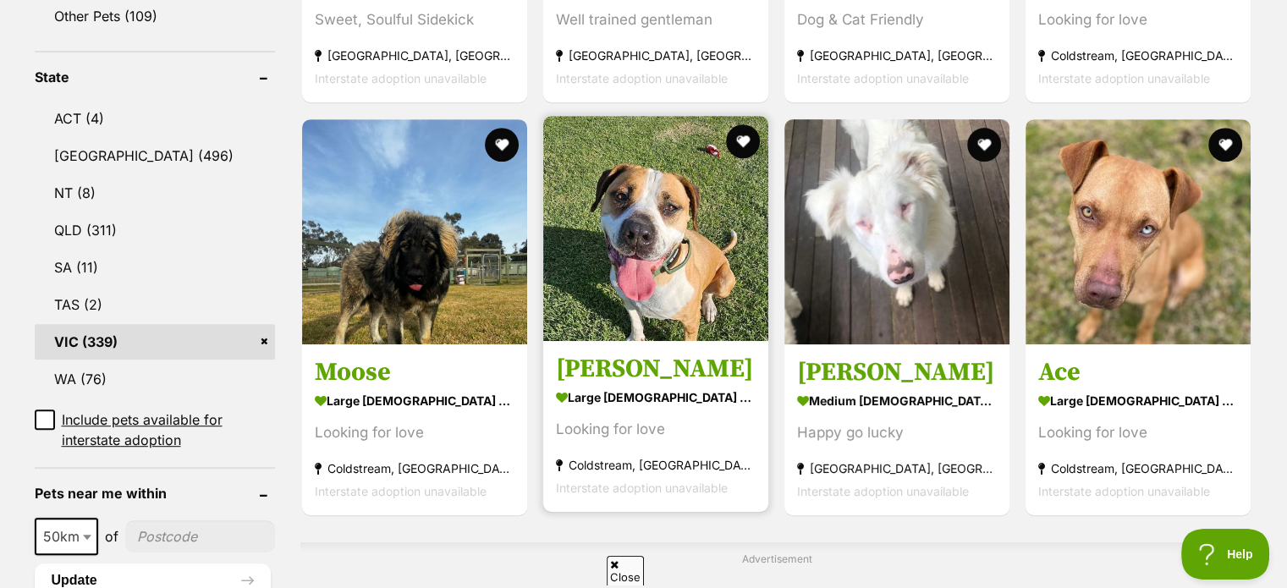
click at [662, 324] on img at bounding box center [655, 228] width 225 height 225
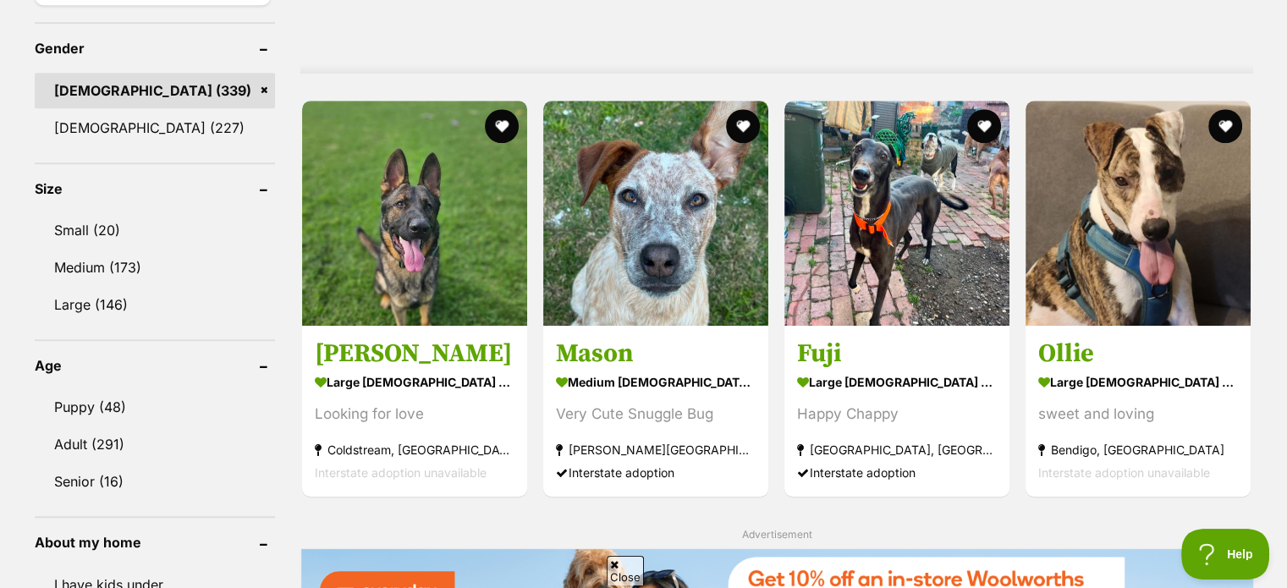
scroll to position [1523, 0]
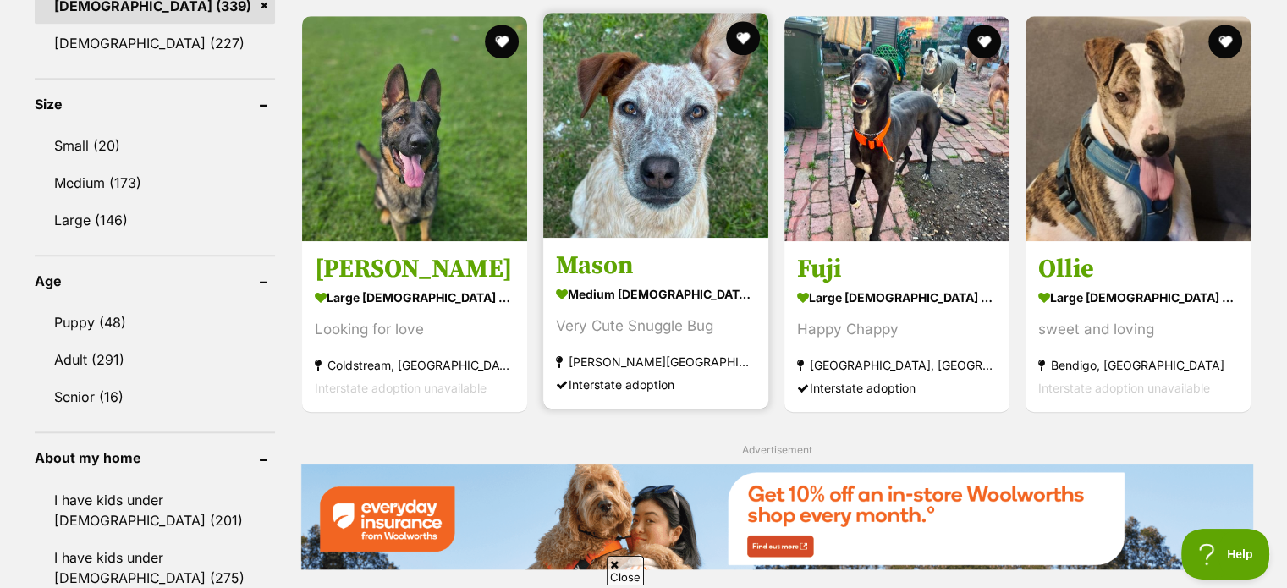
click at [667, 184] on img at bounding box center [655, 125] width 225 height 225
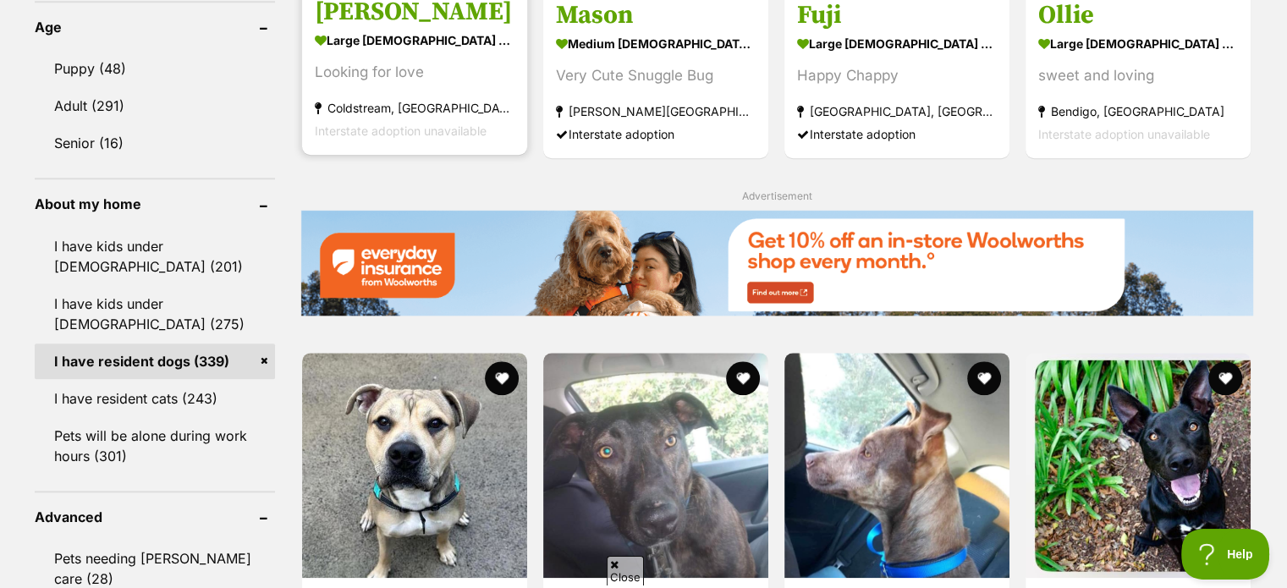
scroll to position [1946, 0]
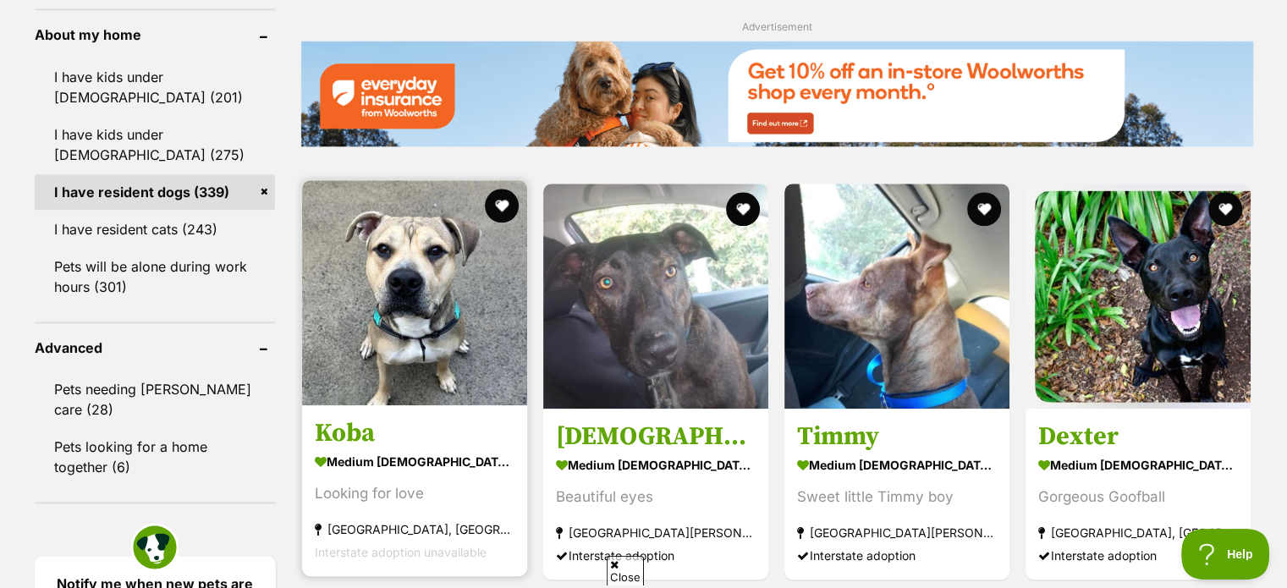
click at [420, 366] on img at bounding box center [414, 292] width 225 height 225
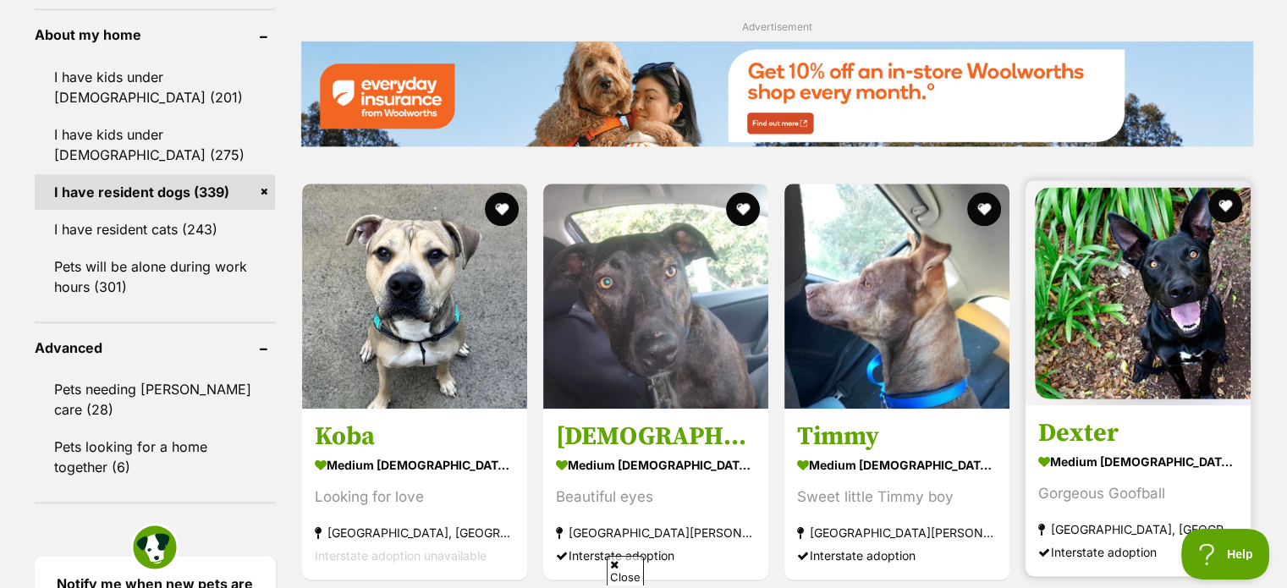
click at [1194, 298] on img at bounding box center [1138, 292] width 225 height 225
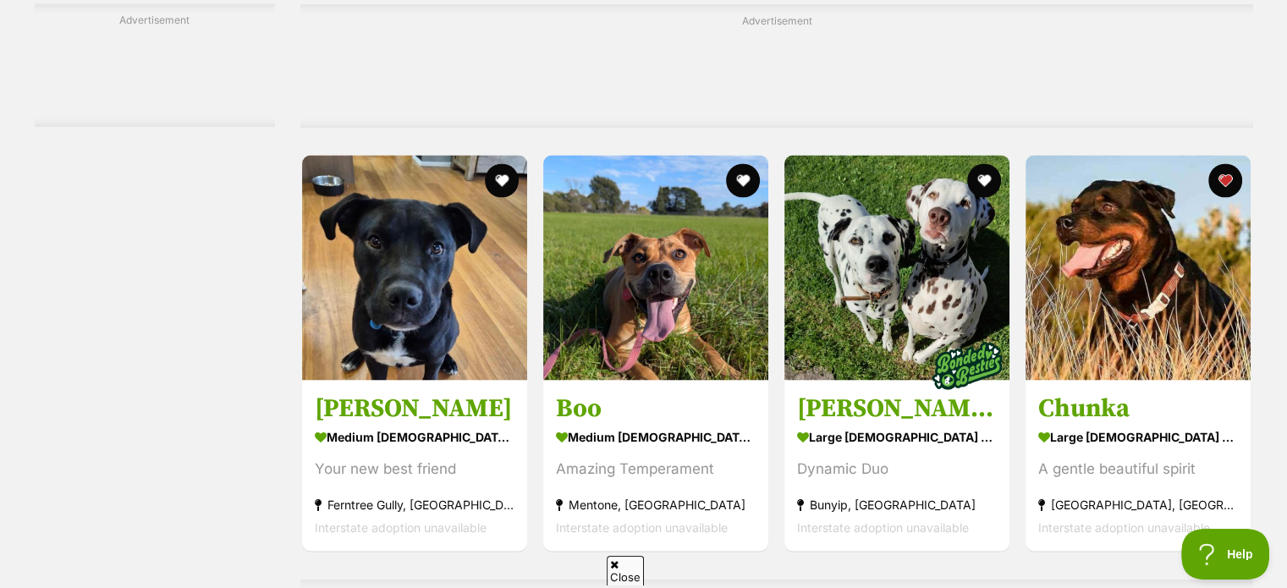
scroll to position [3047, 0]
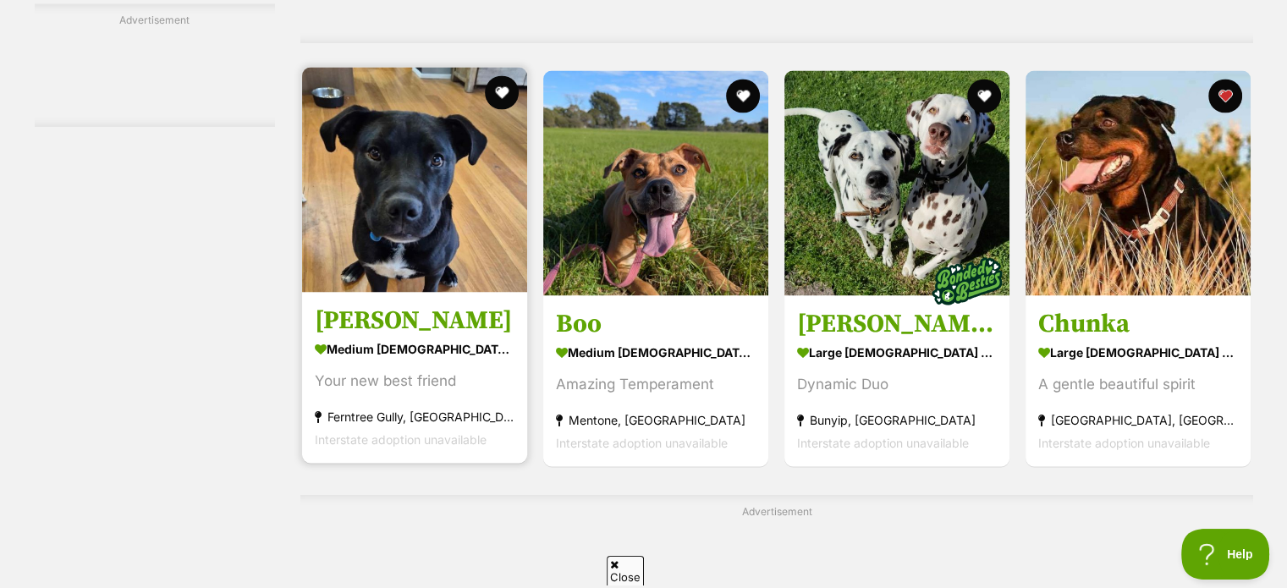
click at [399, 245] on img at bounding box center [414, 179] width 225 height 225
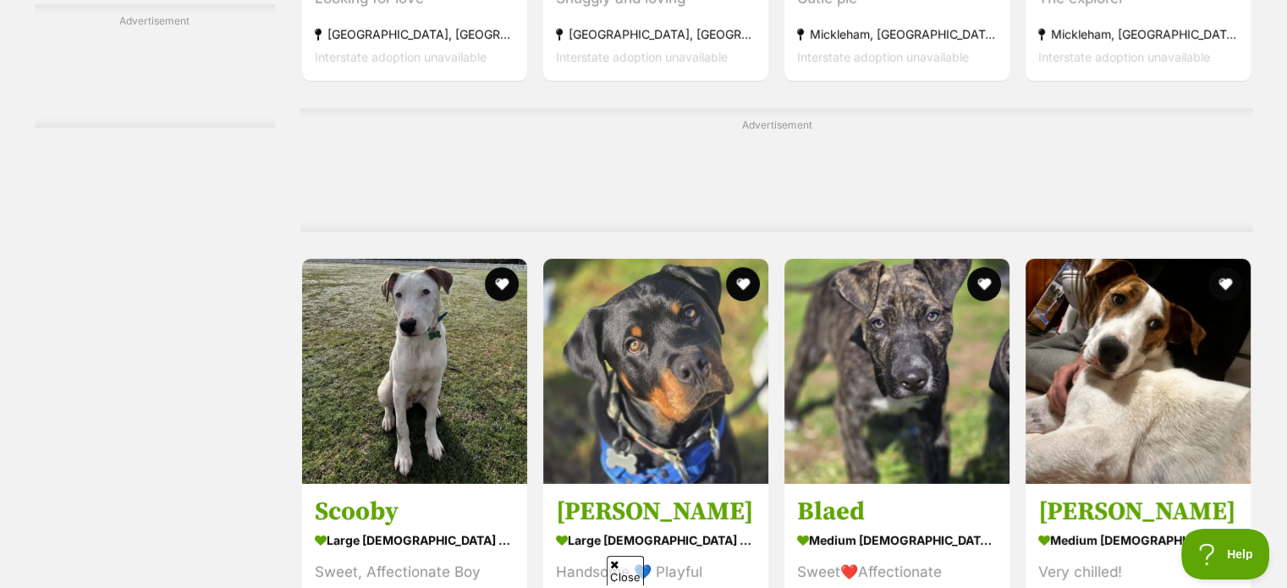
scroll to position [5078, 0]
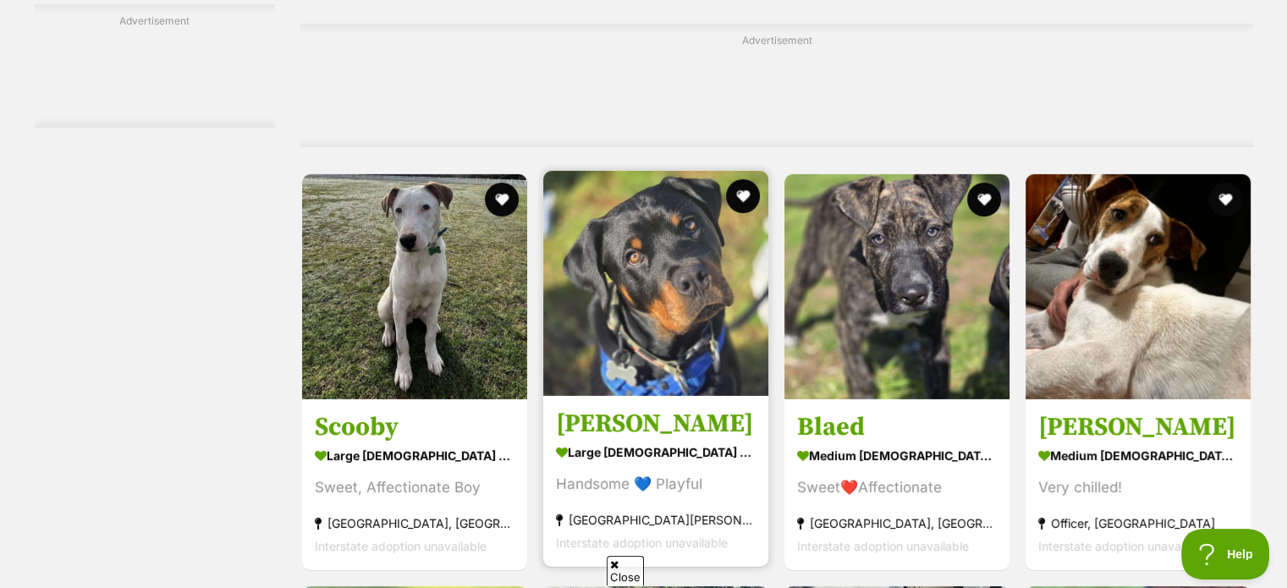
click at [682, 340] on img at bounding box center [655, 283] width 225 height 225
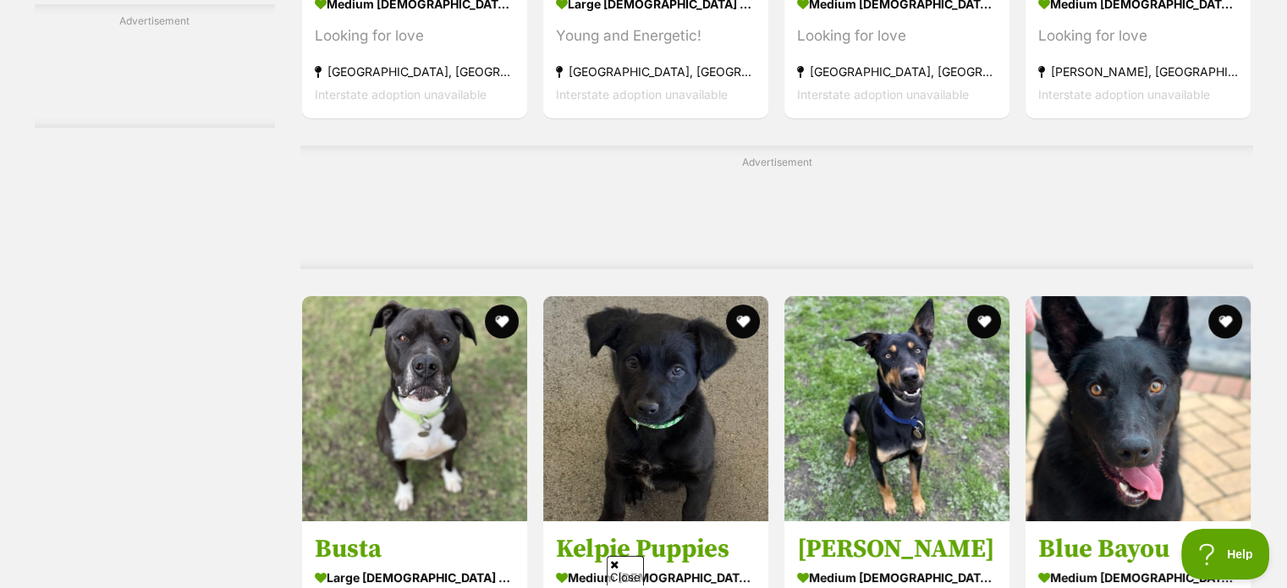
scroll to position [6686, 0]
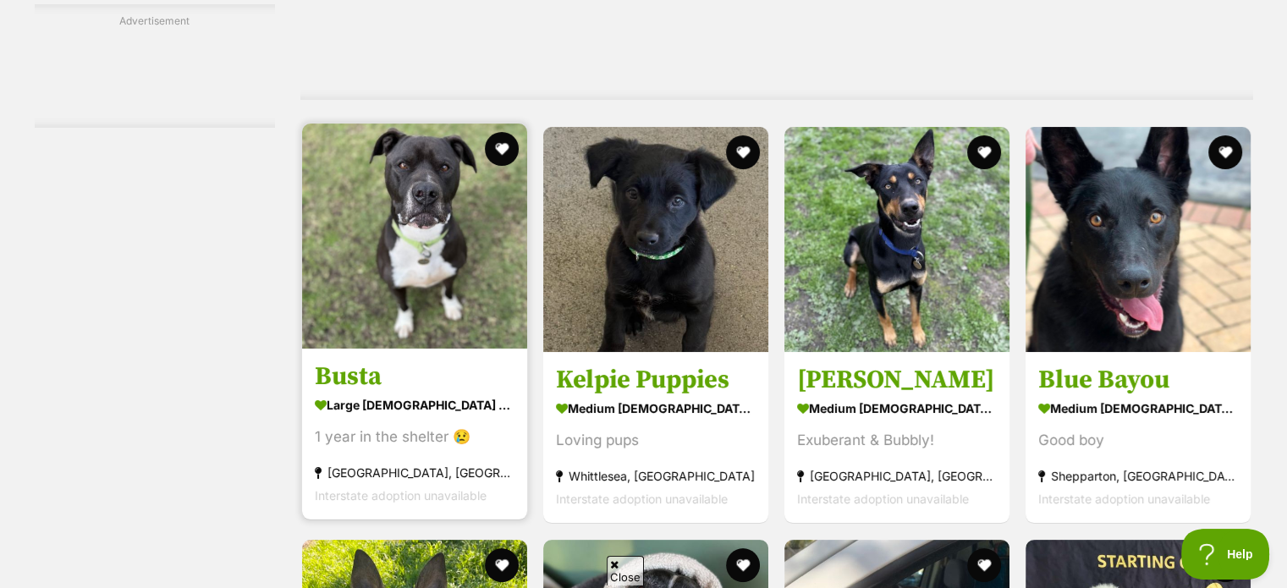
click at [461, 253] on img at bounding box center [414, 236] width 225 height 225
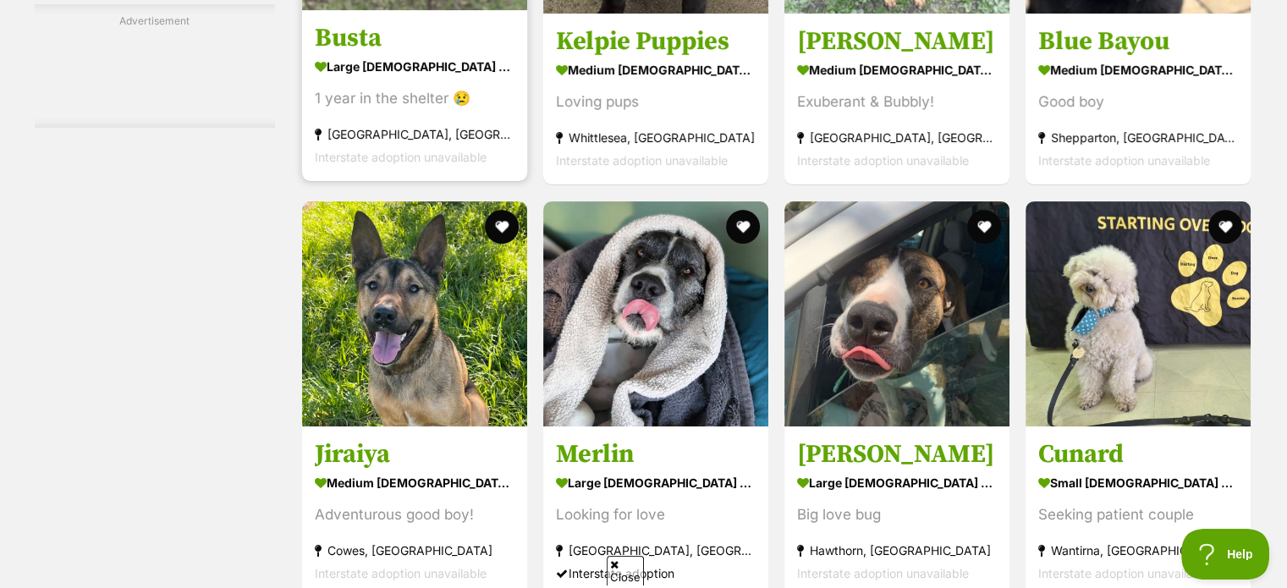
scroll to position [7109, 0]
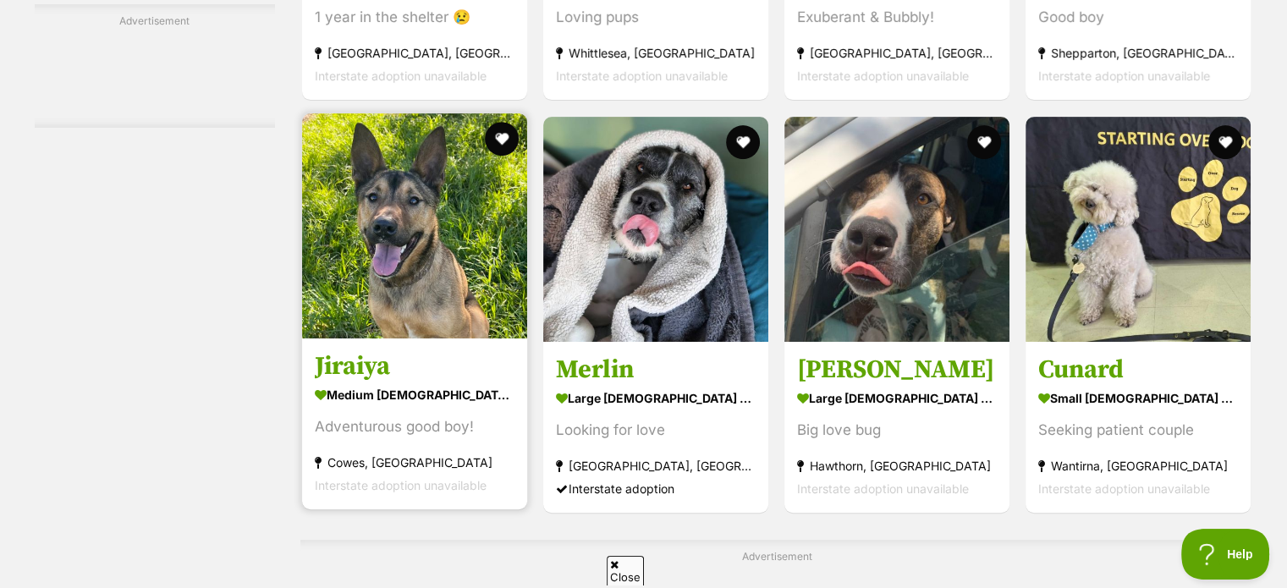
click at [411, 210] on img at bounding box center [414, 225] width 225 height 225
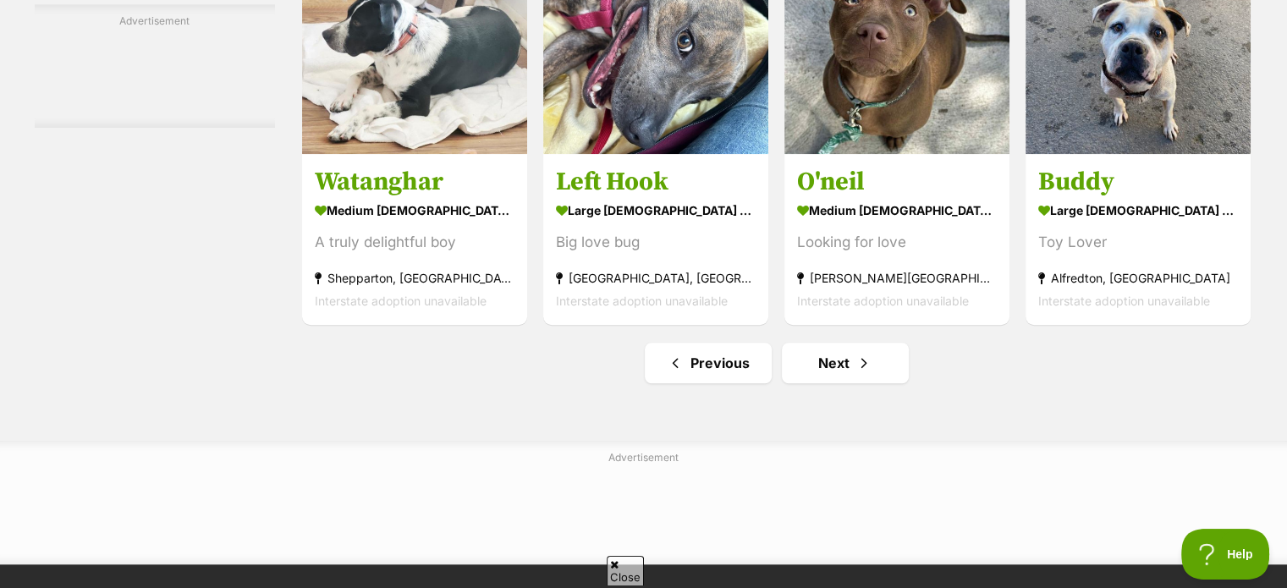
scroll to position [7955, 0]
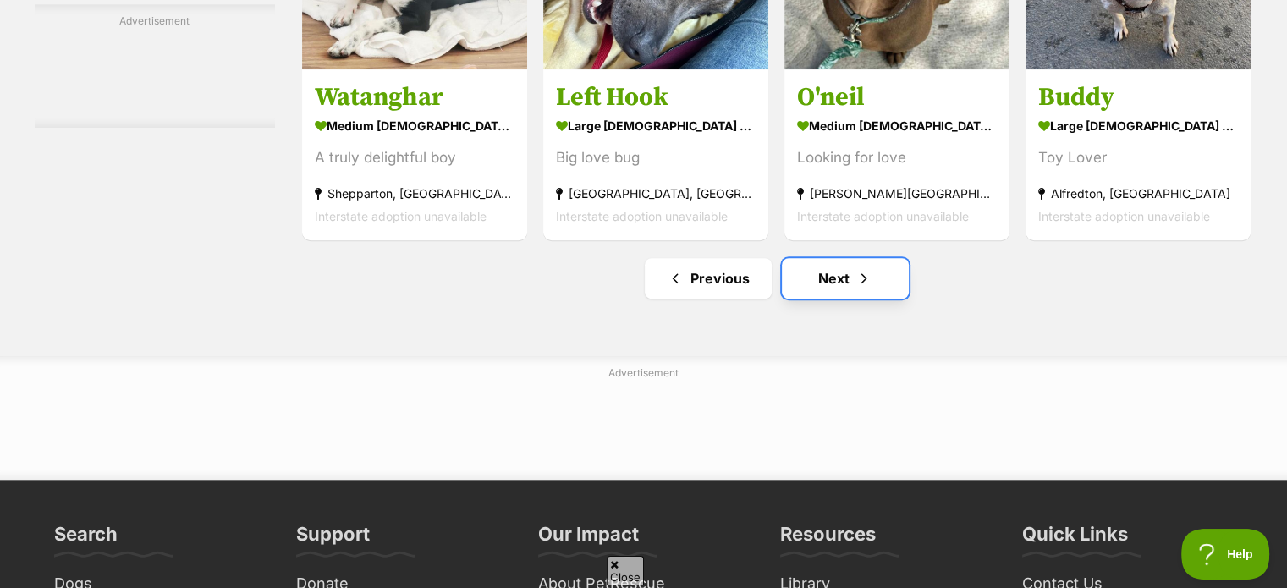
click at [839, 284] on link "Next" at bounding box center [845, 278] width 127 height 41
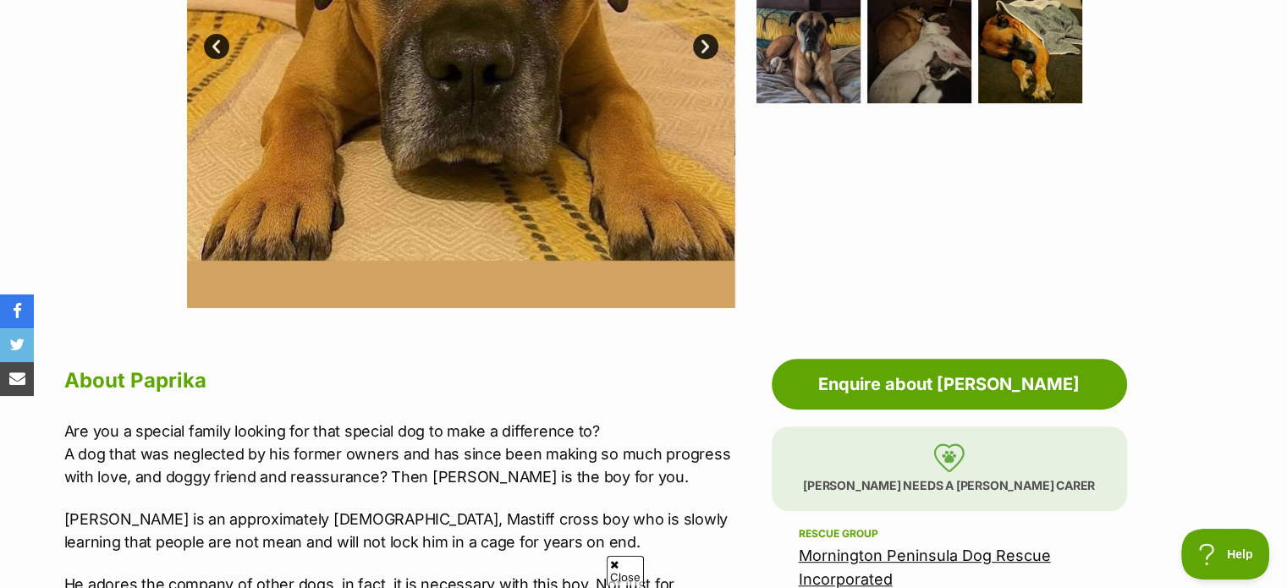
scroll to position [169, 0]
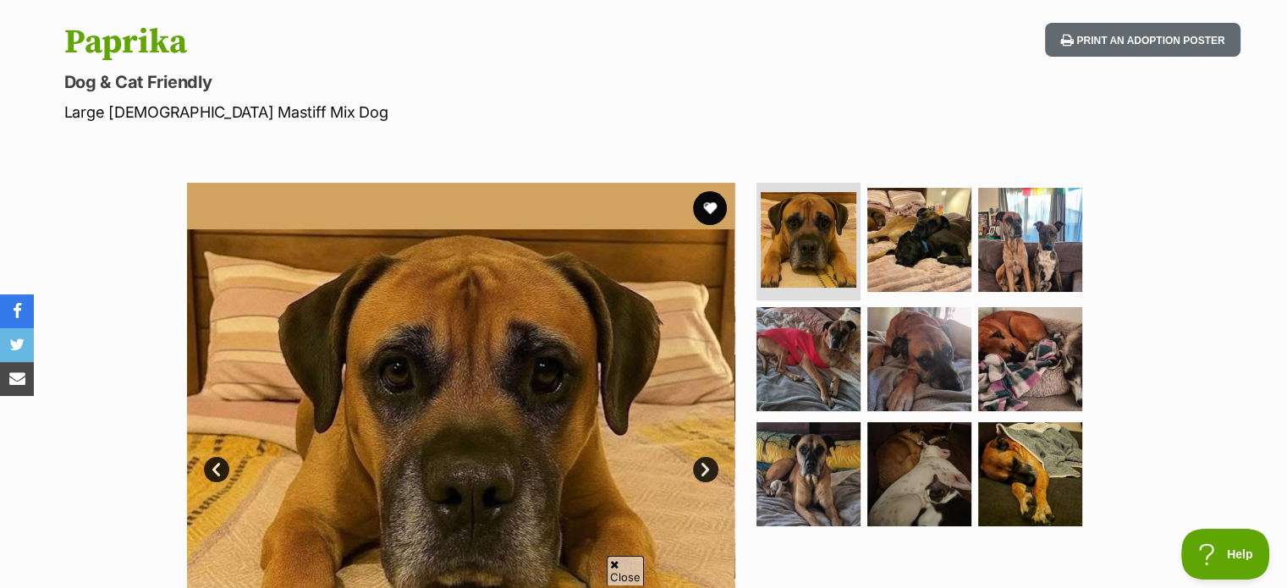
click at [694, 470] on link "Next" at bounding box center [705, 469] width 25 height 25
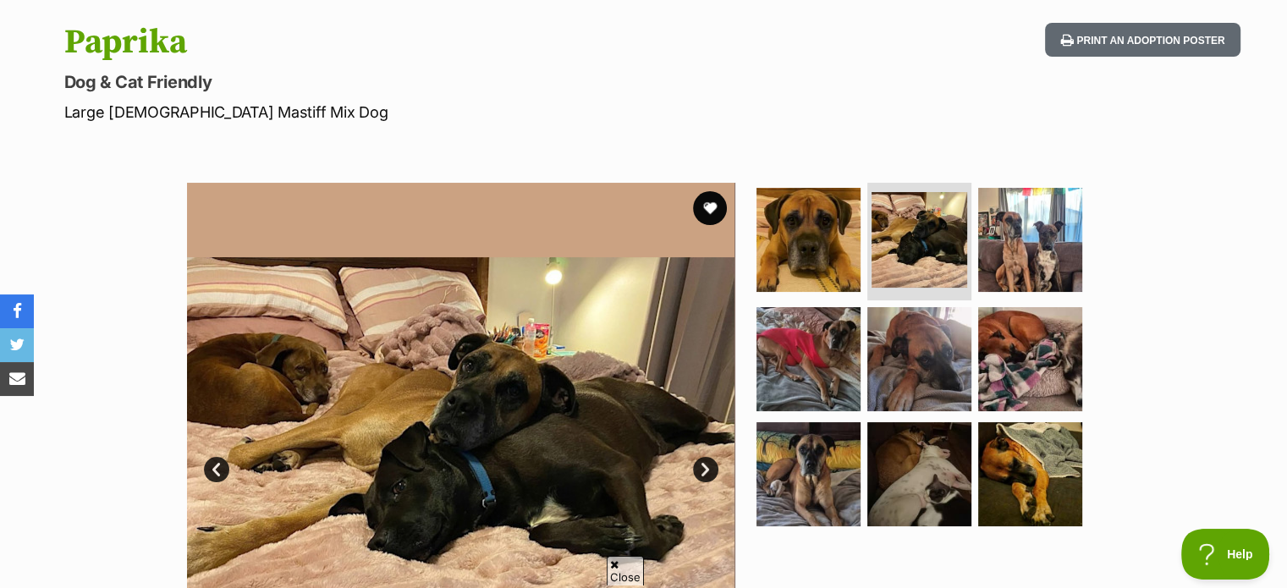
click at [700, 467] on link "Next" at bounding box center [705, 469] width 25 height 25
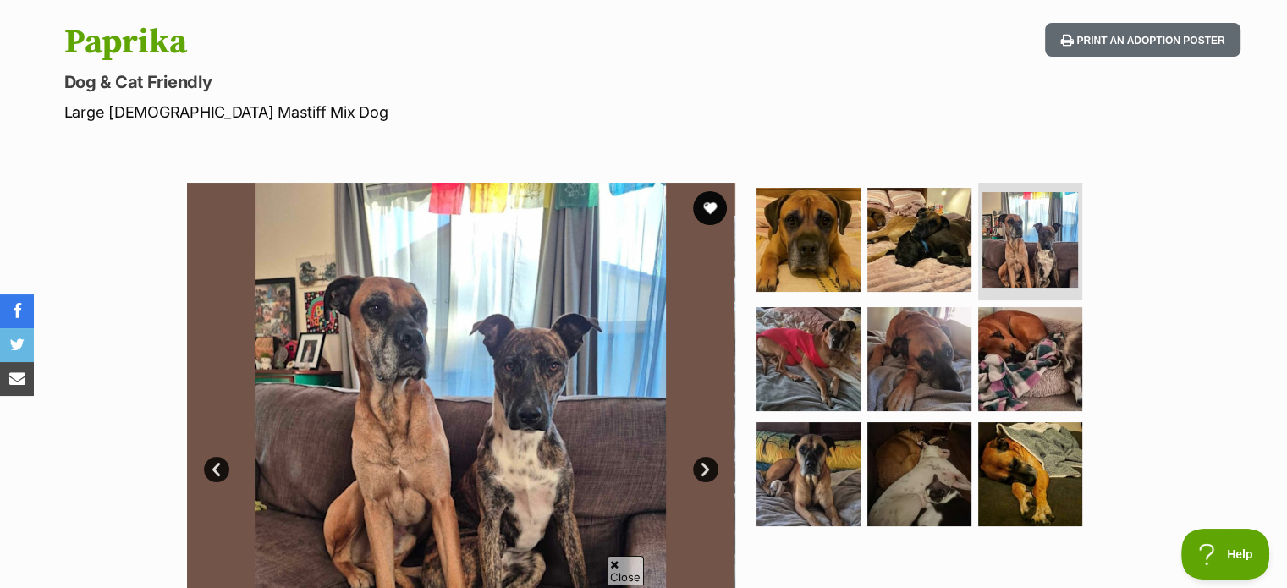
click at [700, 467] on link "Next" at bounding box center [705, 469] width 25 height 25
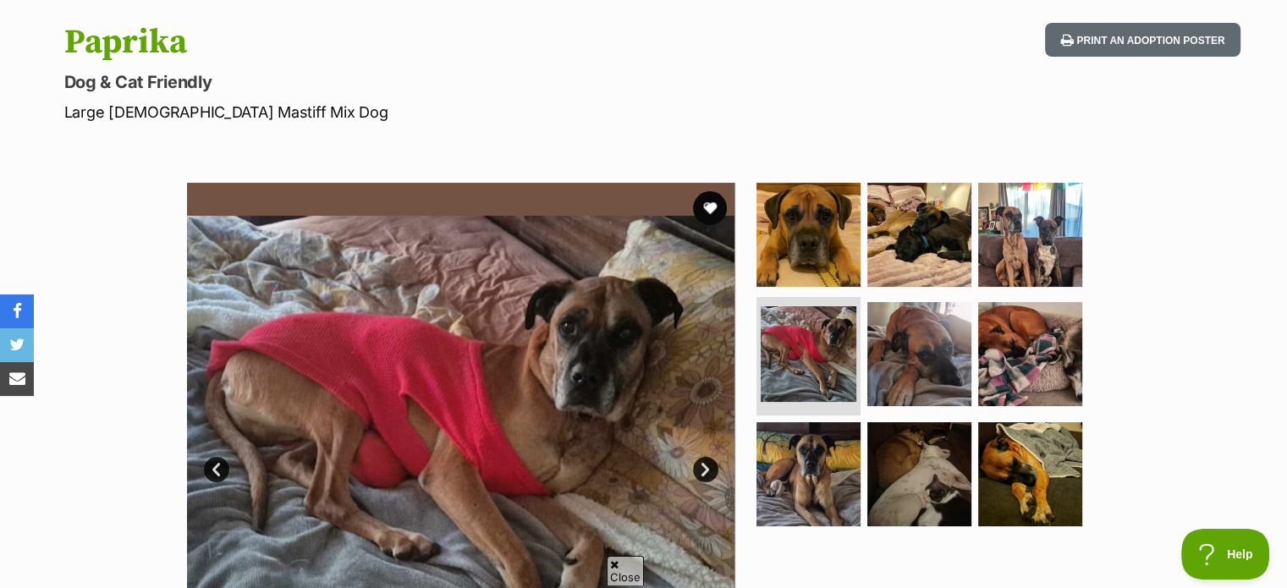
click at [700, 467] on link "Next" at bounding box center [705, 469] width 25 height 25
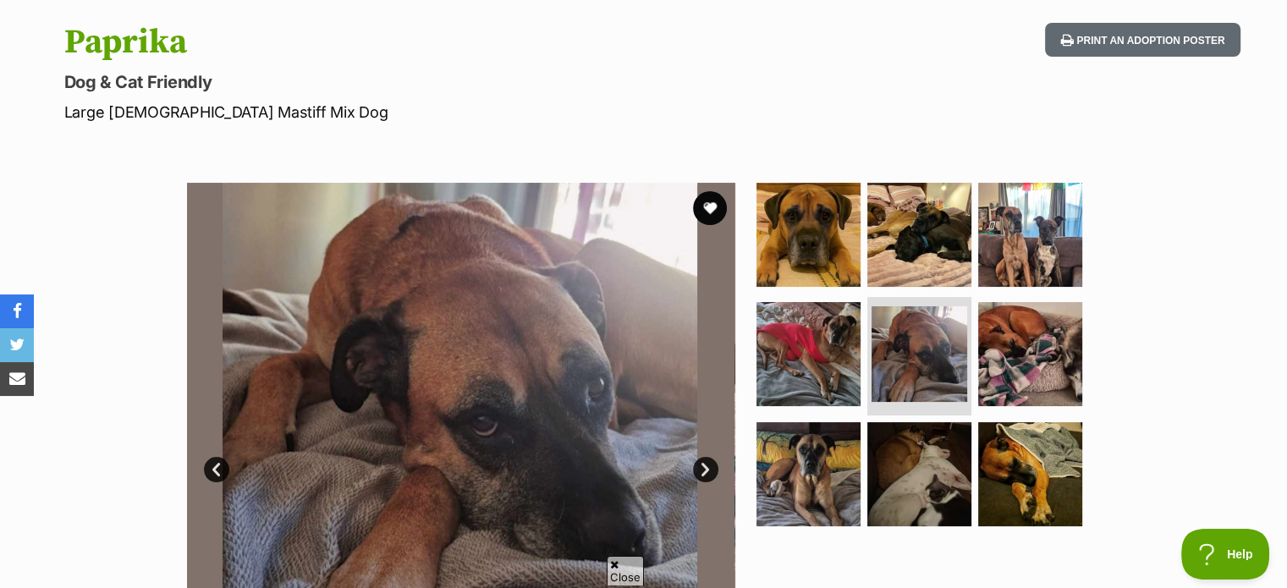
click at [700, 467] on link "Next" at bounding box center [705, 469] width 25 height 25
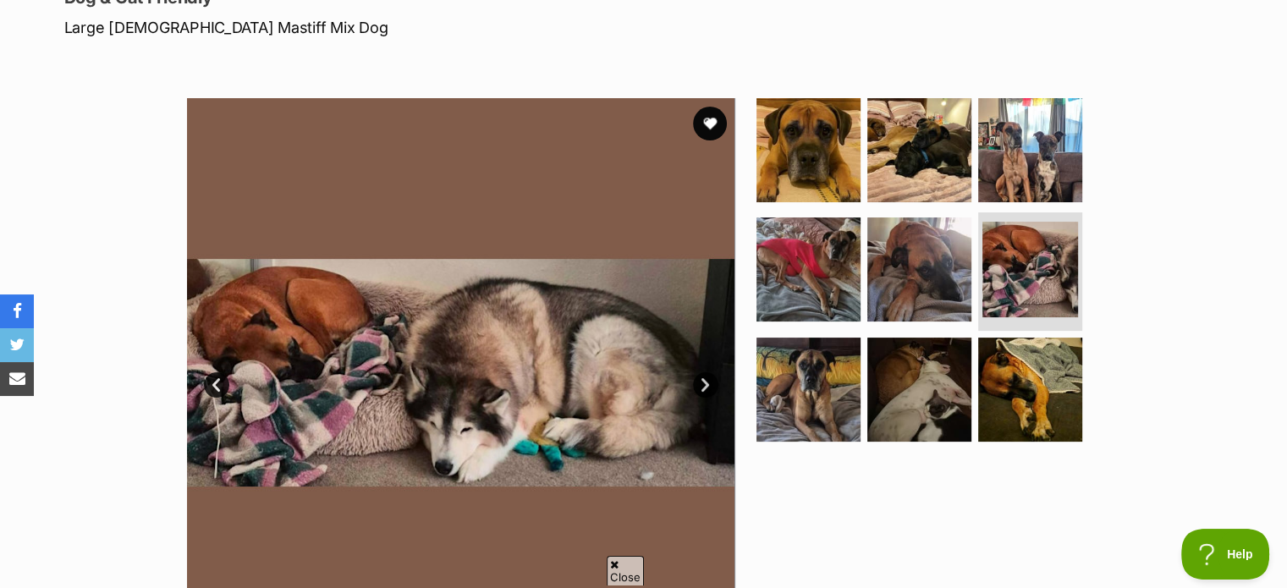
scroll to position [339, 0]
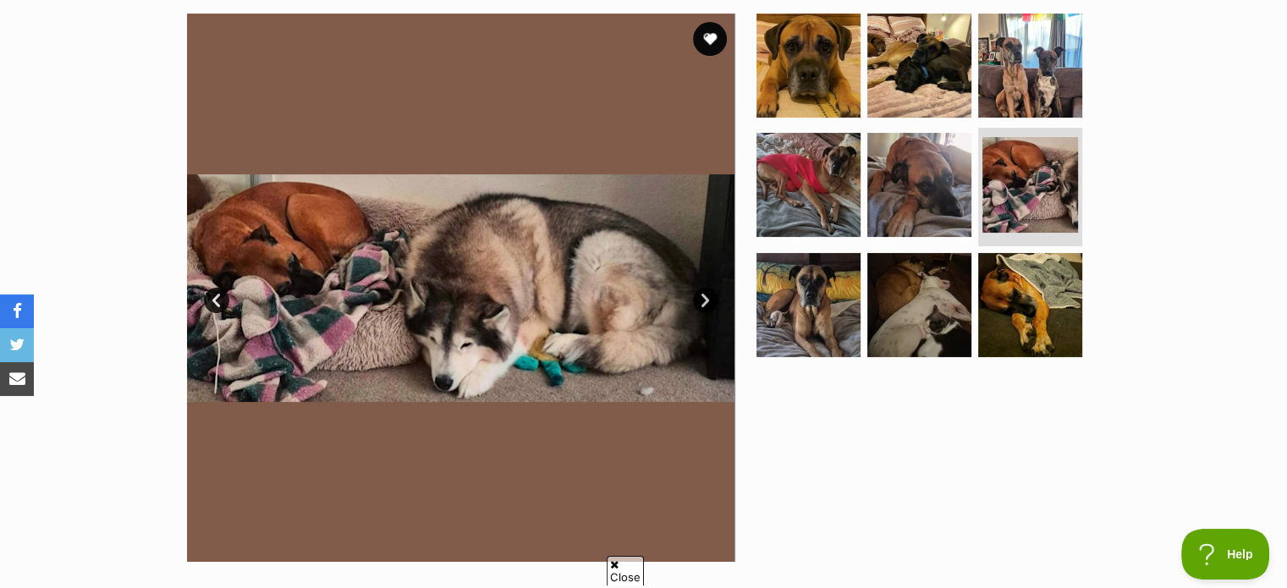
click at [705, 303] on link "Next" at bounding box center [705, 300] width 25 height 25
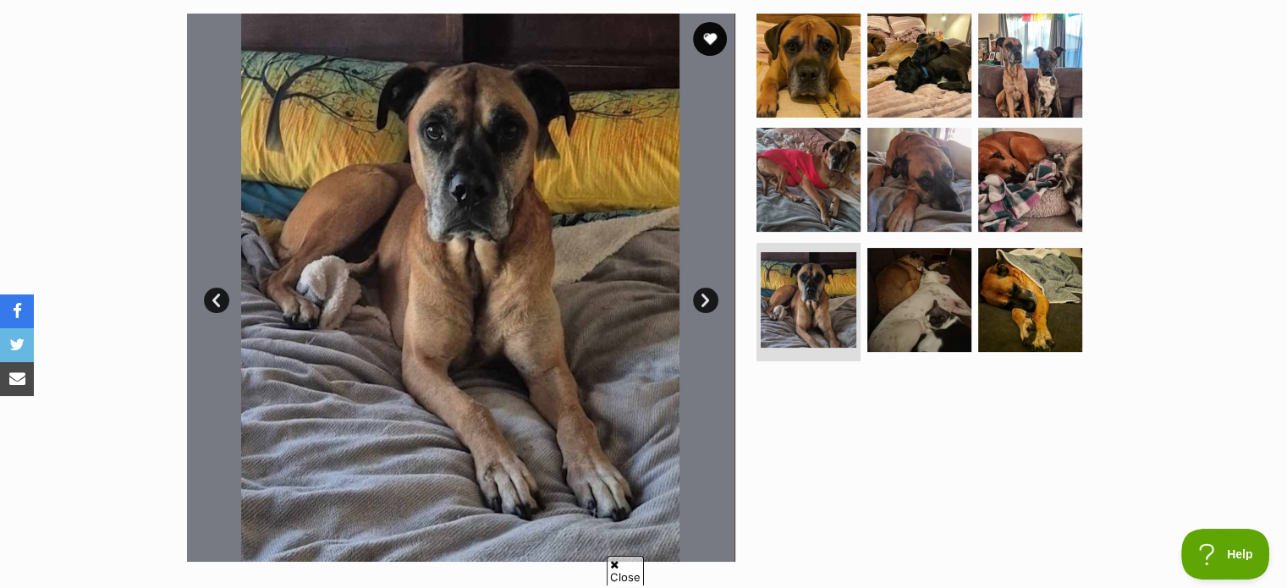
click at [705, 303] on link "Next" at bounding box center [705, 300] width 25 height 25
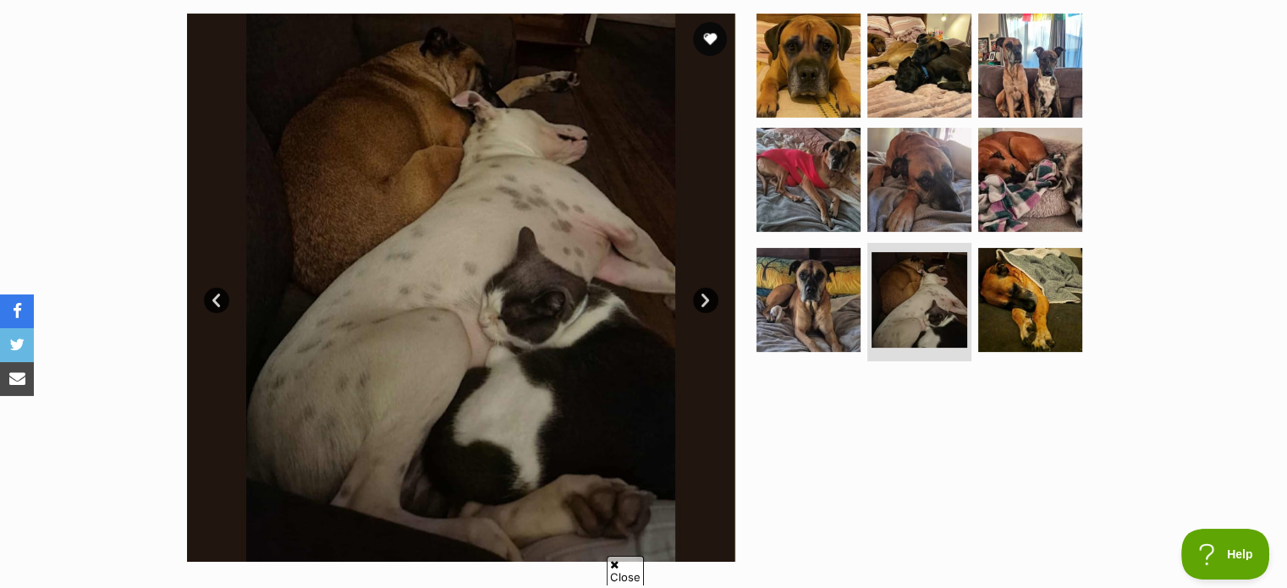
click at [705, 303] on link "Next" at bounding box center [705, 300] width 25 height 25
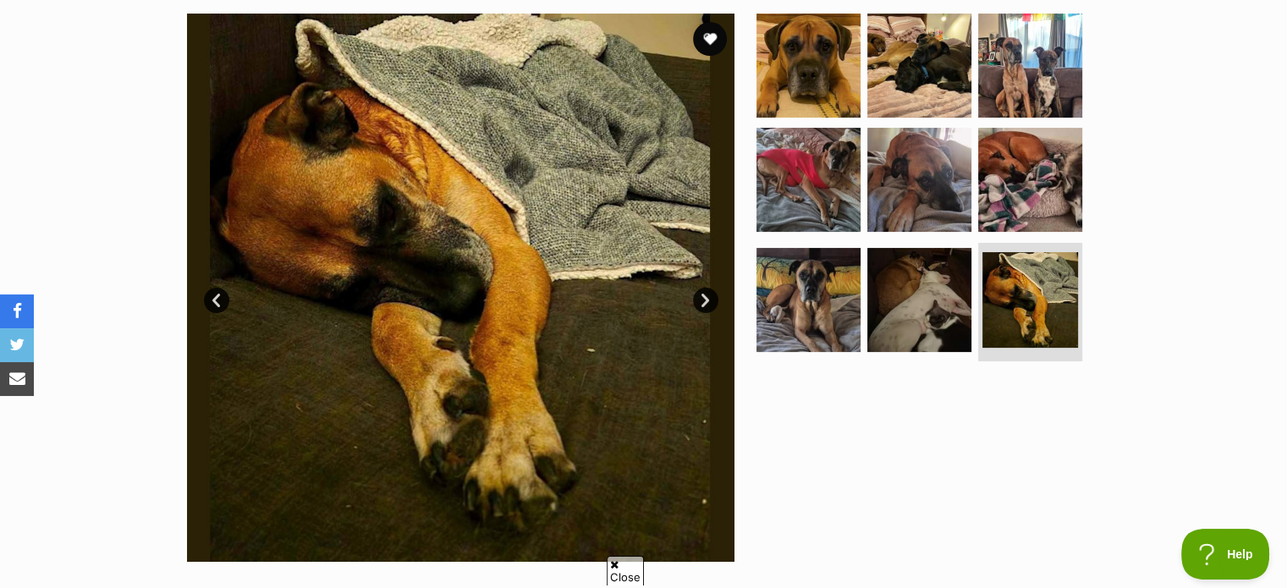
scroll to position [0, 0]
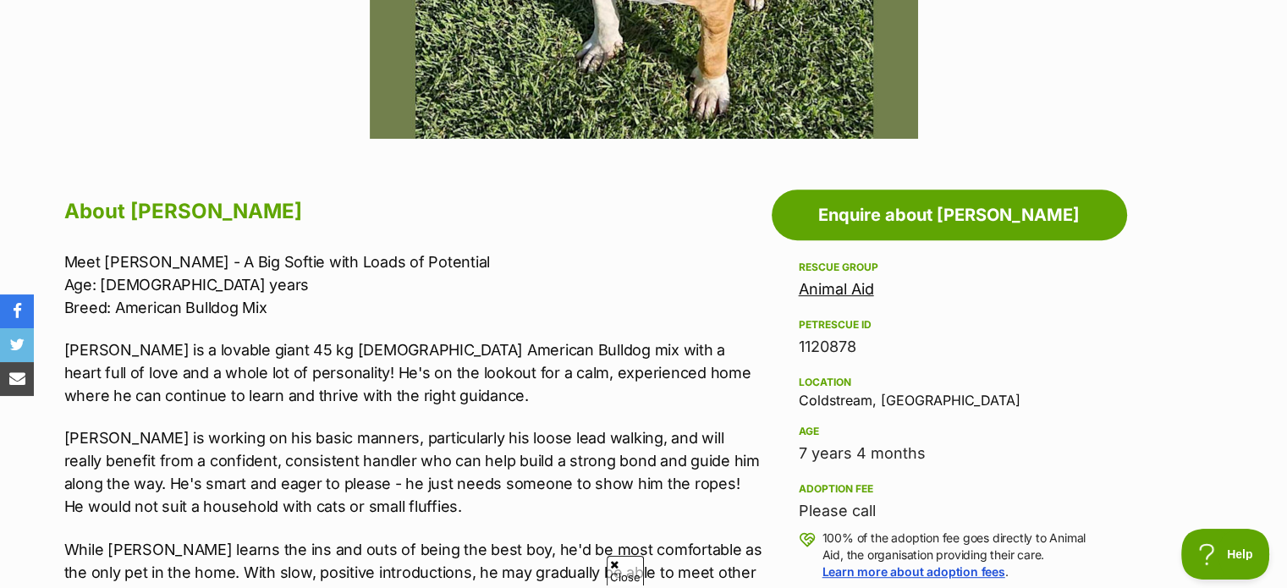
scroll to position [846, 0]
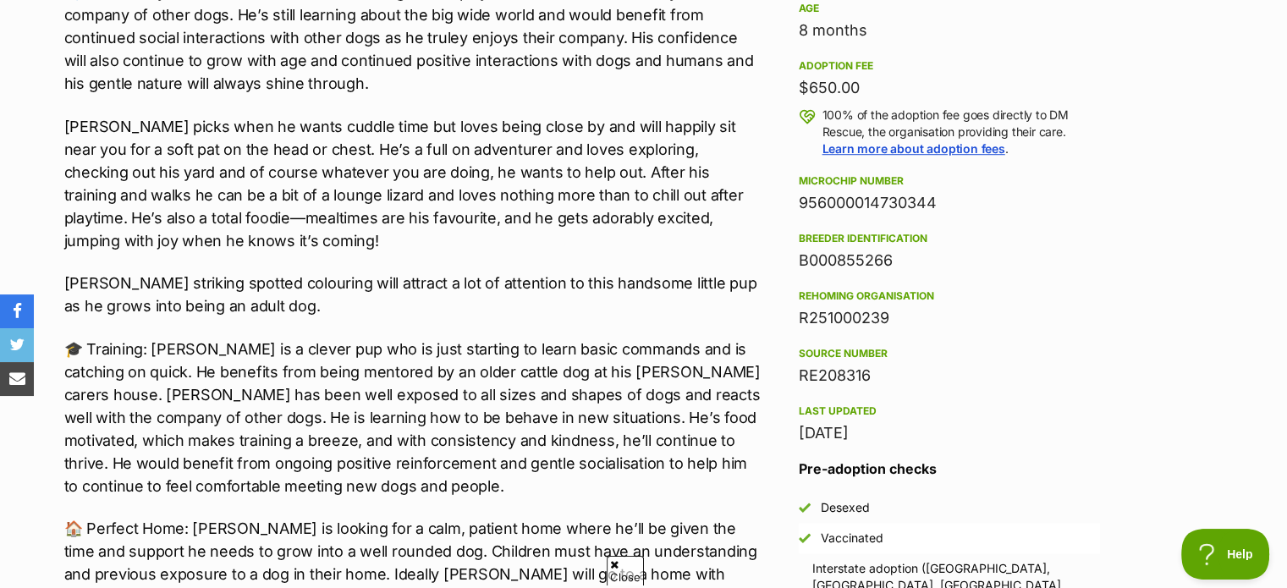
scroll to position [1523, 0]
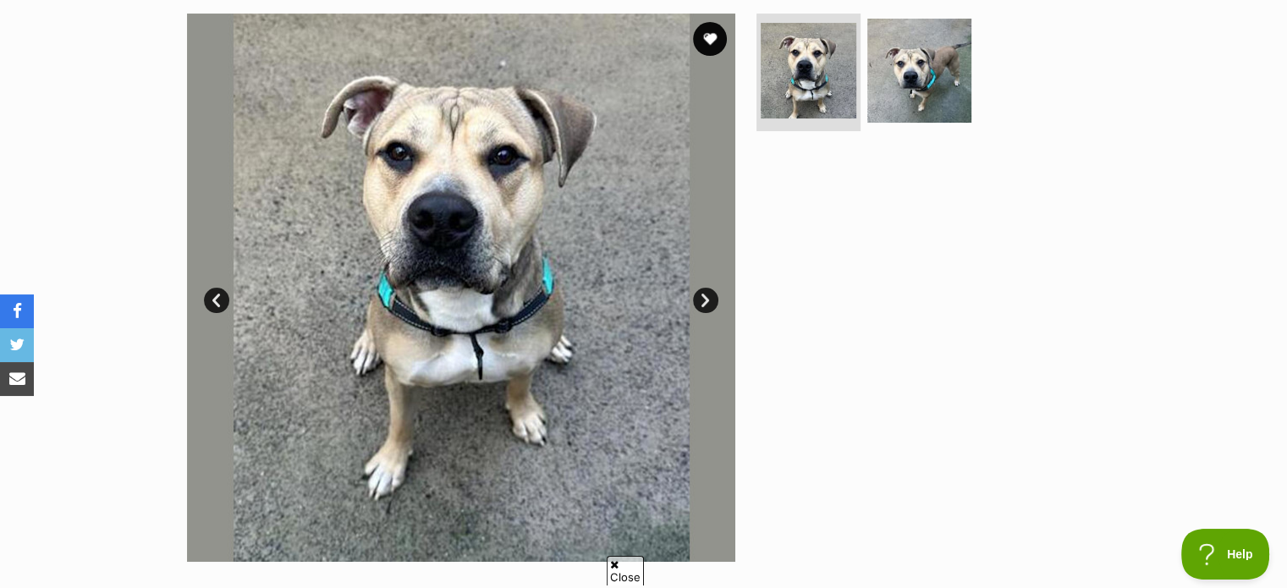
scroll to position [762, 0]
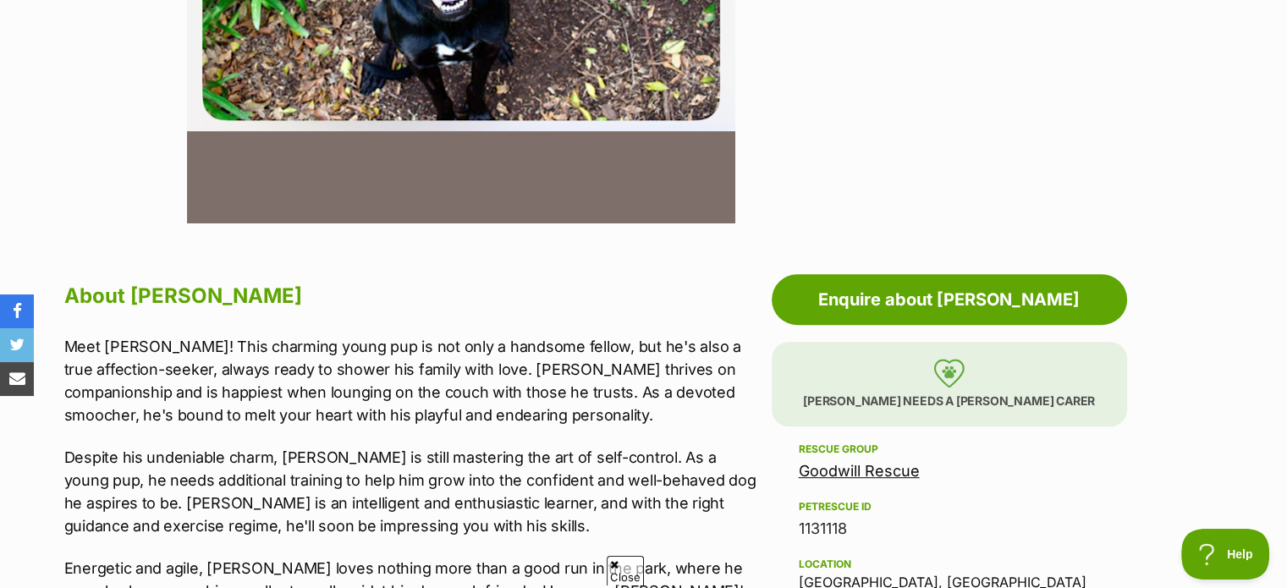
scroll to position [592, 0]
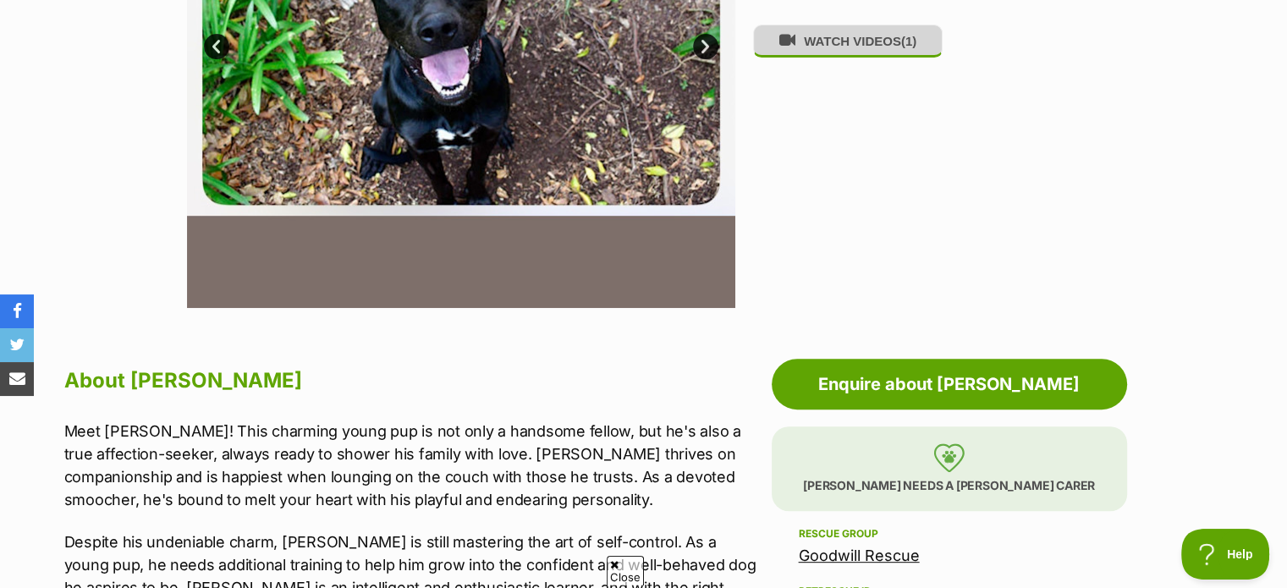
click at [860, 52] on button "WATCH VIDEOS (1)" at bounding box center [848, 41] width 190 height 33
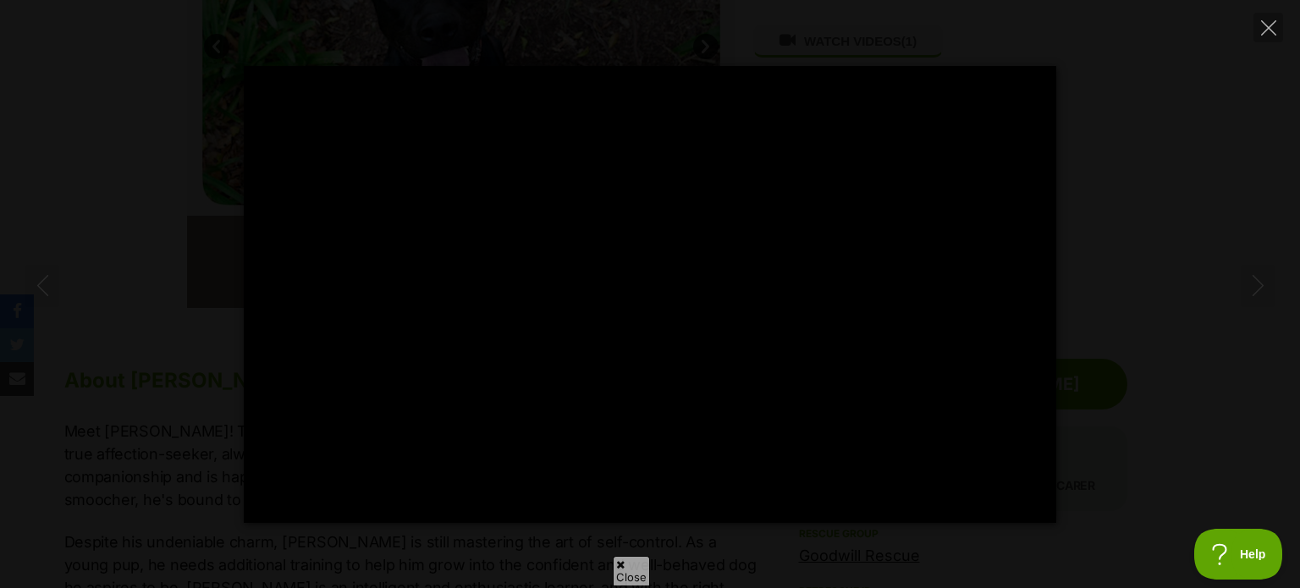
type input "100"
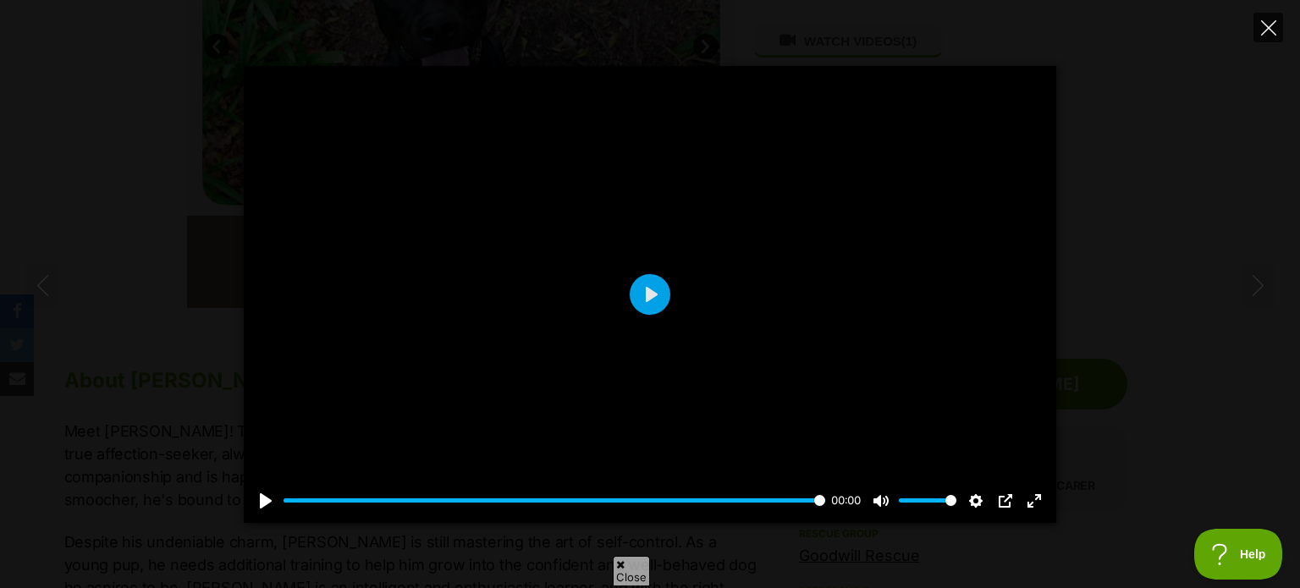
click at [1261, 31] on icon "Close" at bounding box center [1268, 27] width 15 height 15
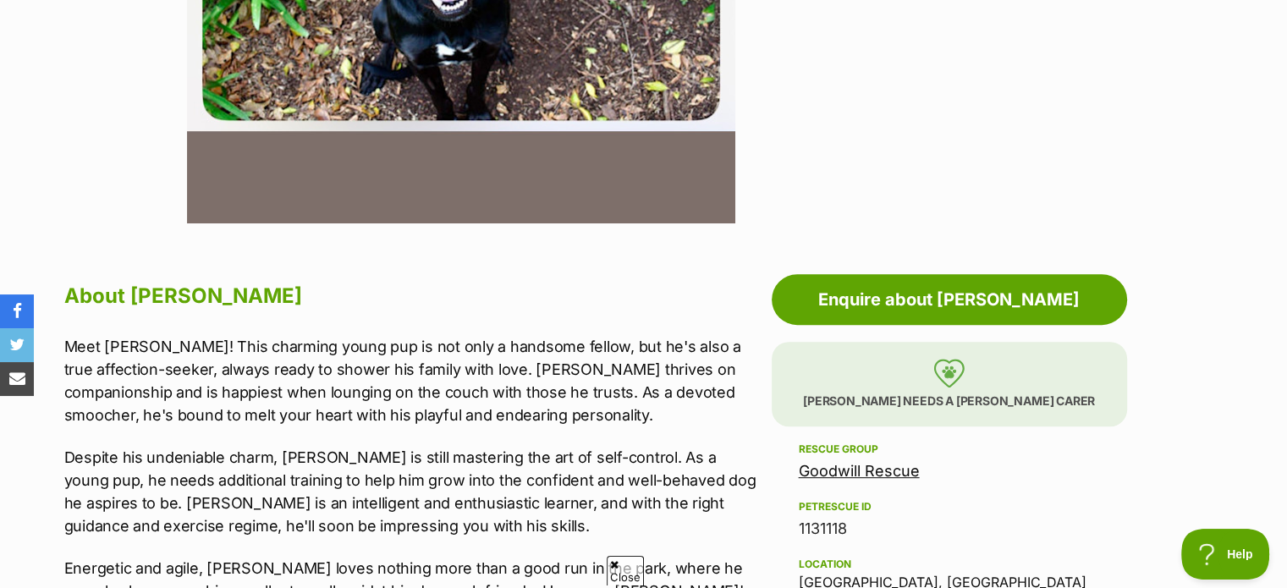
scroll to position [931, 0]
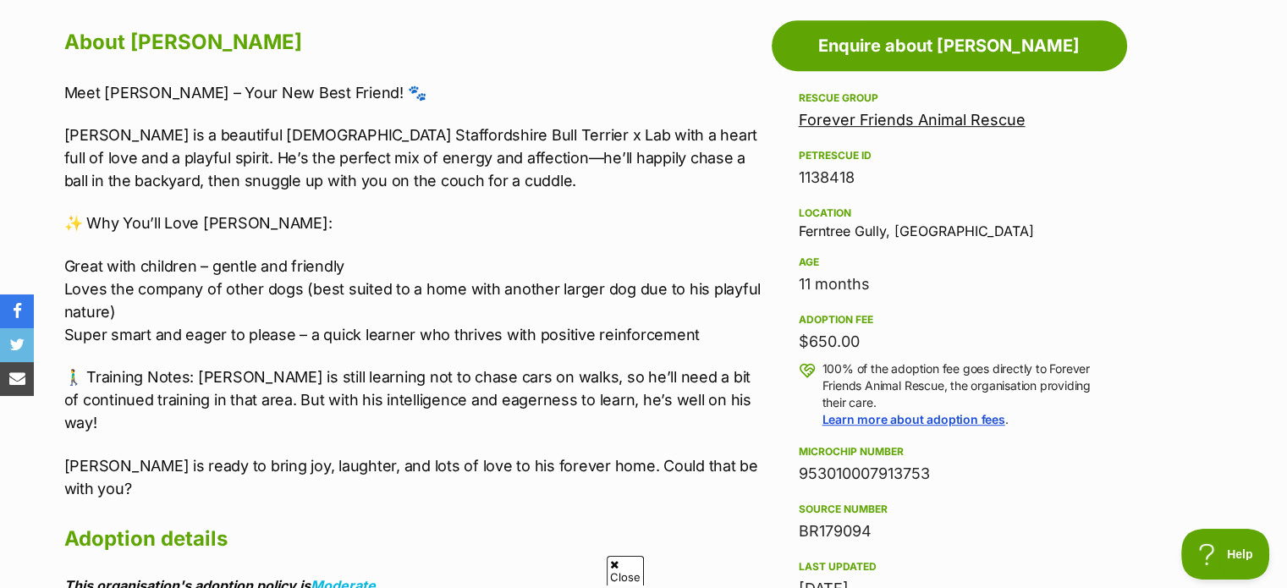
scroll to position [1016, 0]
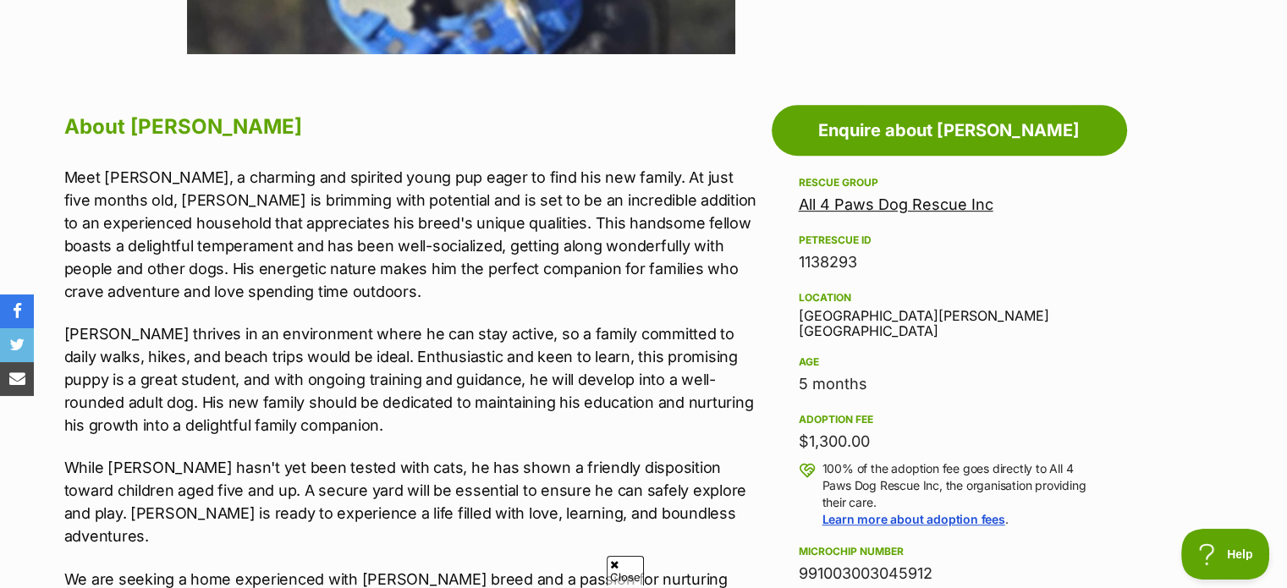
scroll to position [1016, 0]
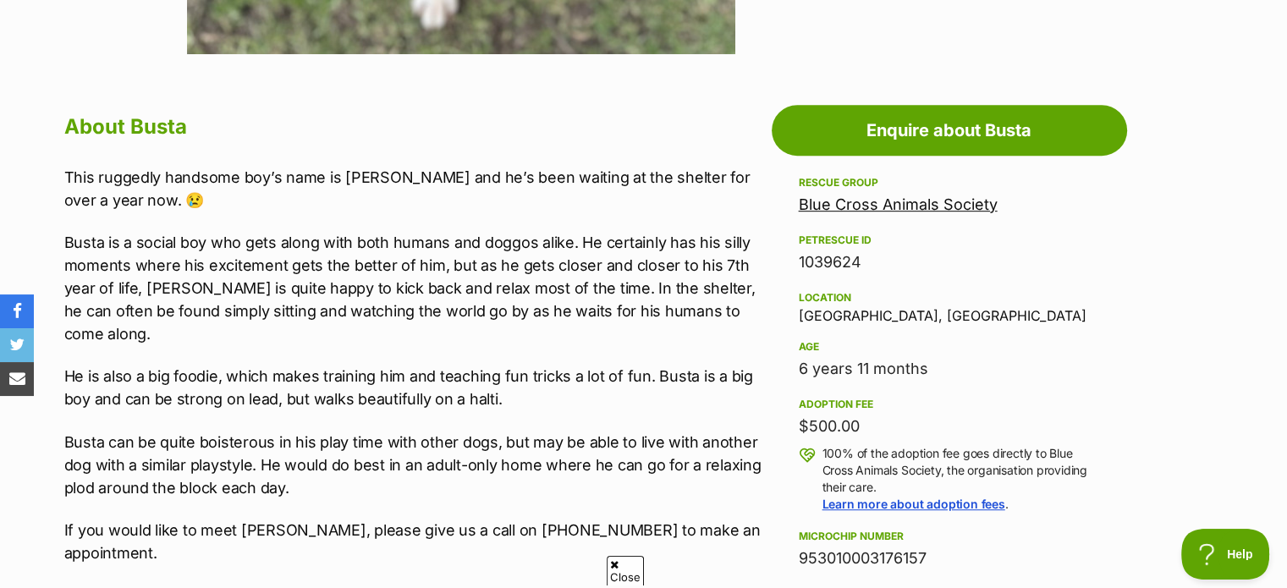
scroll to position [931, 0]
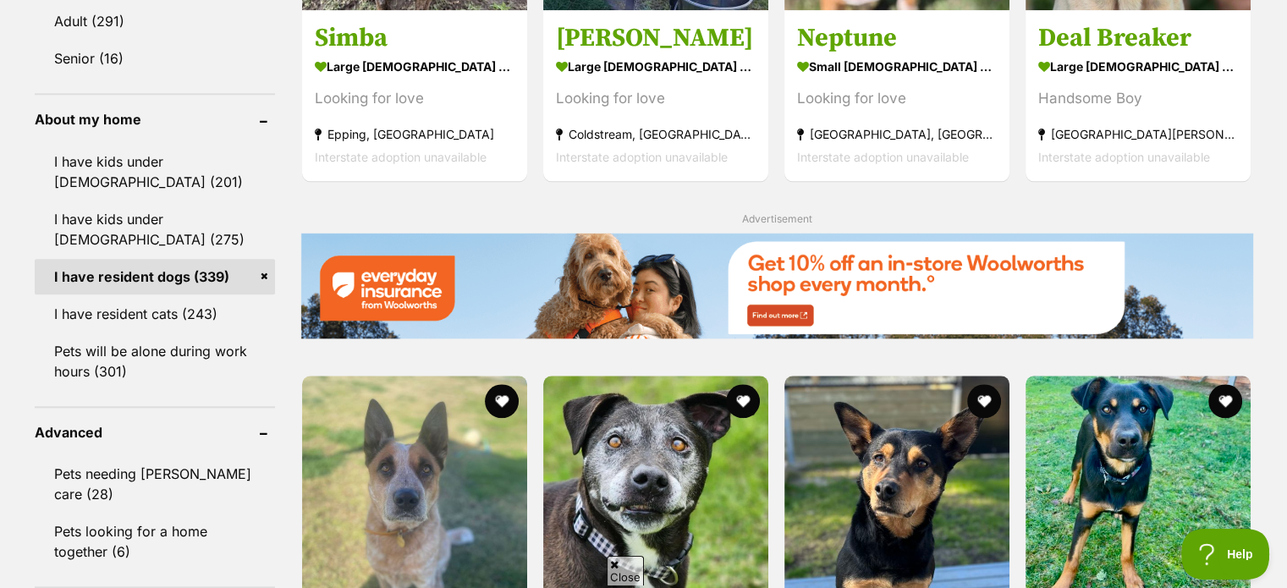
scroll to position [2031, 0]
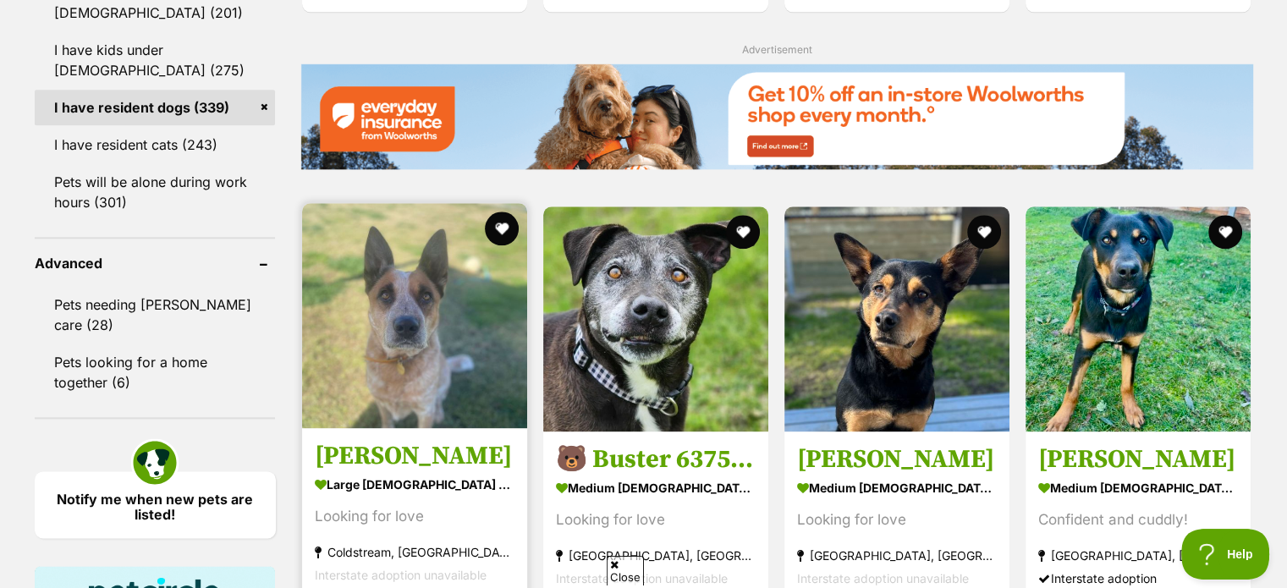
click at [407, 361] on img at bounding box center [414, 315] width 225 height 225
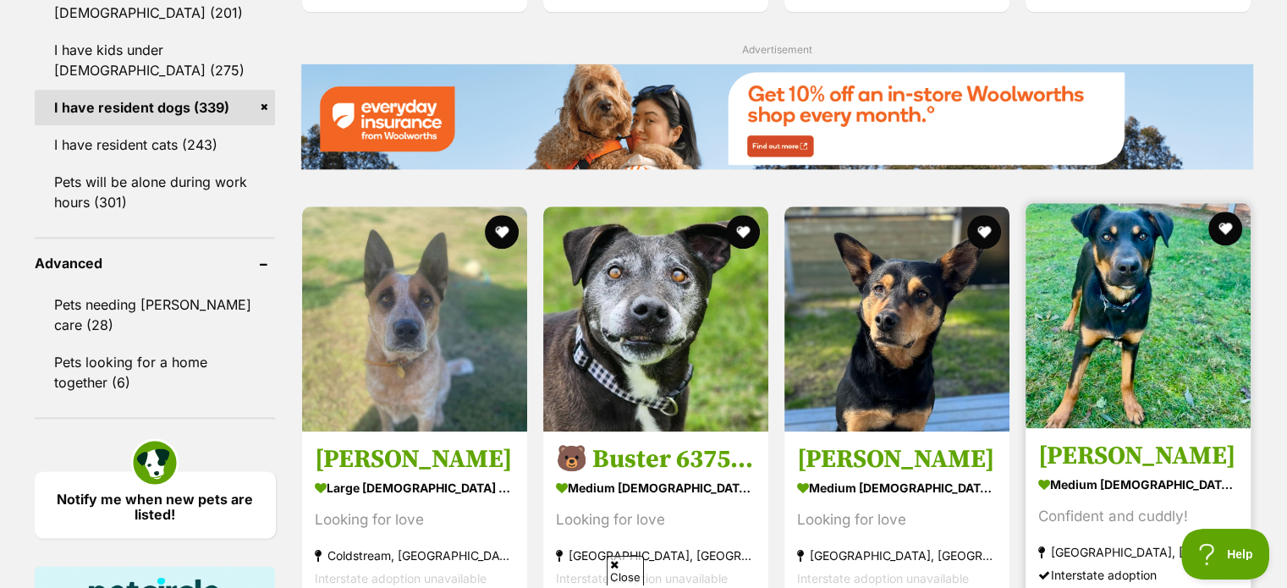
click at [1124, 316] on img at bounding box center [1138, 315] width 225 height 225
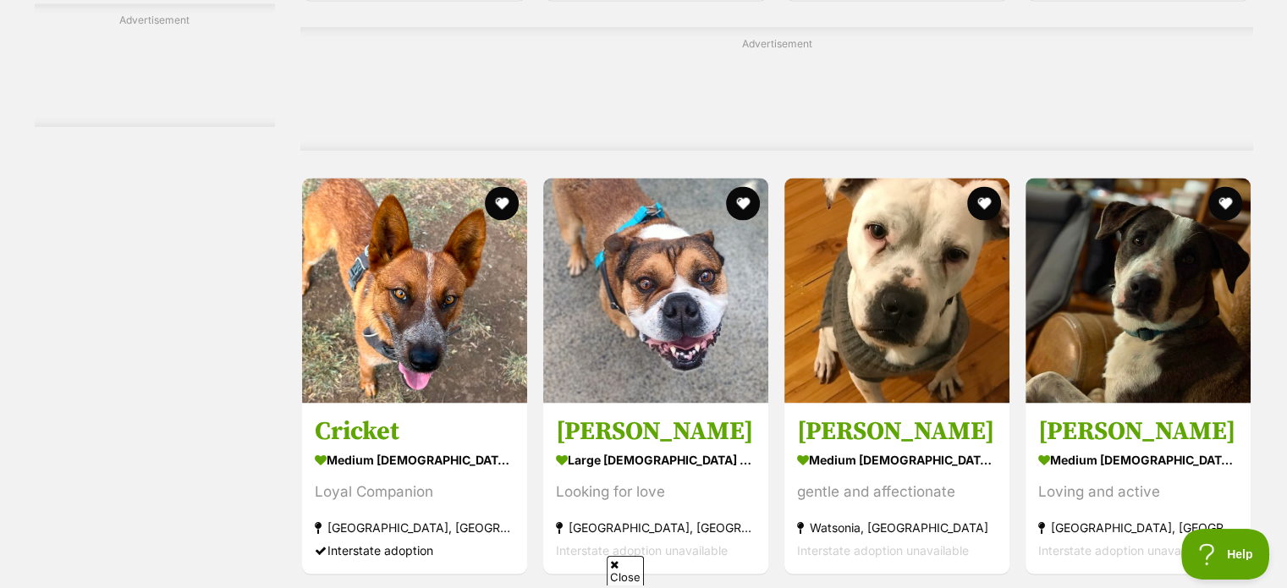
scroll to position [3131, 0]
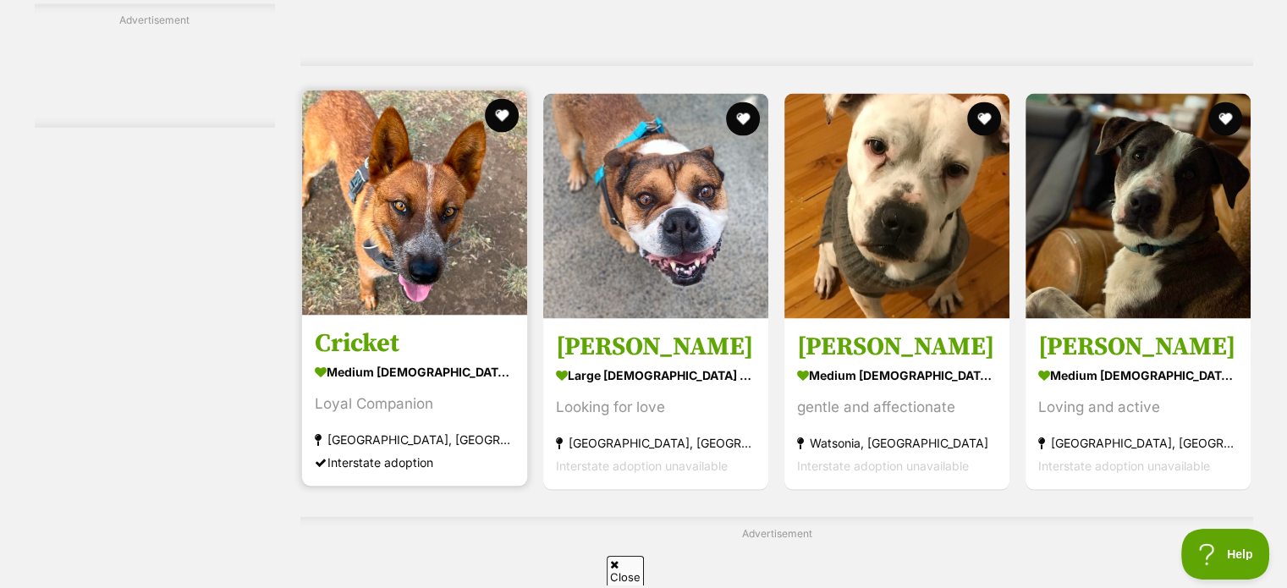
click at [428, 202] on img at bounding box center [414, 202] width 225 height 225
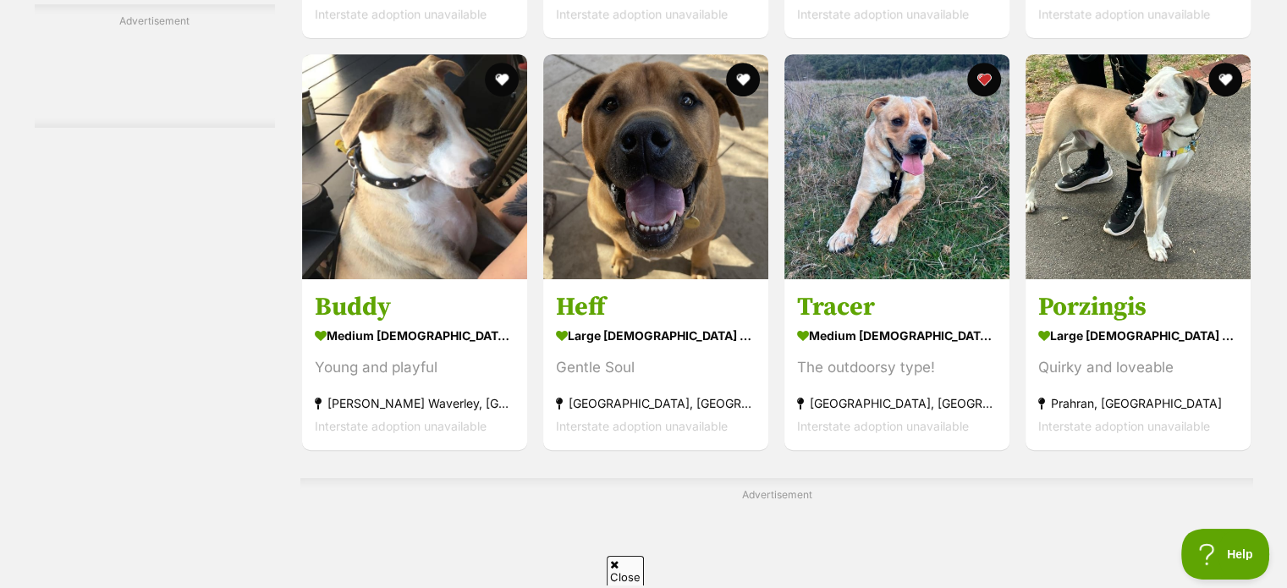
scroll to position [7193, 0]
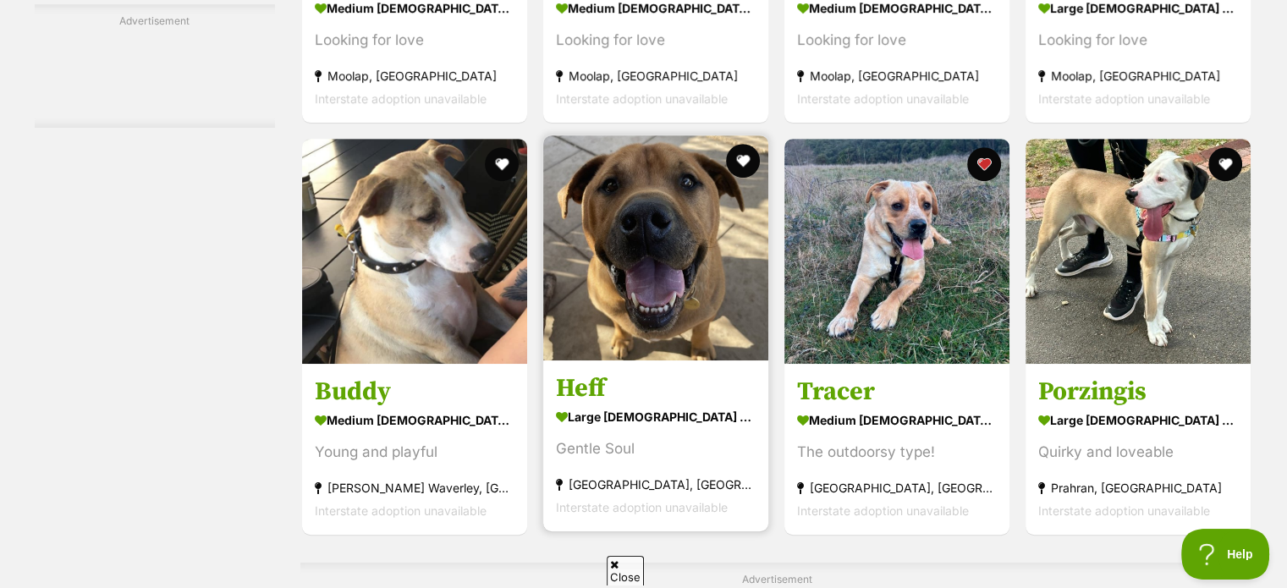
click at [619, 290] on img at bounding box center [655, 247] width 225 height 225
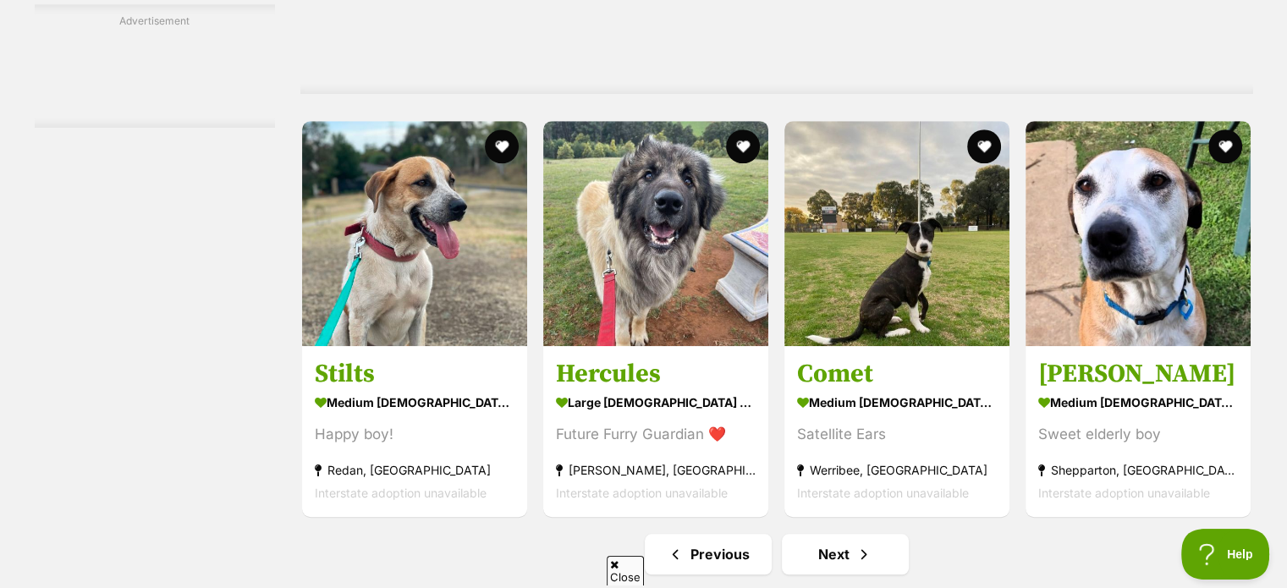
scroll to position [7870, 0]
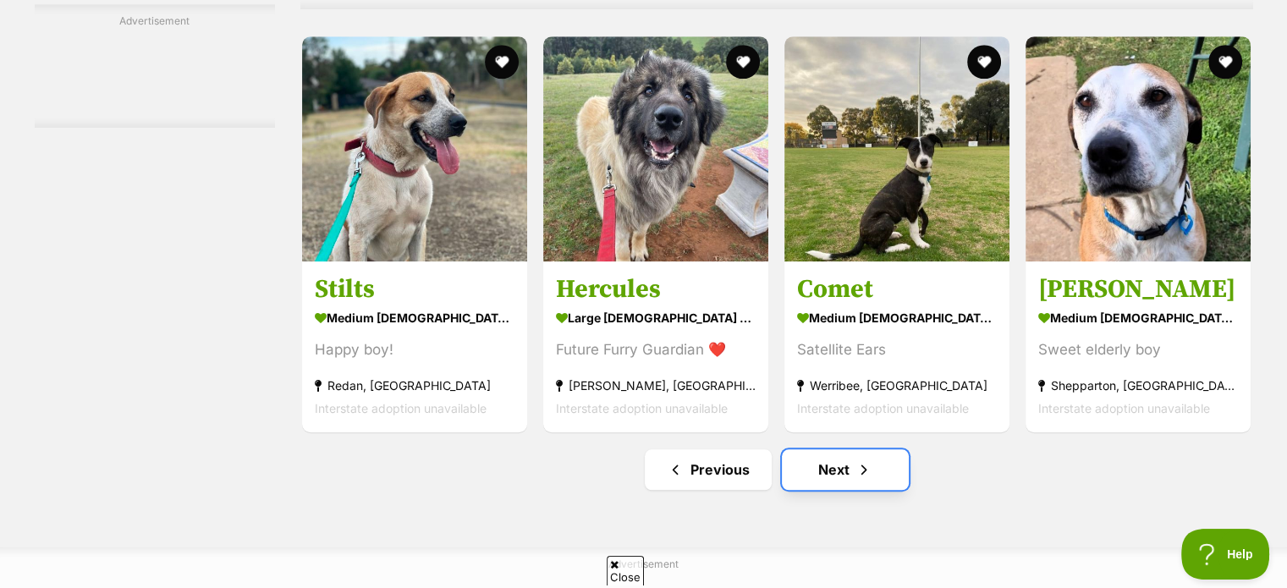
click at [853, 483] on link "Next" at bounding box center [845, 469] width 127 height 41
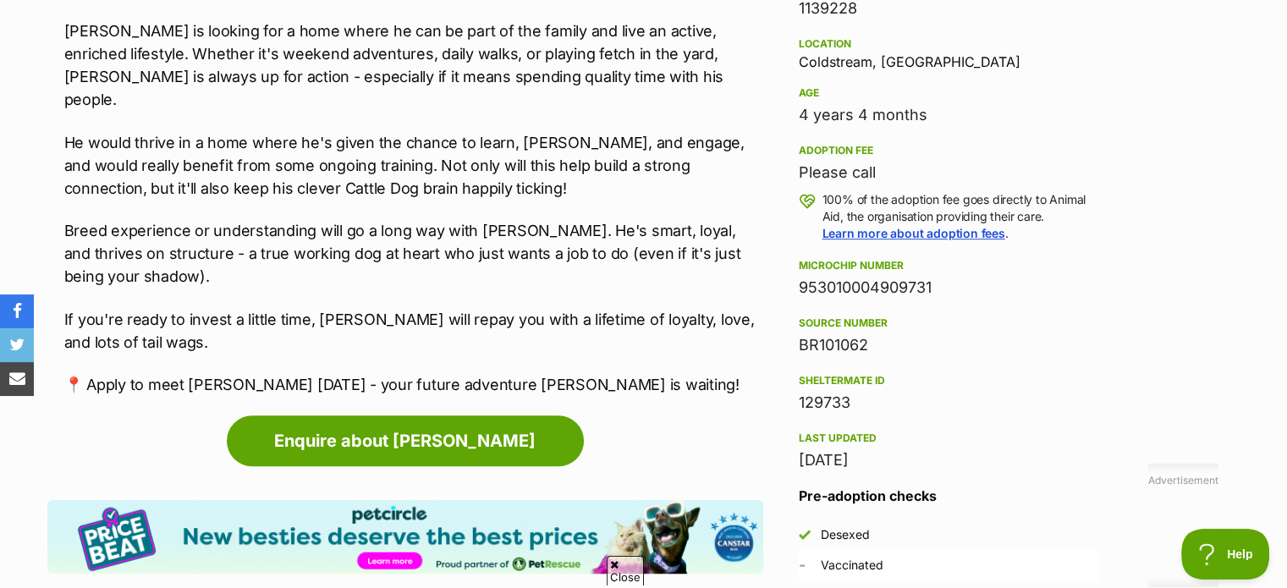
scroll to position [677, 0]
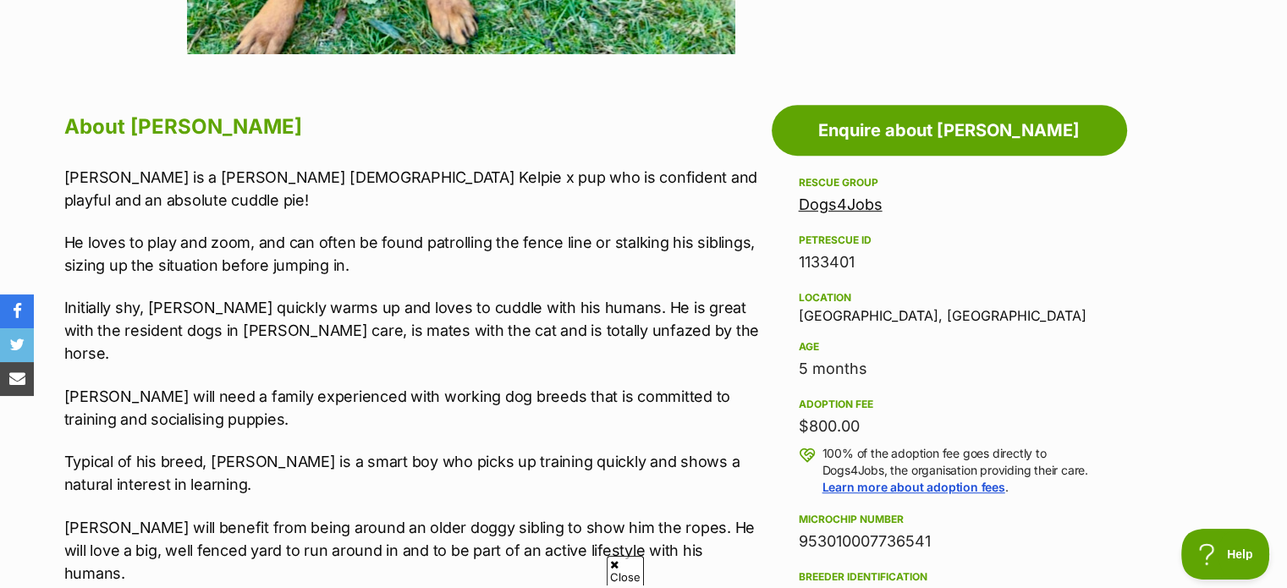
scroll to position [677, 0]
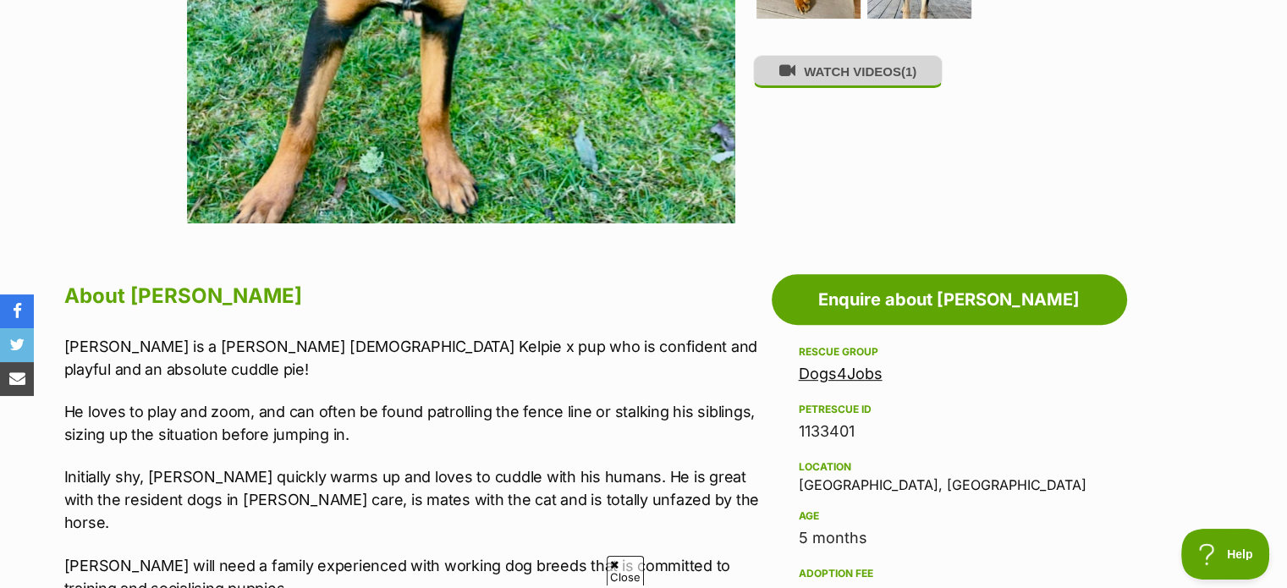
click at [867, 84] on button "WATCH VIDEOS (1)" at bounding box center [848, 71] width 190 height 33
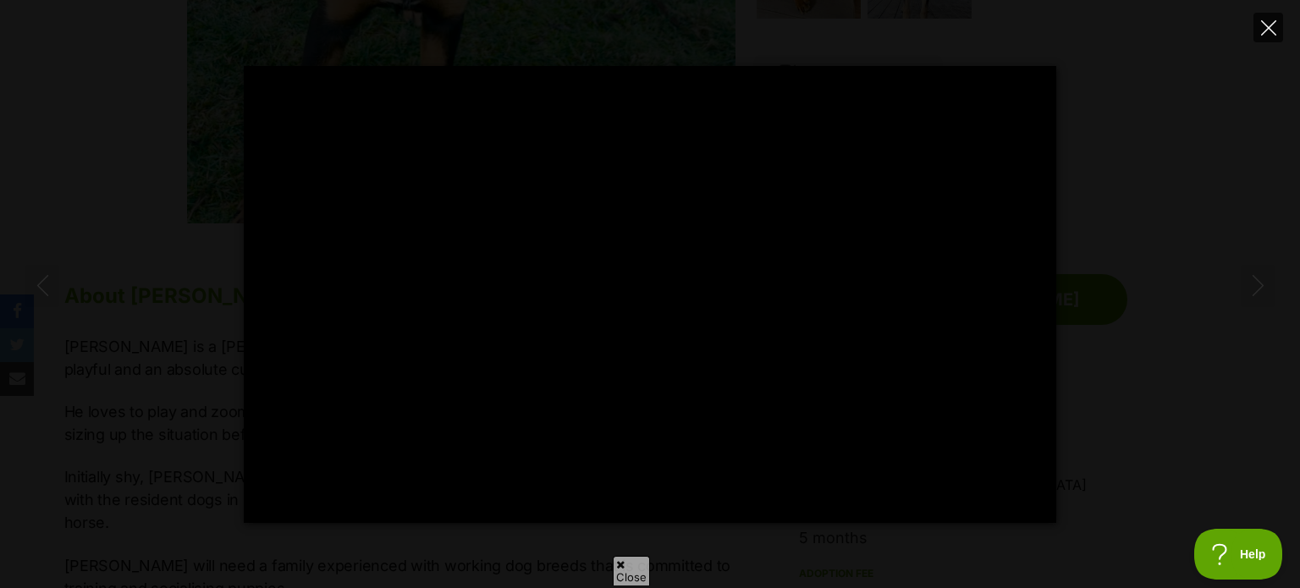
click at [1263, 27] on icon "Close" at bounding box center [1268, 27] width 15 height 15
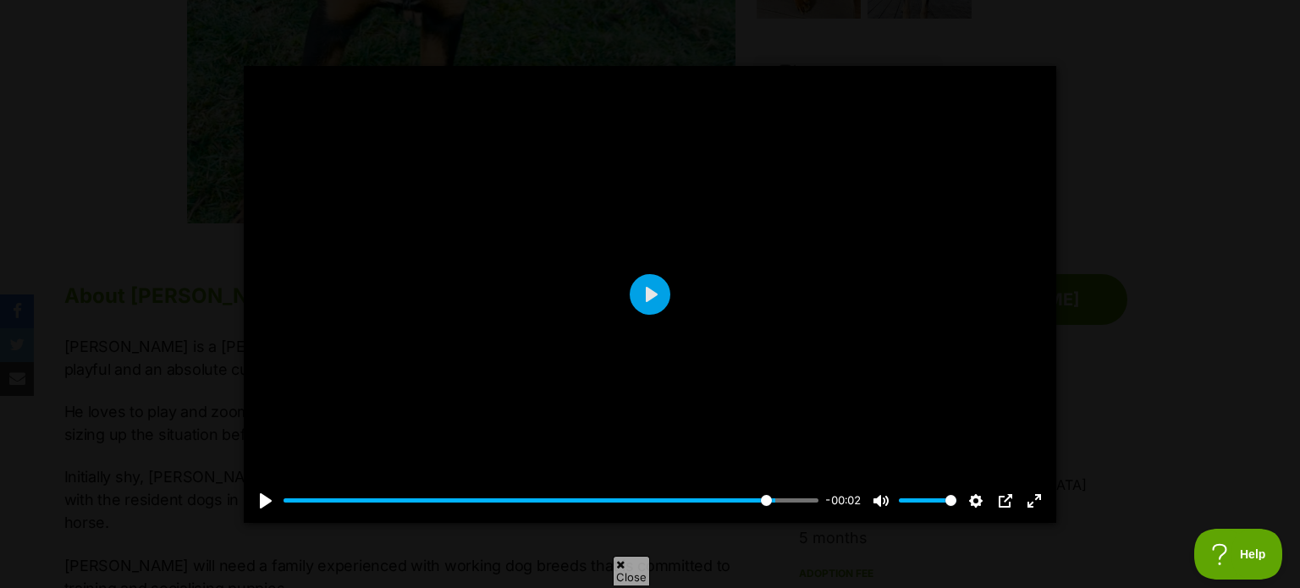
type input "91.98"
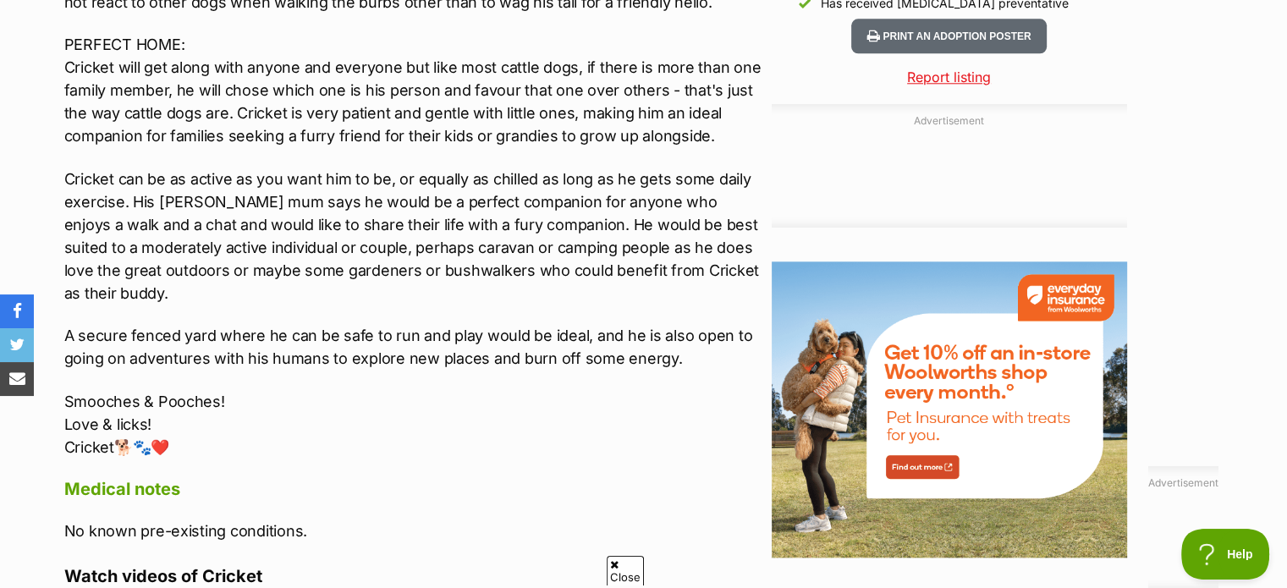
scroll to position [2285, 0]
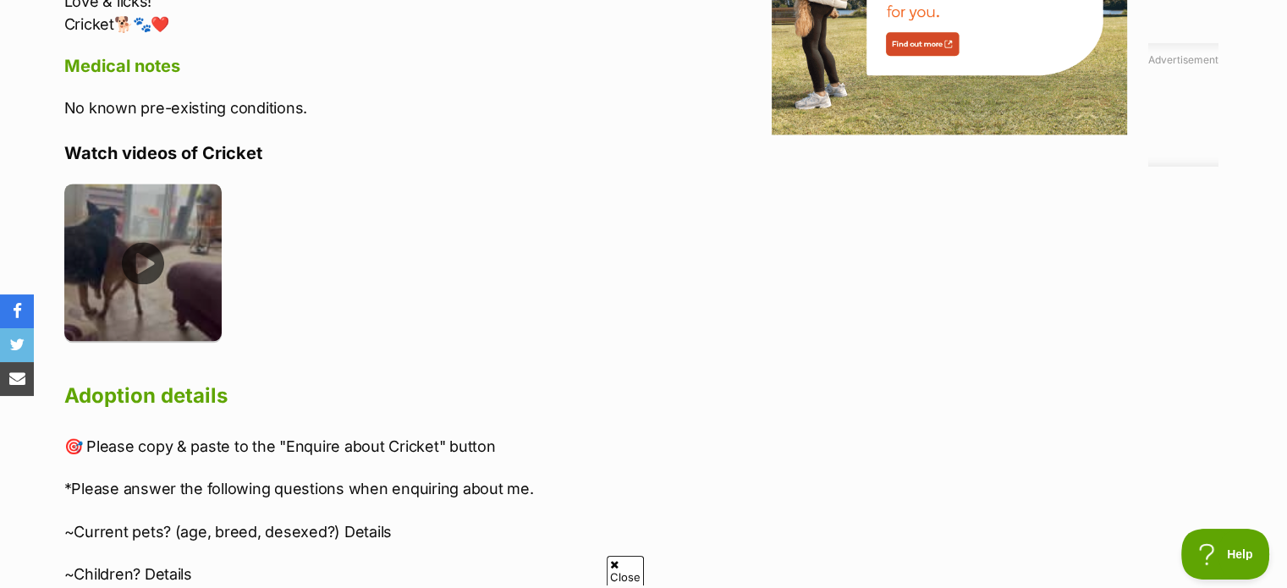
click at [146, 248] on img at bounding box center [143, 263] width 158 height 158
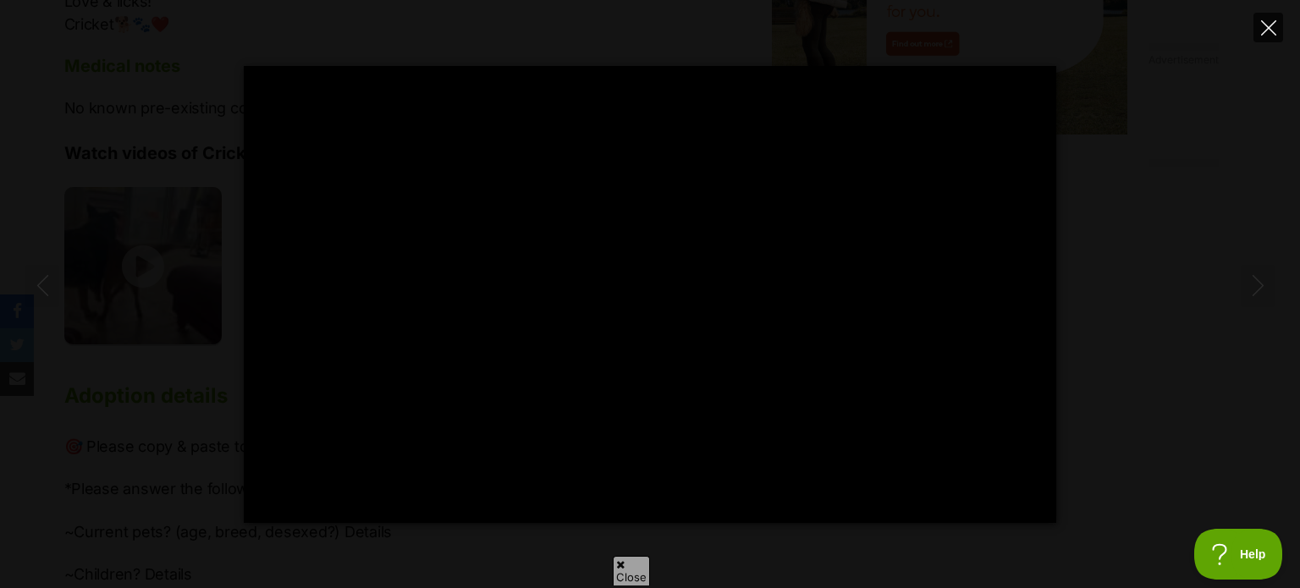
click at [1263, 30] on icon "Close" at bounding box center [1268, 27] width 15 height 15
type input "69.27"
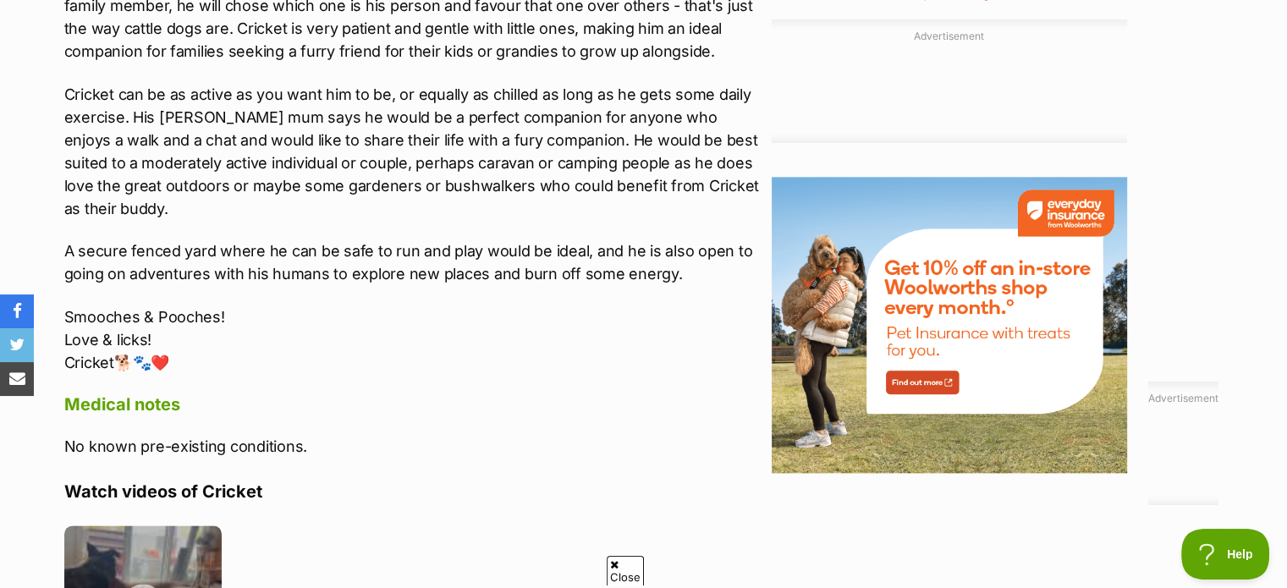
scroll to position [1862, 0]
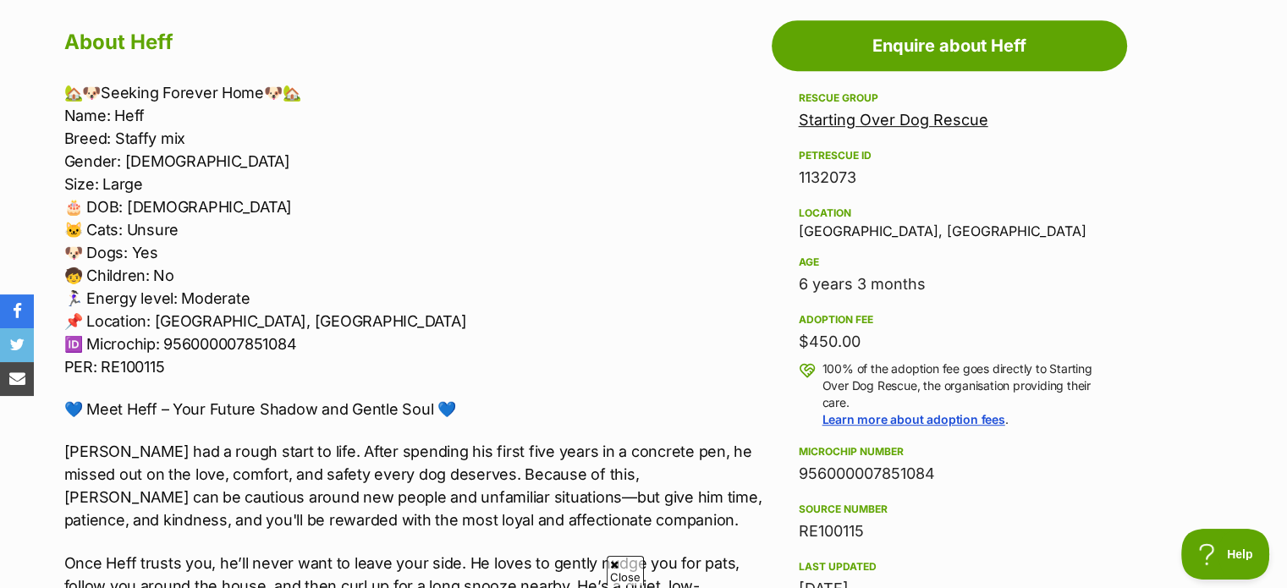
scroll to position [846, 0]
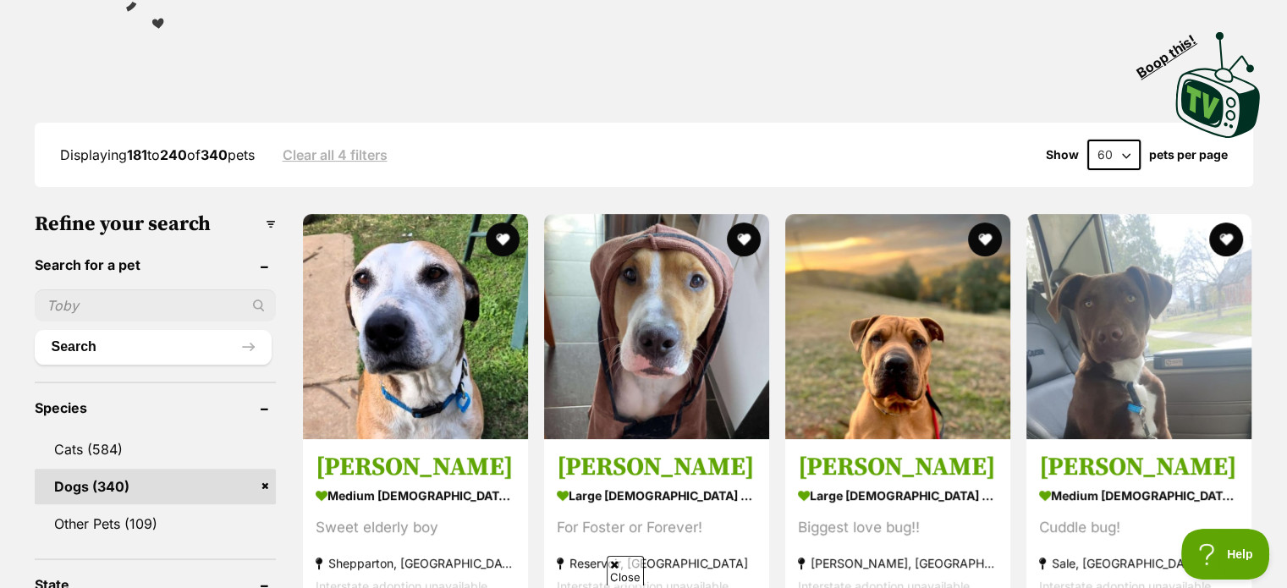
scroll to position [508, 0]
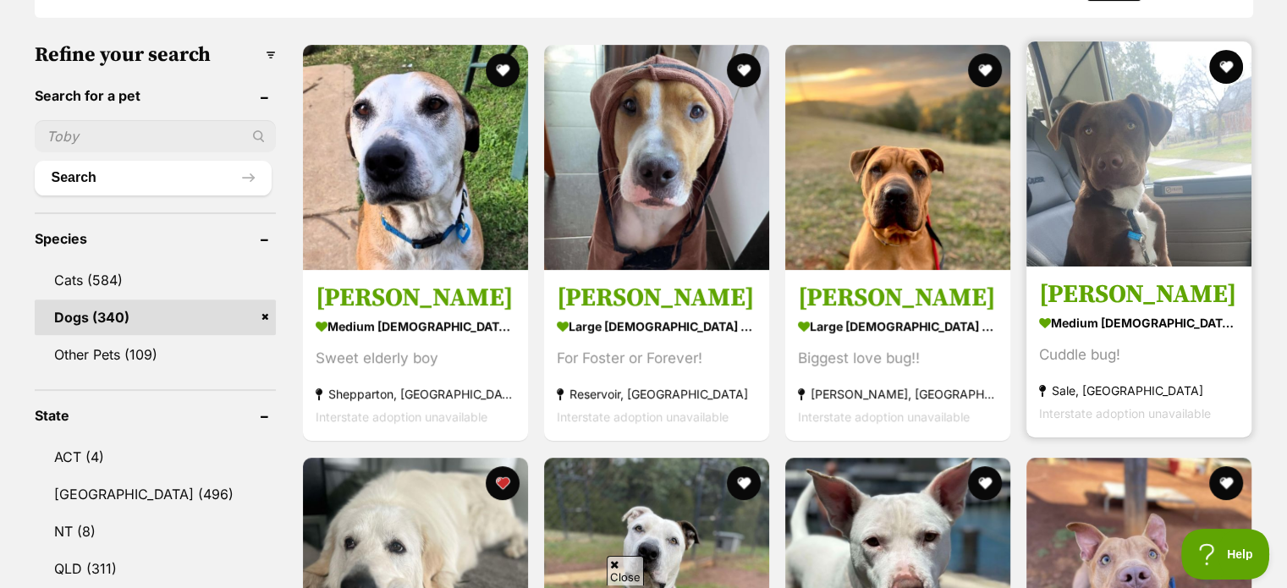
click at [1087, 293] on h3 "Murphy" at bounding box center [1139, 295] width 200 height 32
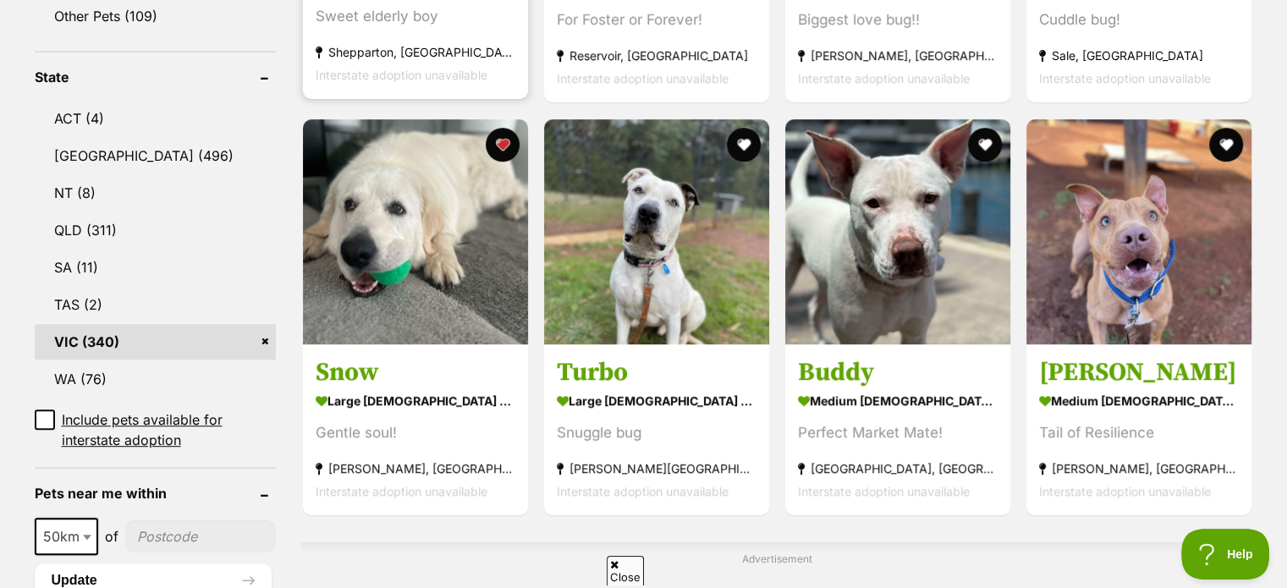
scroll to position [931, 0]
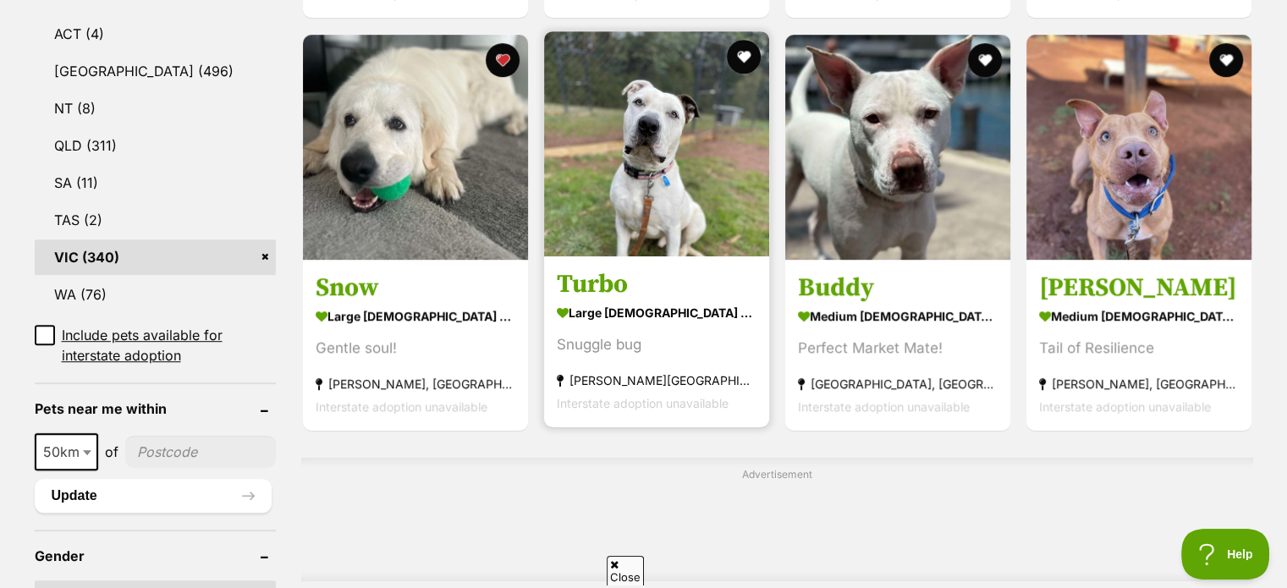
click at [626, 202] on img at bounding box center [656, 143] width 225 height 225
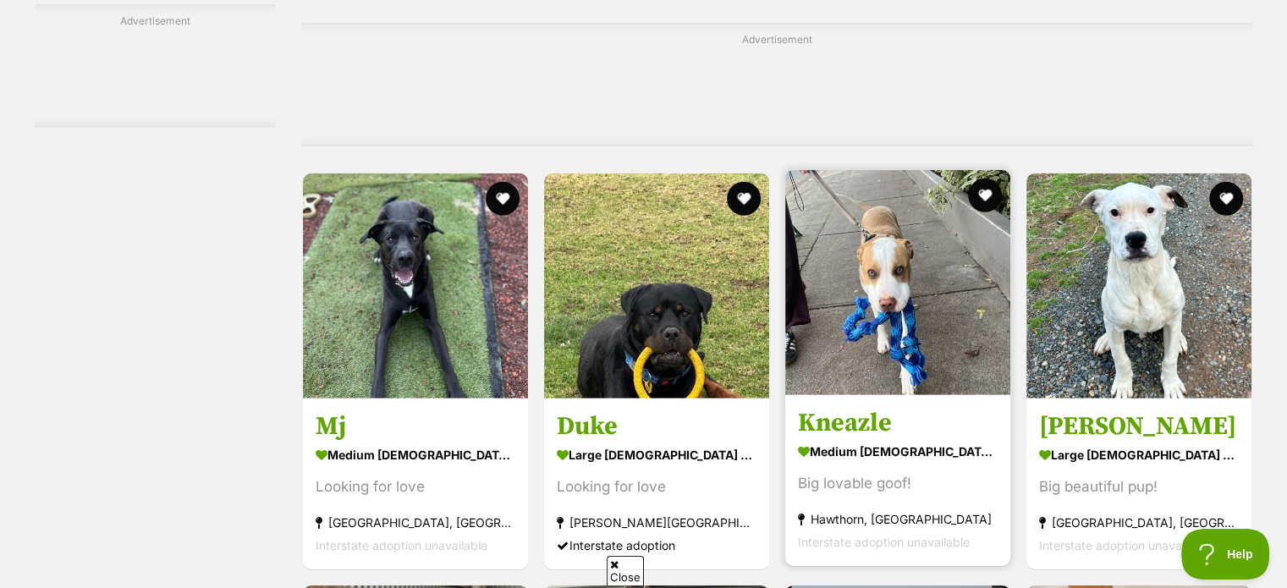
scroll to position [5162, 0]
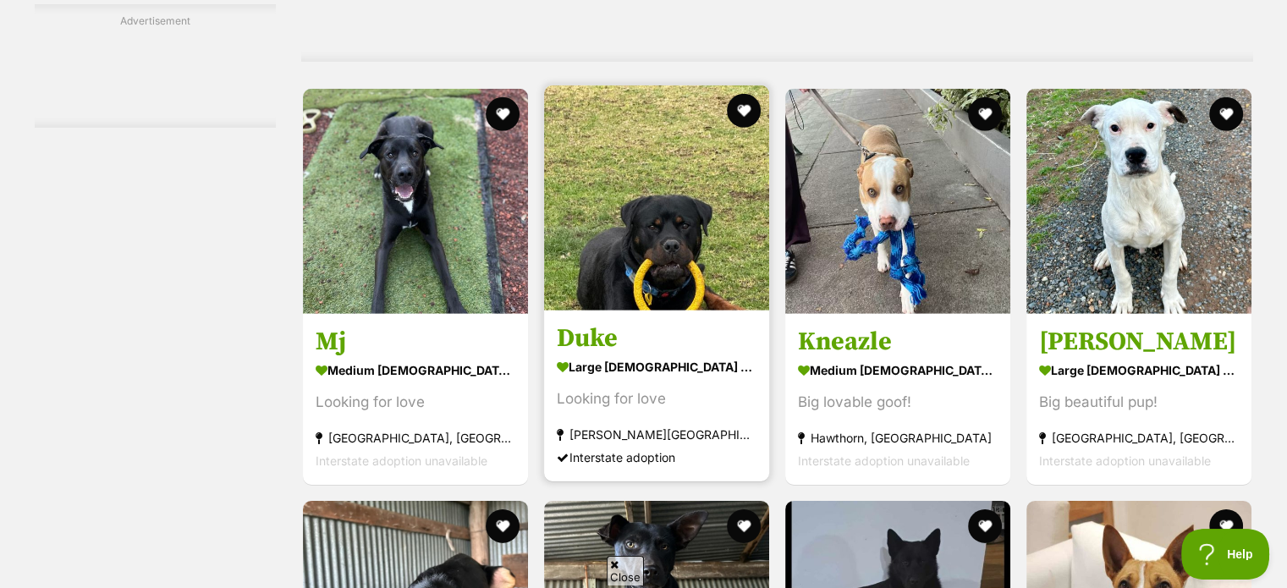
click at [655, 297] on img at bounding box center [656, 197] width 225 height 225
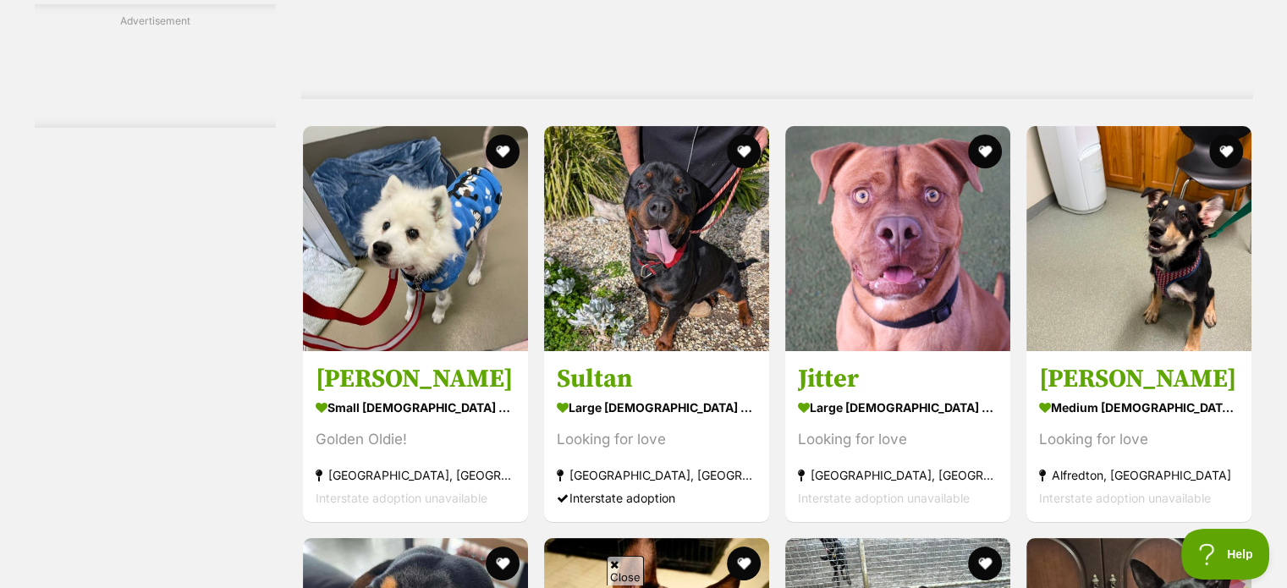
scroll to position [6770, 0]
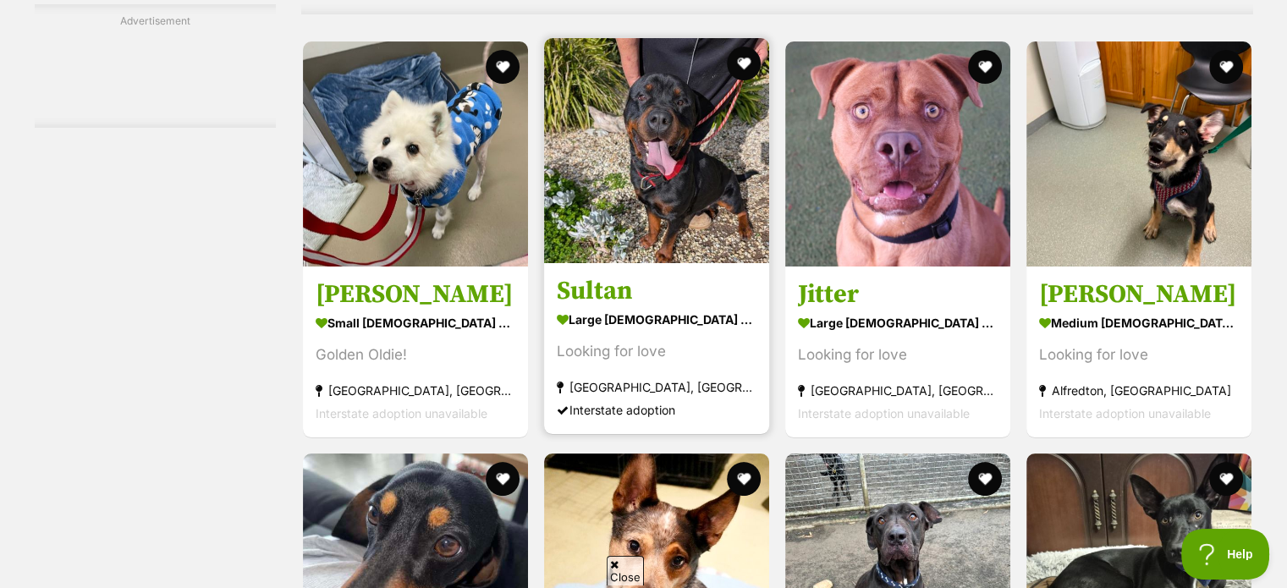
click at [676, 209] on img at bounding box center [656, 150] width 225 height 225
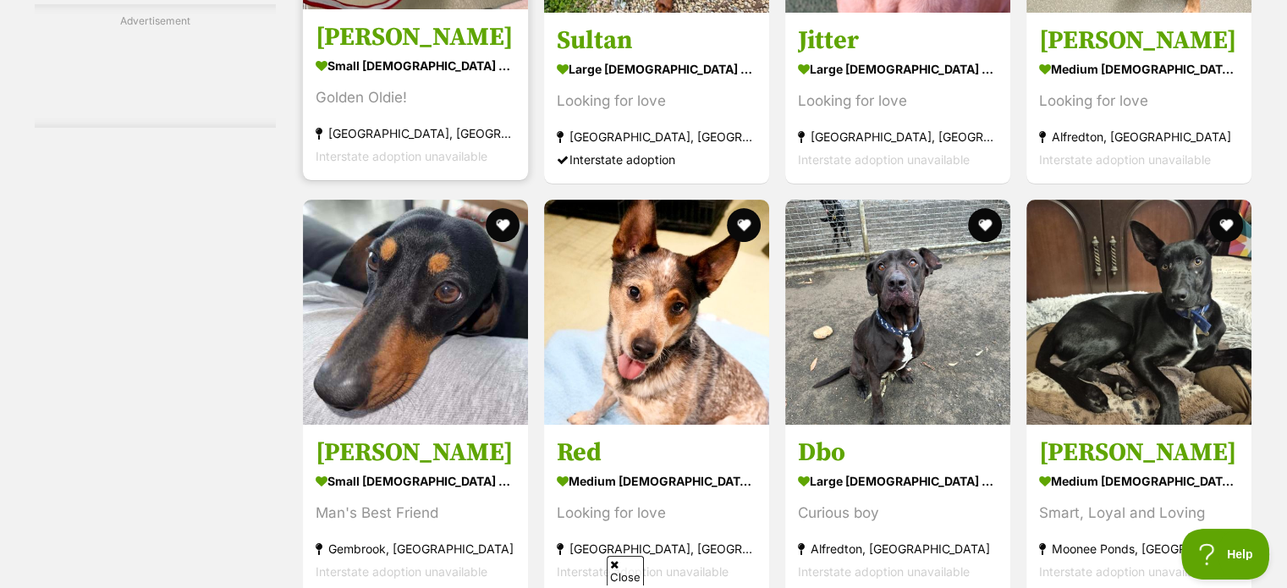
scroll to position [7109, 0]
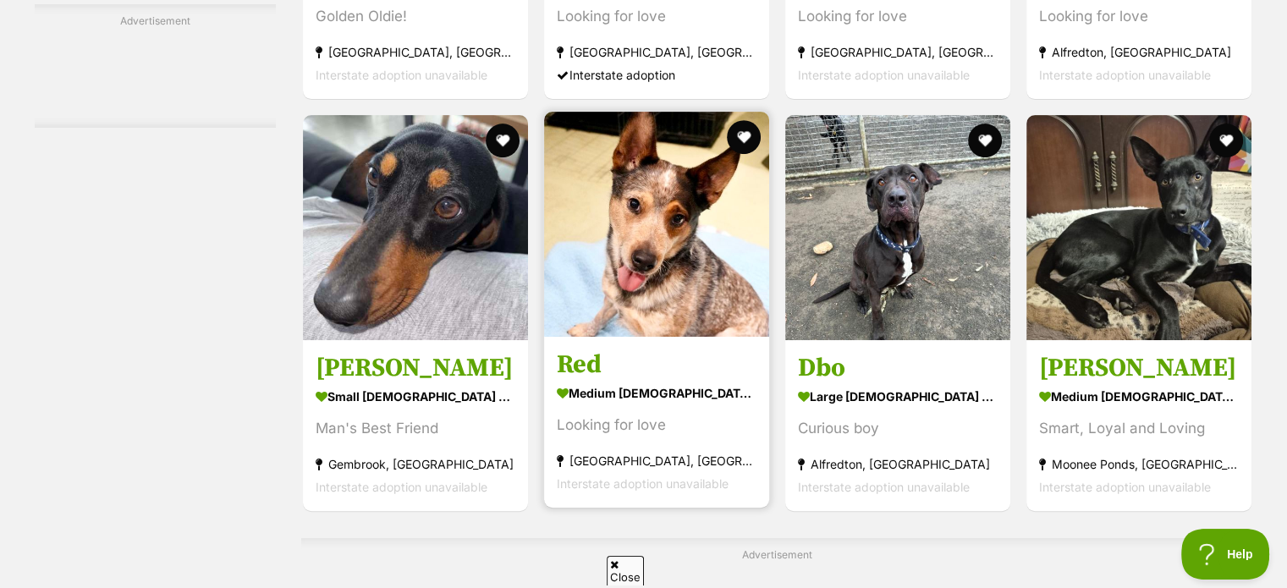
click at [652, 286] on img at bounding box center [656, 224] width 225 height 225
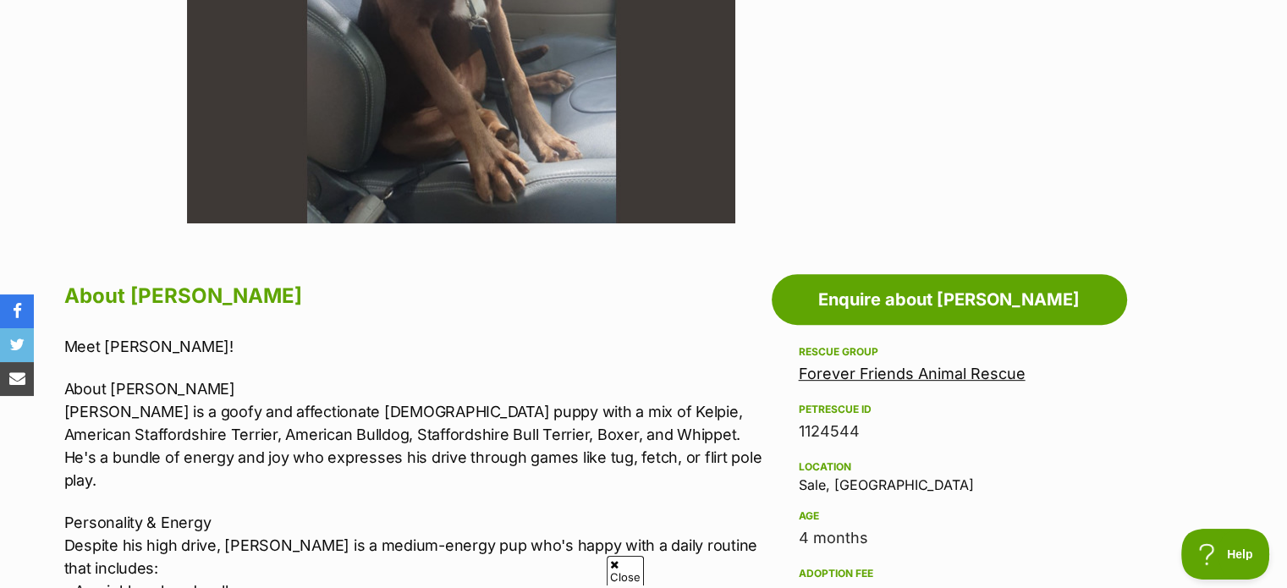
scroll to position [762, 0]
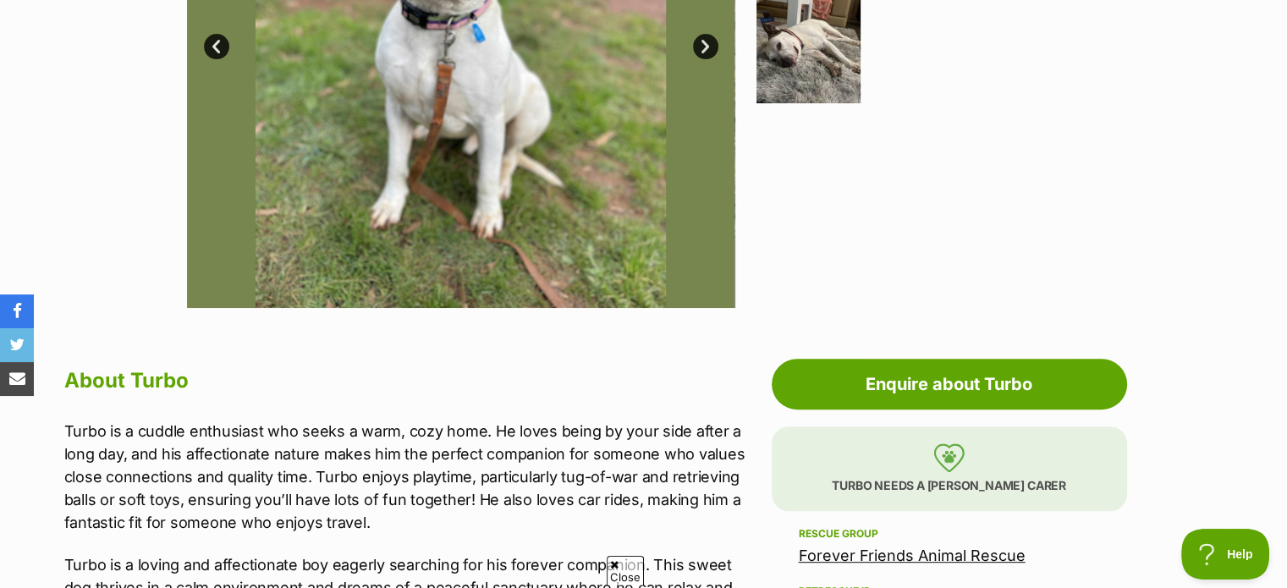
scroll to position [846, 0]
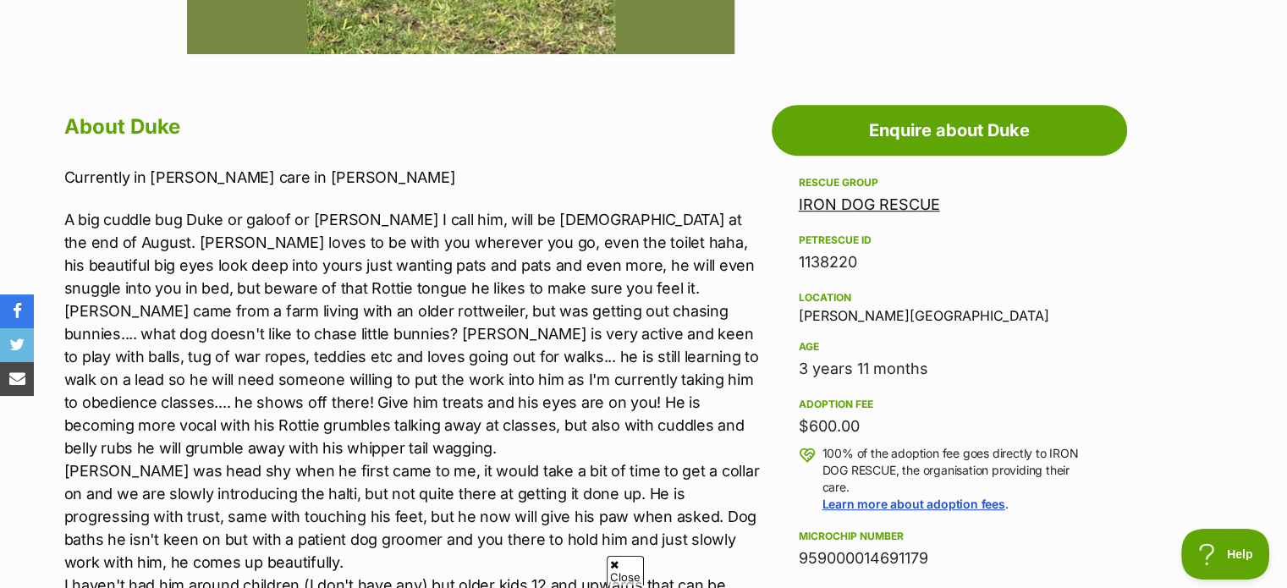
scroll to position [931, 0]
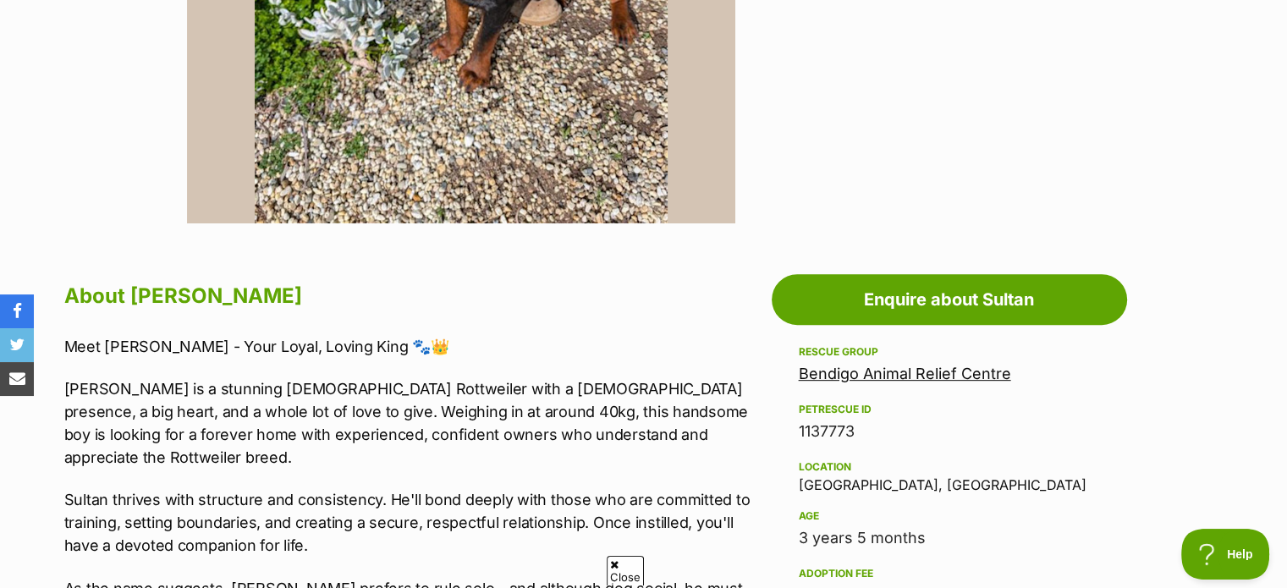
scroll to position [846, 0]
